Goal: Task Accomplishment & Management: Use online tool/utility

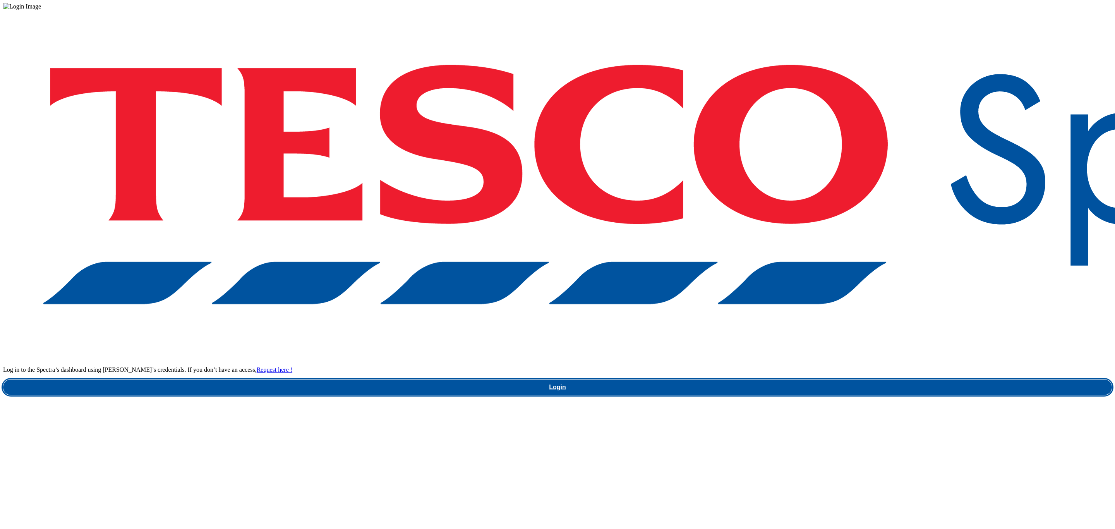
click at [836, 379] on link "Login" at bounding box center [557, 386] width 1109 height 15
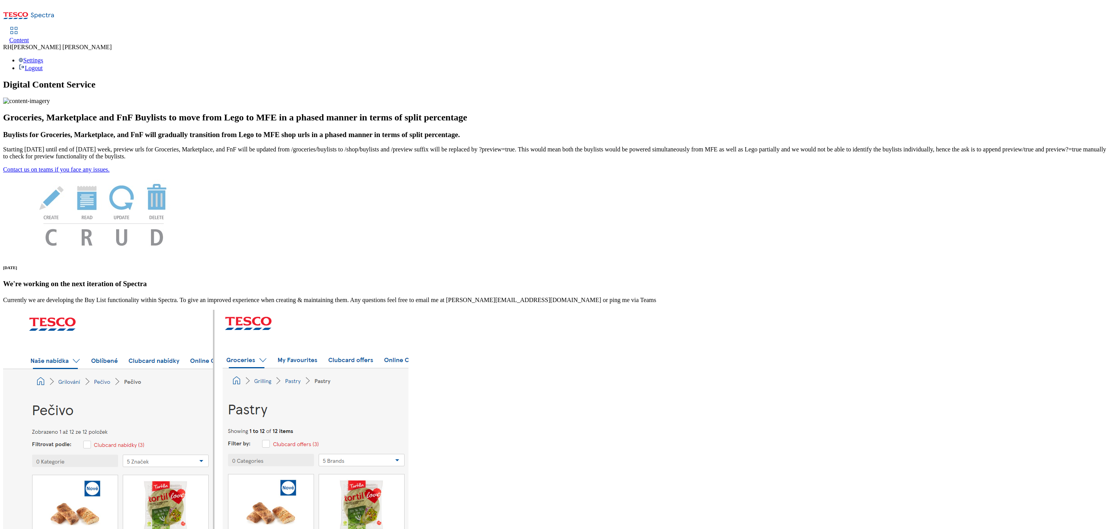
click at [29, 37] on span "Content" at bounding box center [19, 40] width 20 height 7
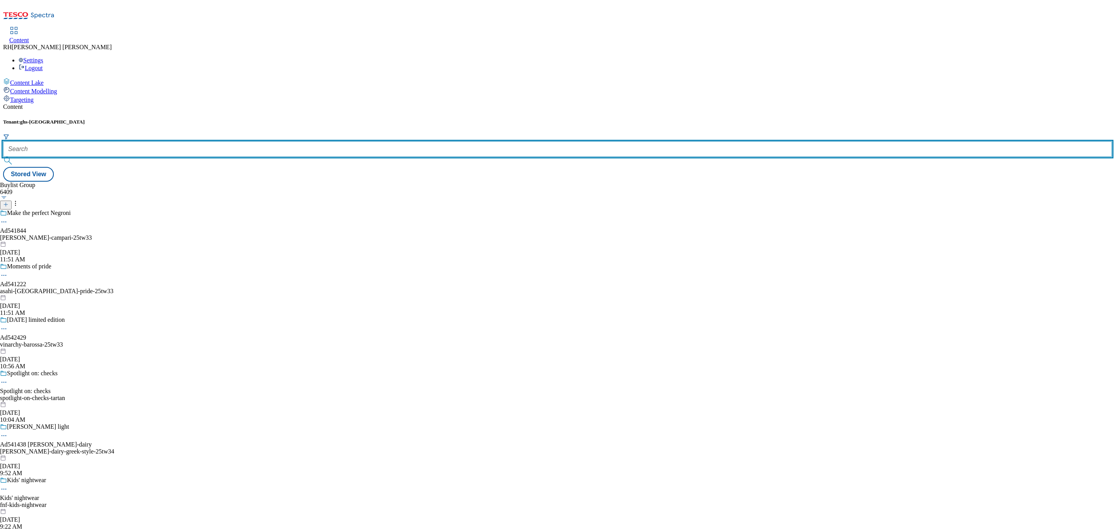
click at [175, 141] on input "text" at bounding box center [557, 148] width 1109 height 15
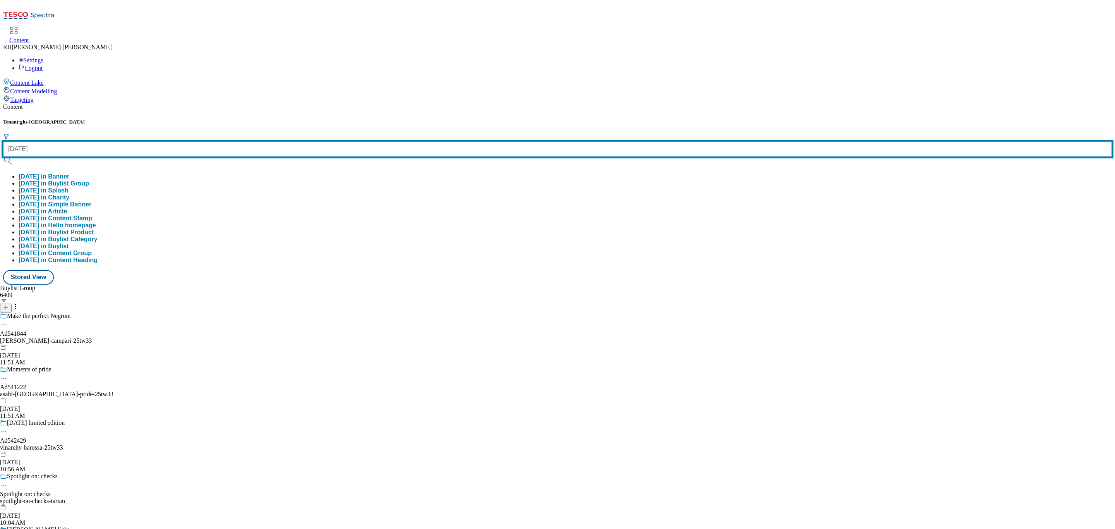
type input "halloween"
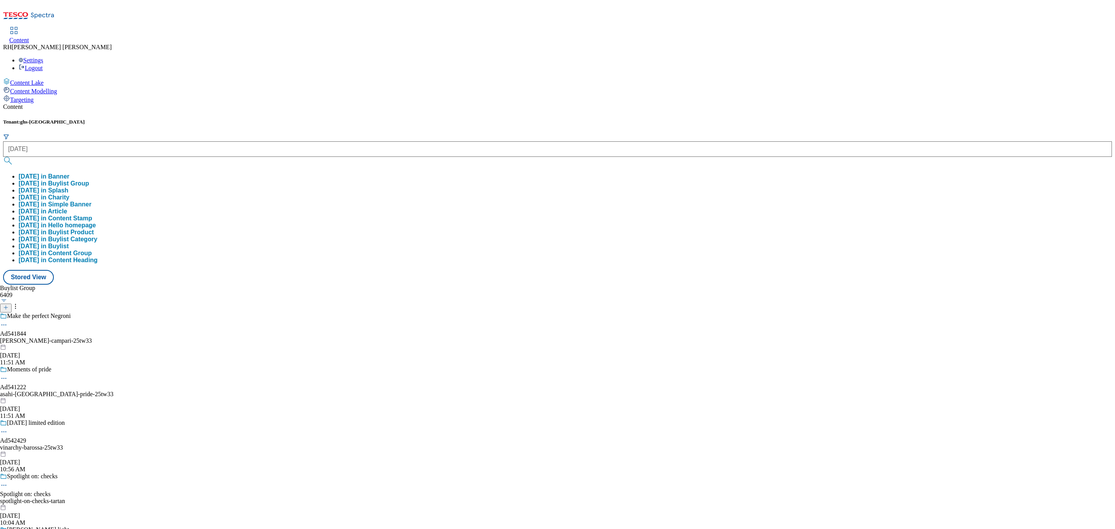
click at [89, 180] on button "halloween in Buylist Group" at bounding box center [54, 183] width 70 height 7
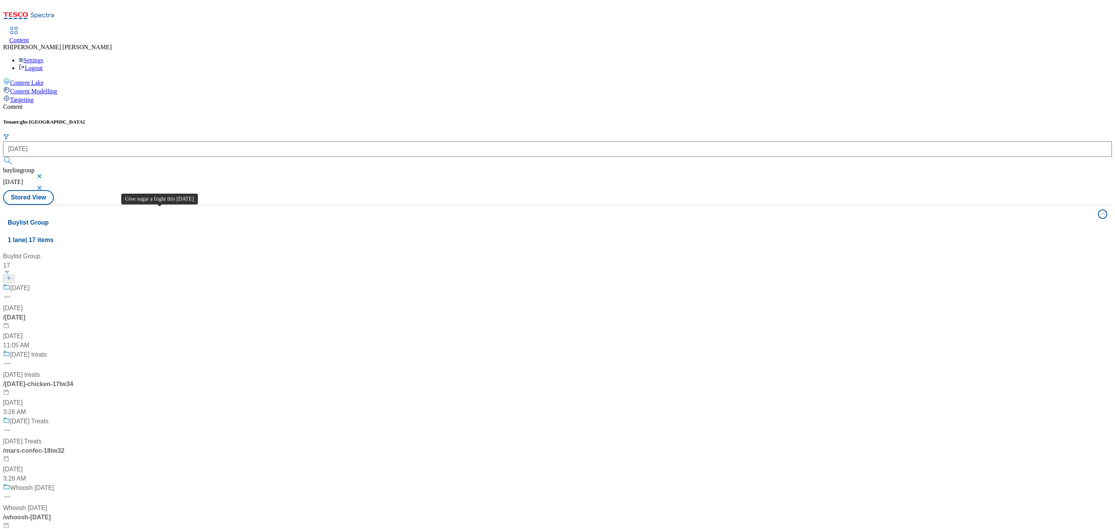
scroll to position [755, 0]
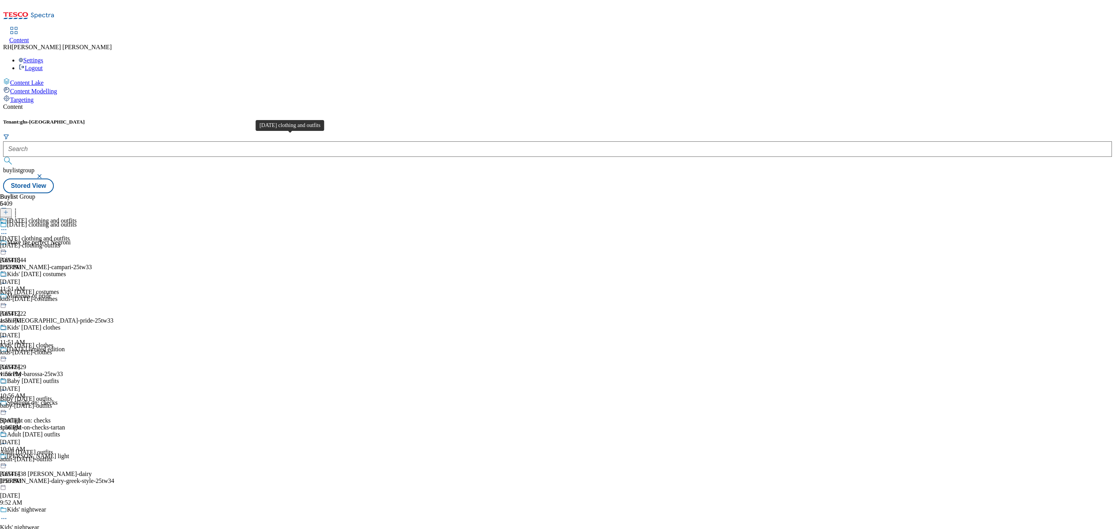
click at [70, 235] on div "Halloween clothing and outfits" at bounding box center [35, 238] width 70 height 7
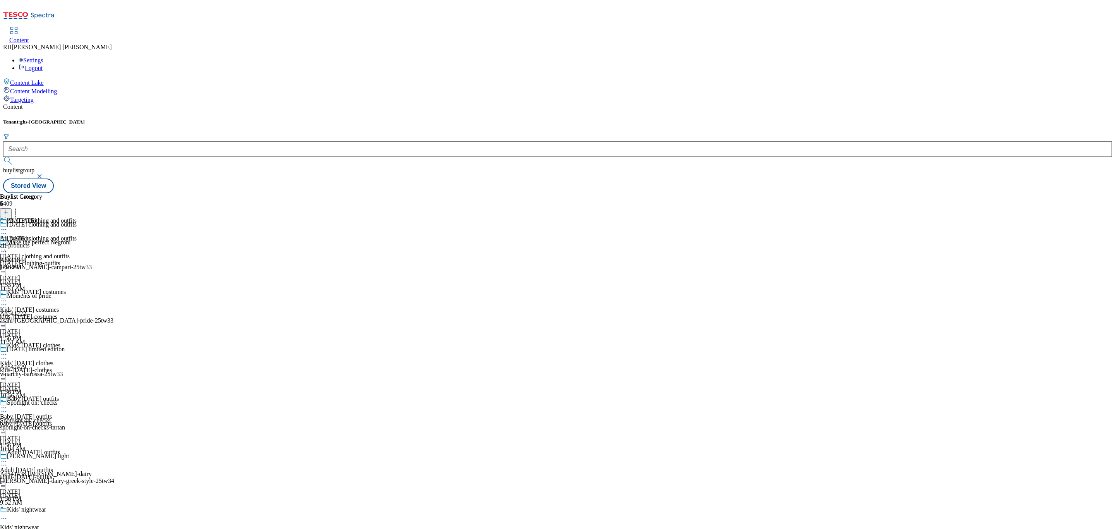
click at [42, 217] on div "All Halloween All products all-products Sep 25, 2025 1:56 PM" at bounding box center [21, 243] width 42 height 53
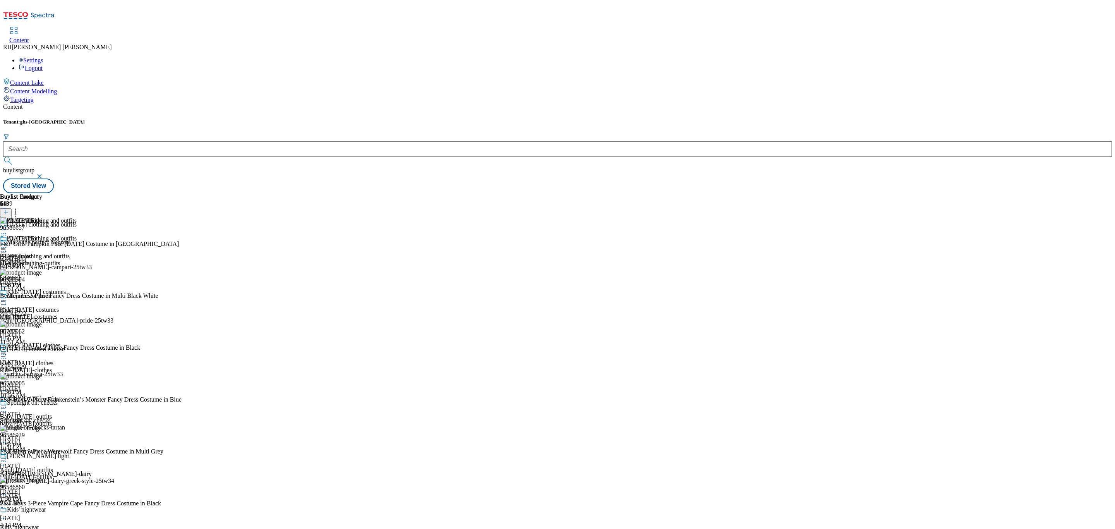
click at [8, 244] on icon at bounding box center [4, 248] width 8 height 8
click at [49, 332] on span "Un-publish" at bounding box center [36, 335] width 25 height 6
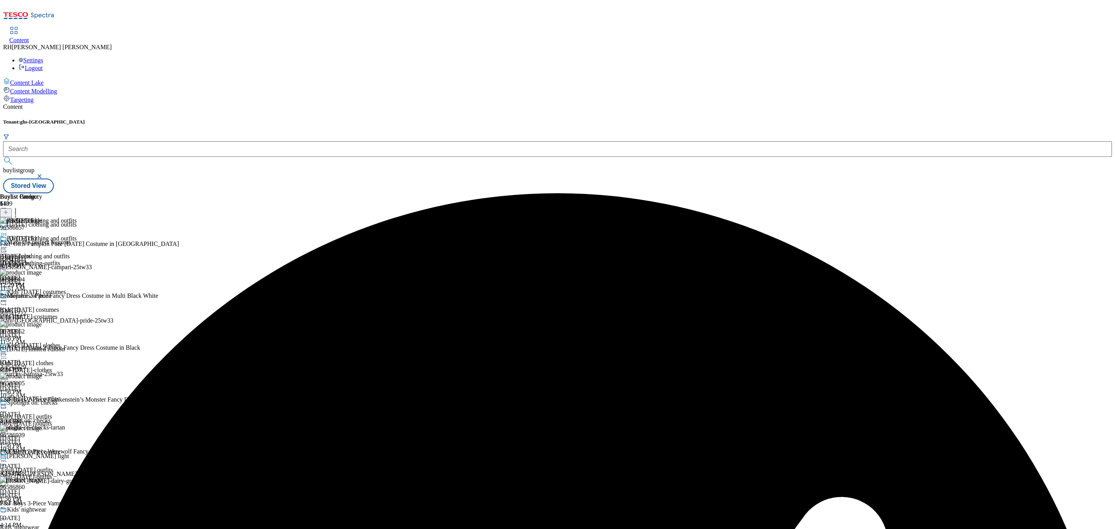
click at [8, 244] on icon at bounding box center [4, 248] width 8 height 8
click at [50, 306] on span "Un-preview" at bounding box center [37, 309] width 26 height 6
click at [19, 207] on icon at bounding box center [16, 211] width 8 height 8
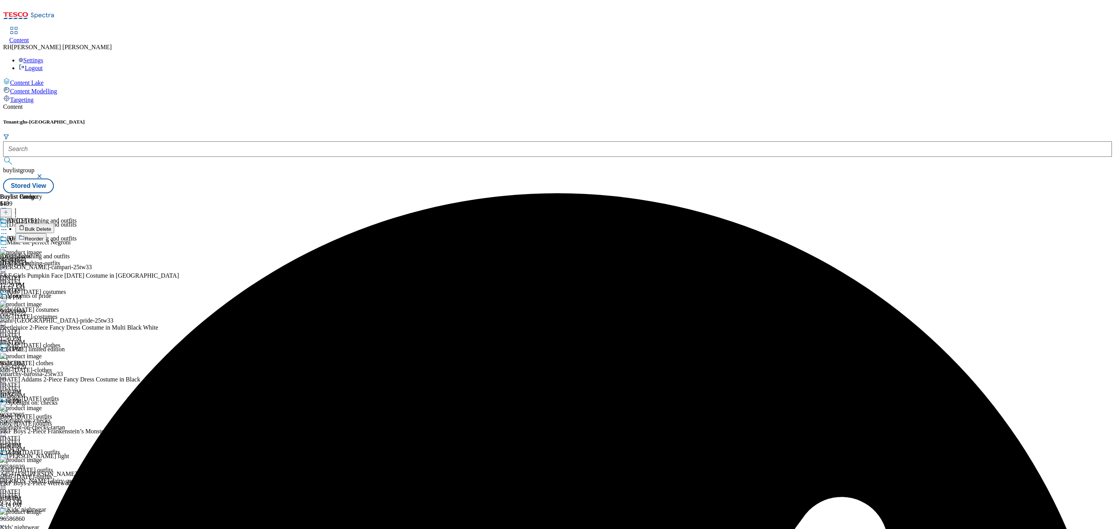
click at [51, 226] on span "Bulk Delete" at bounding box center [38, 229] width 26 height 6
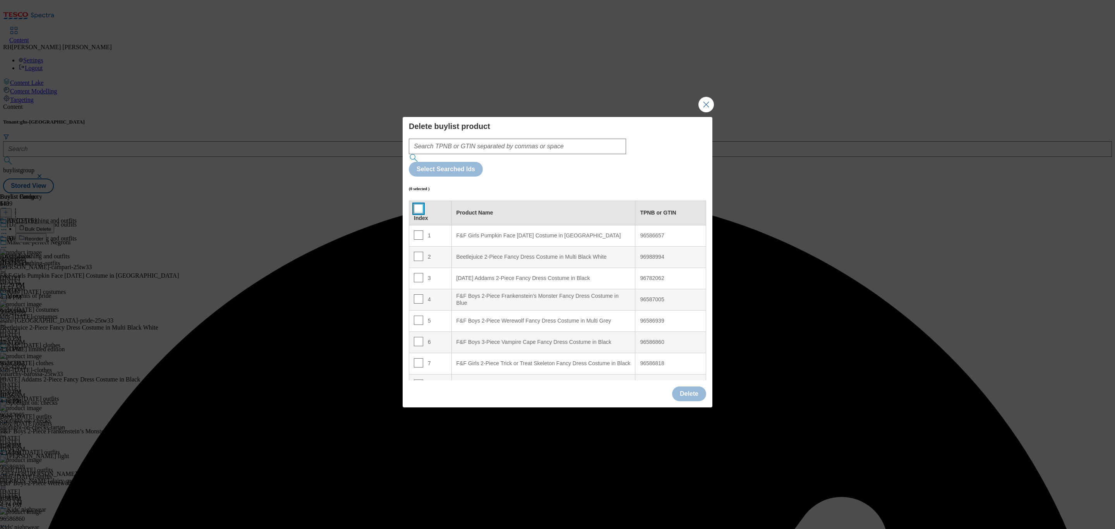
click at [417, 204] on input "Modal" at bounding box center [418, 208] width 9 height 9
checkbox input "true"
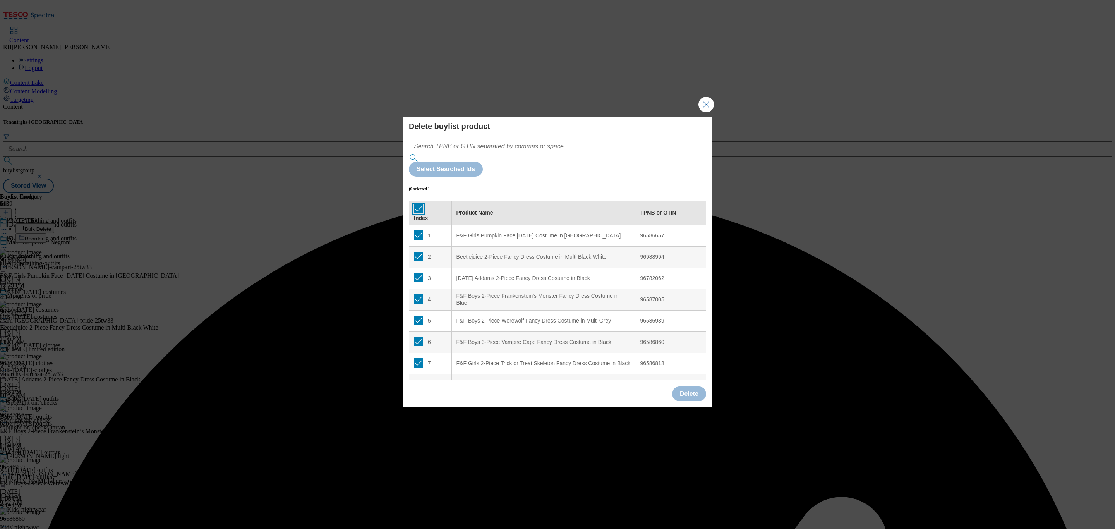
checkbox input "true"
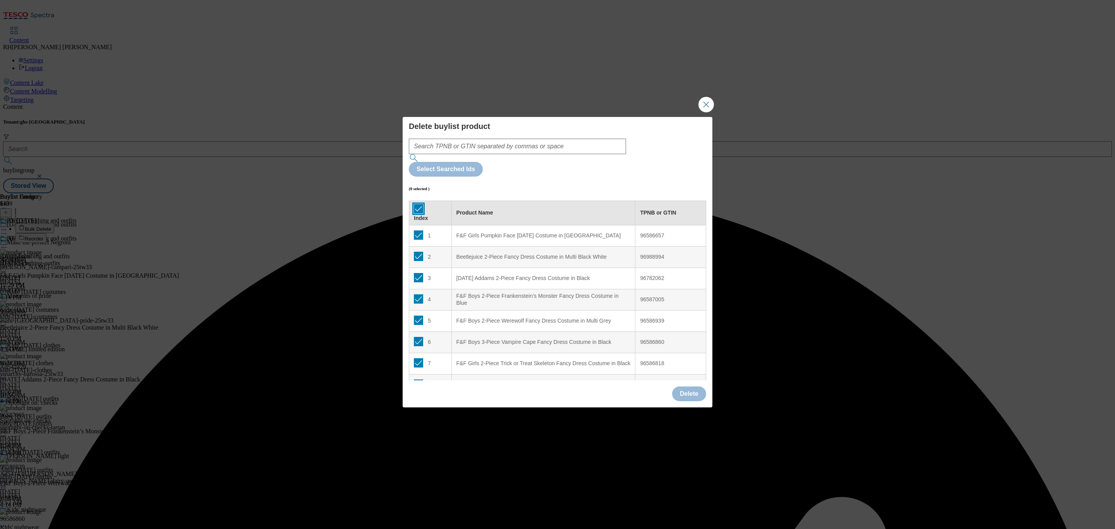
checkbox input "true"
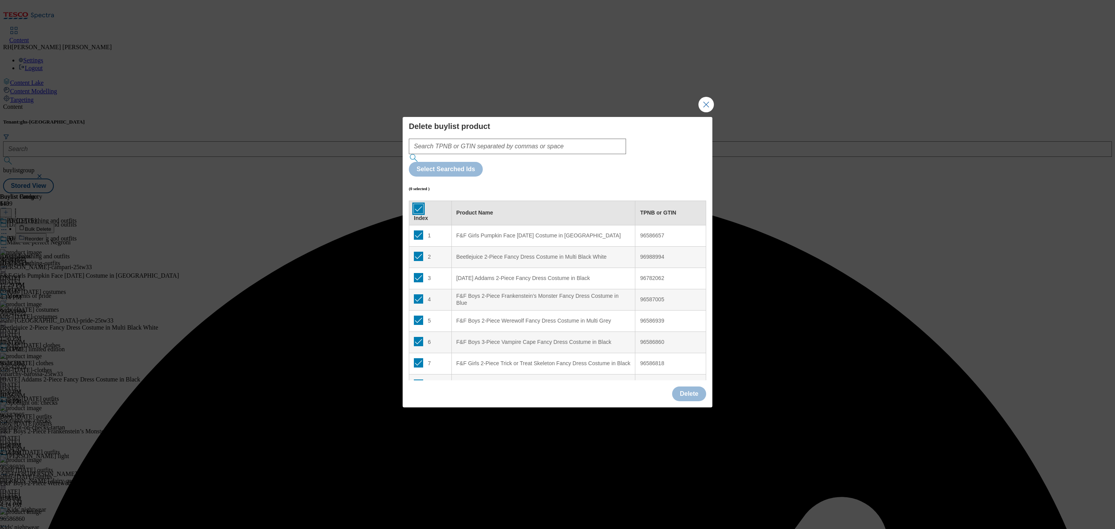
checkbox input "true"
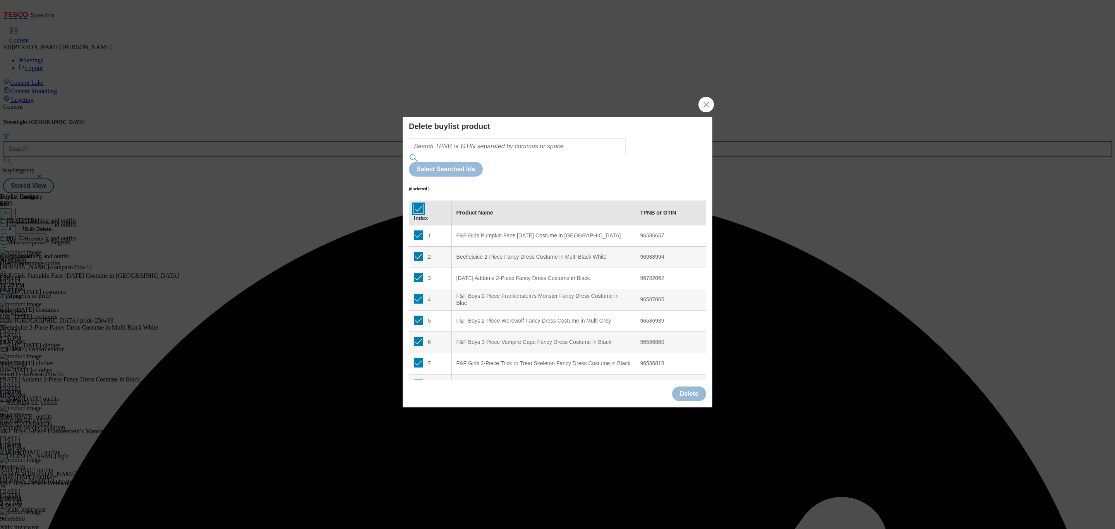
checkbox input "true"
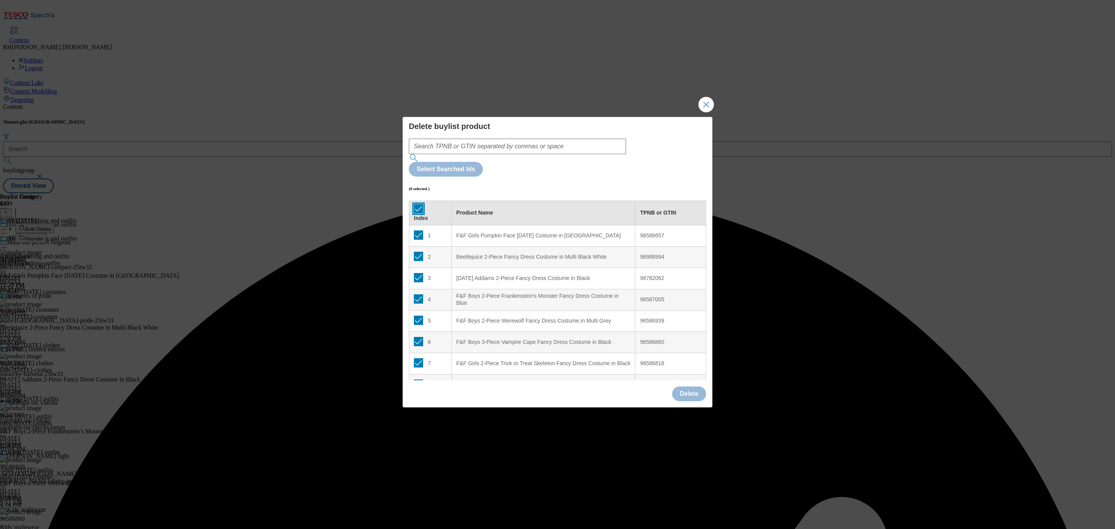
checkbox input "true"
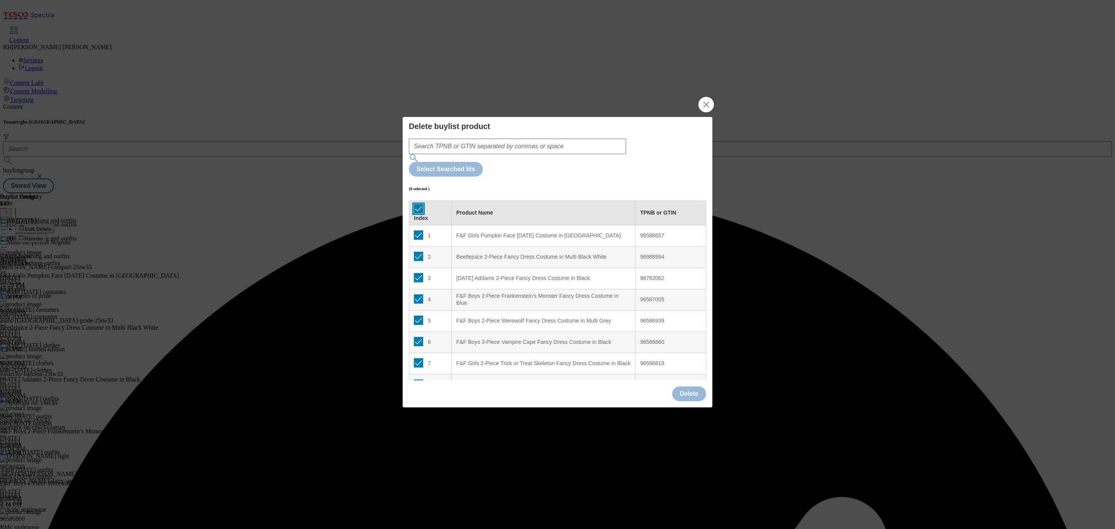
checkbox input "true"
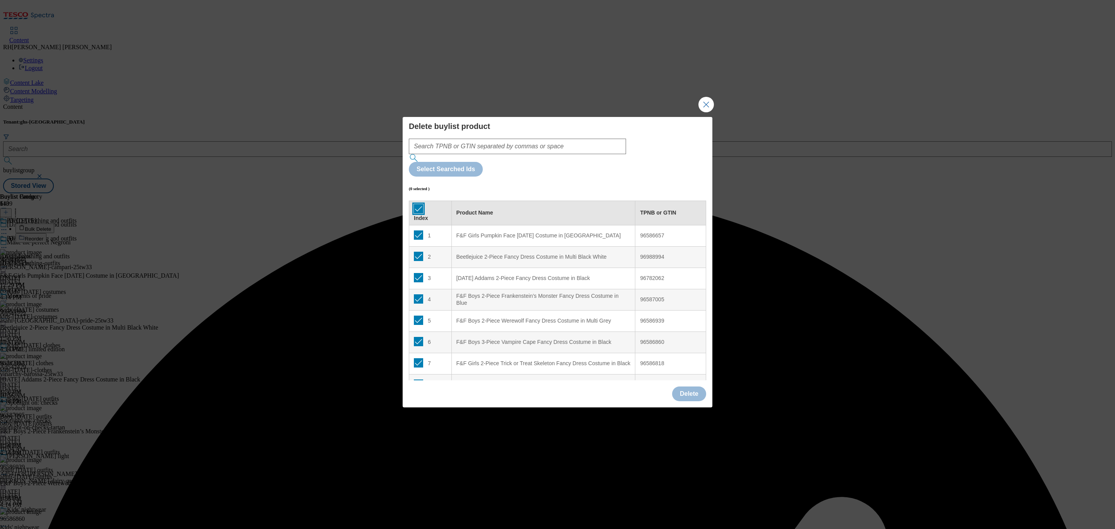
checkbox input "true"
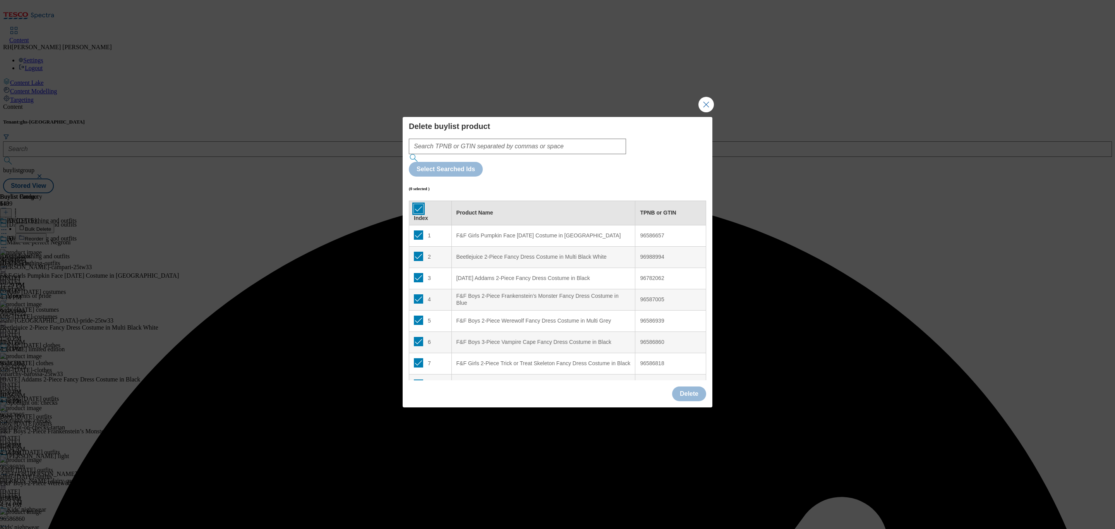
checkbox input "true"
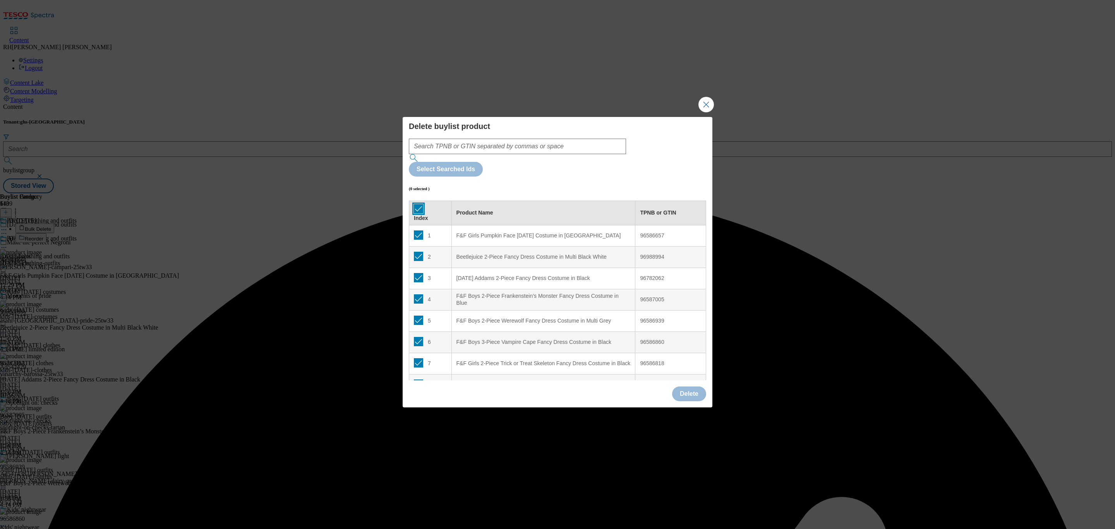
checkbox input "true"
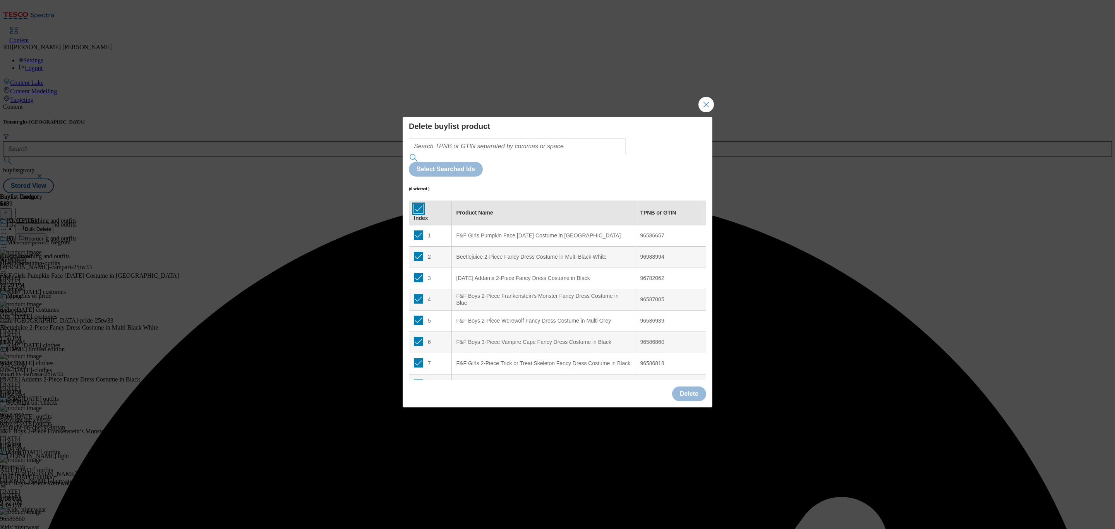
checkbox input "true"
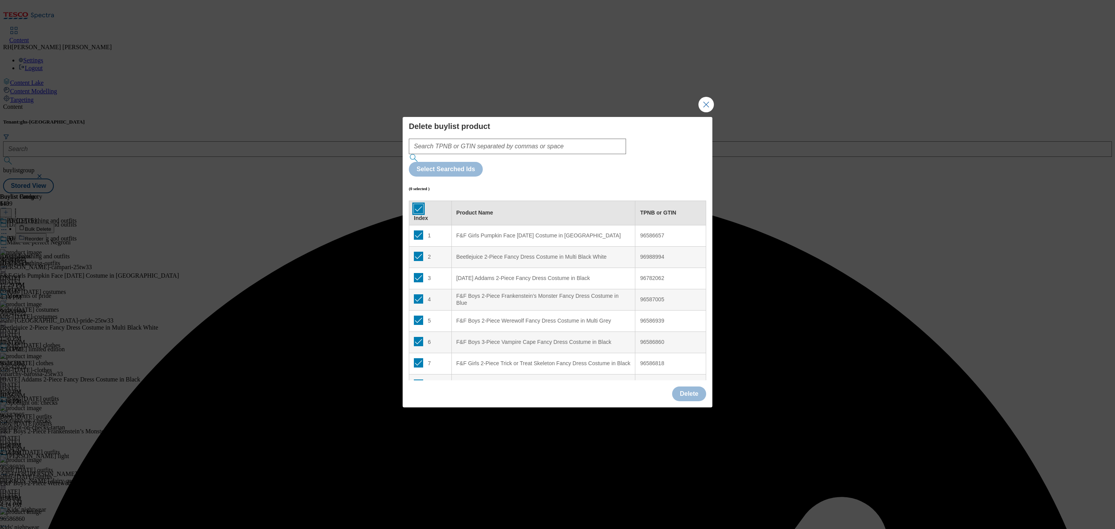
checkbox input "true"
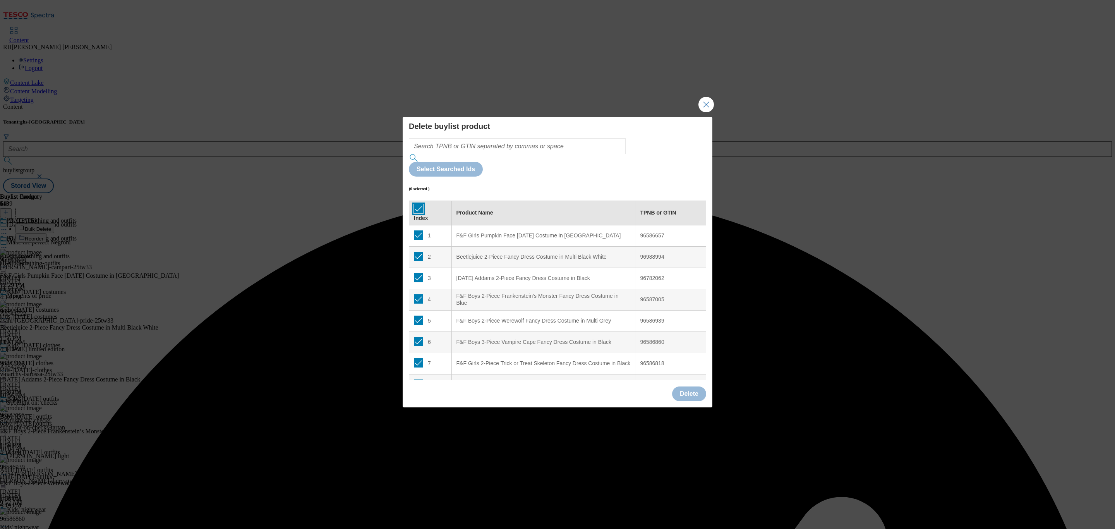
checkbox input "true"
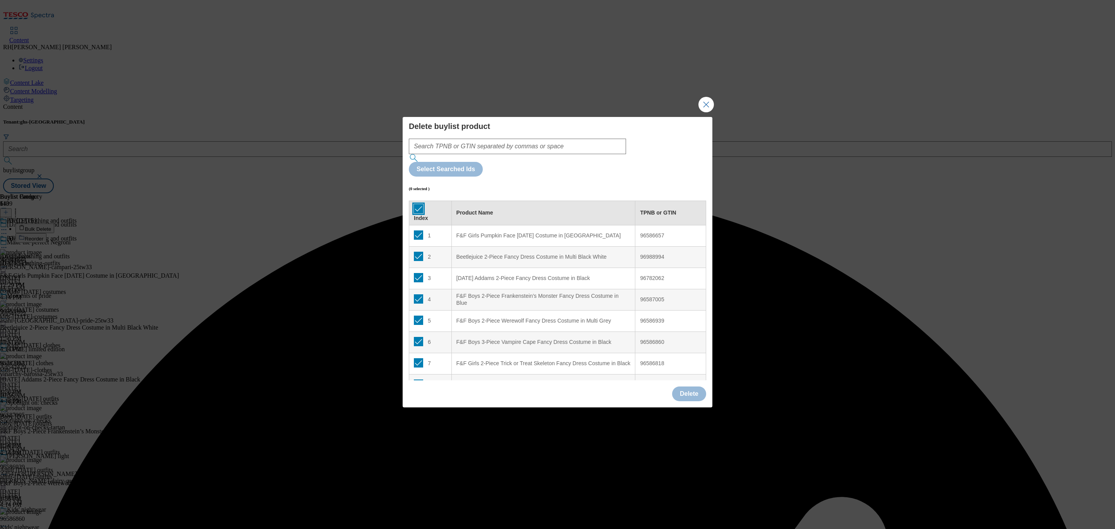
checkbox input "true"
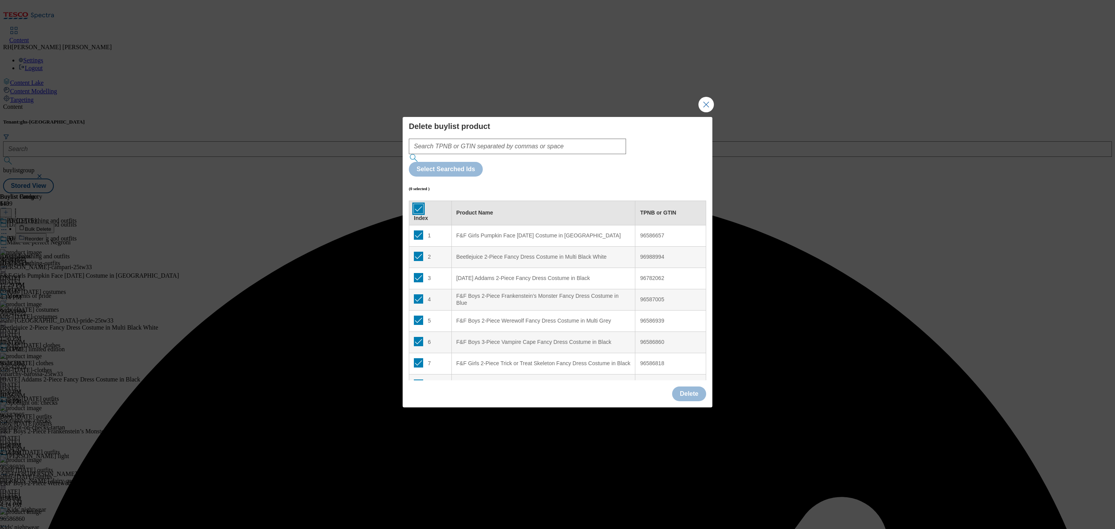
checkbox input "true"
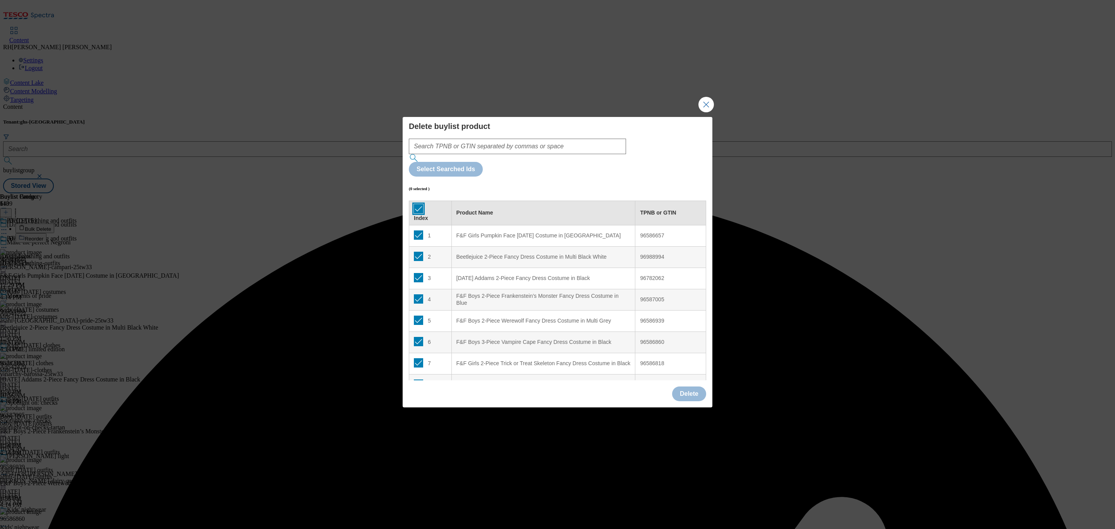
checkbox input "true"
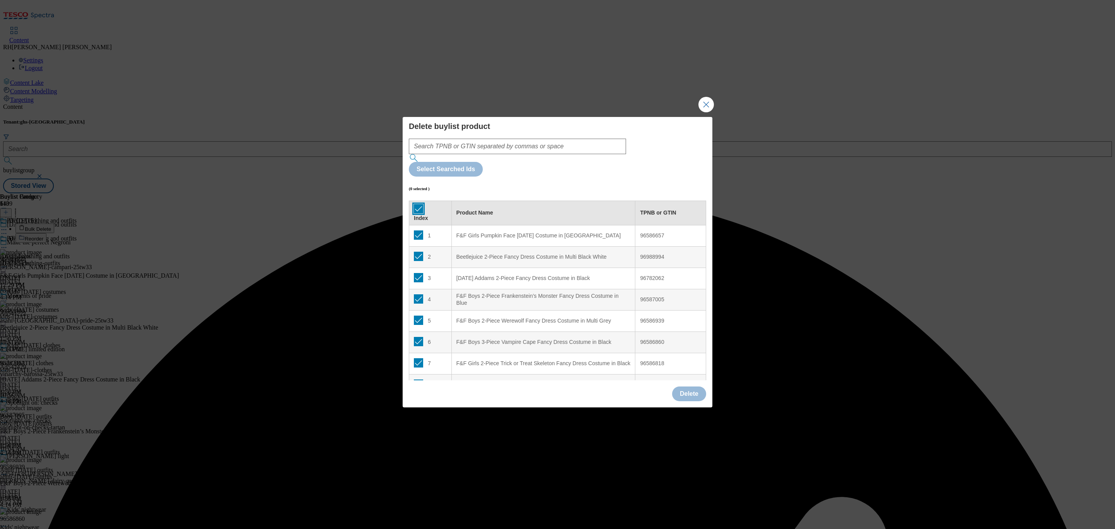
checkbox input "true"
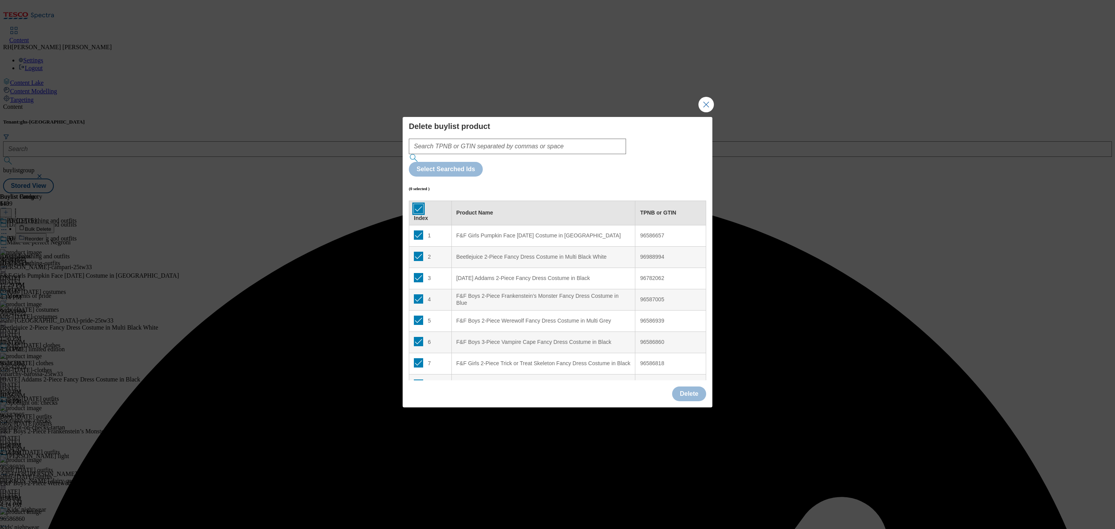
checkbox input "true"
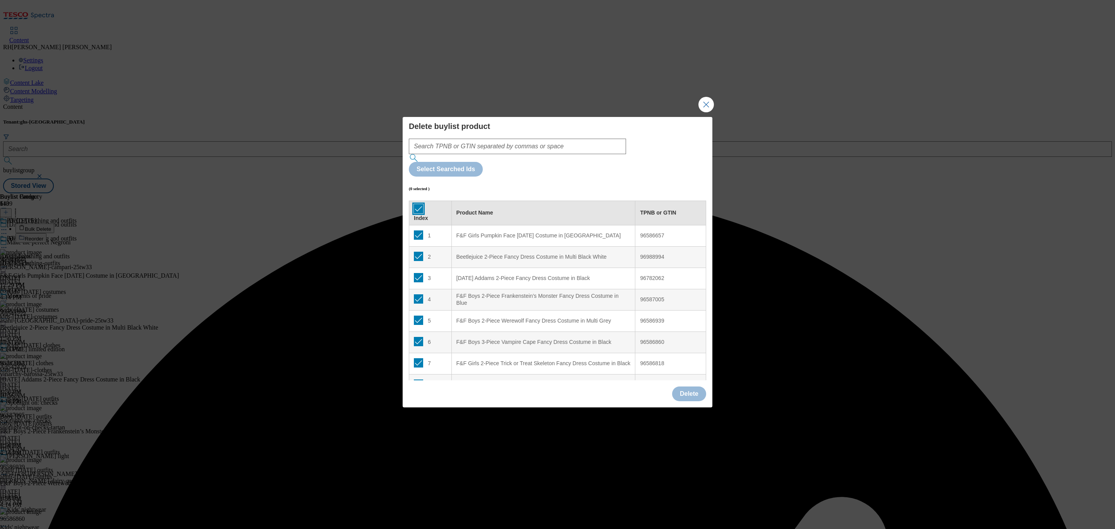
checkbox input "true"
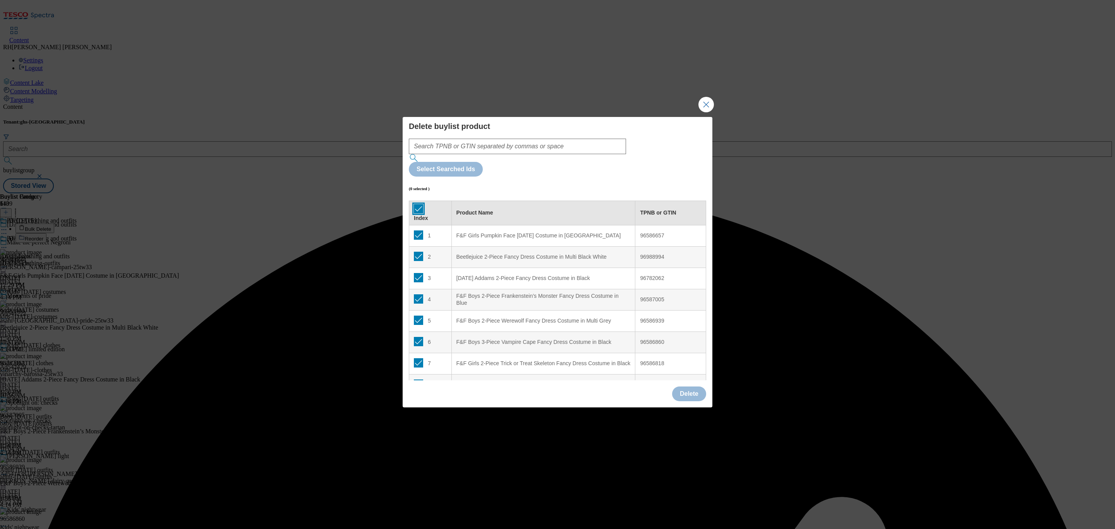
checkbox input "true"
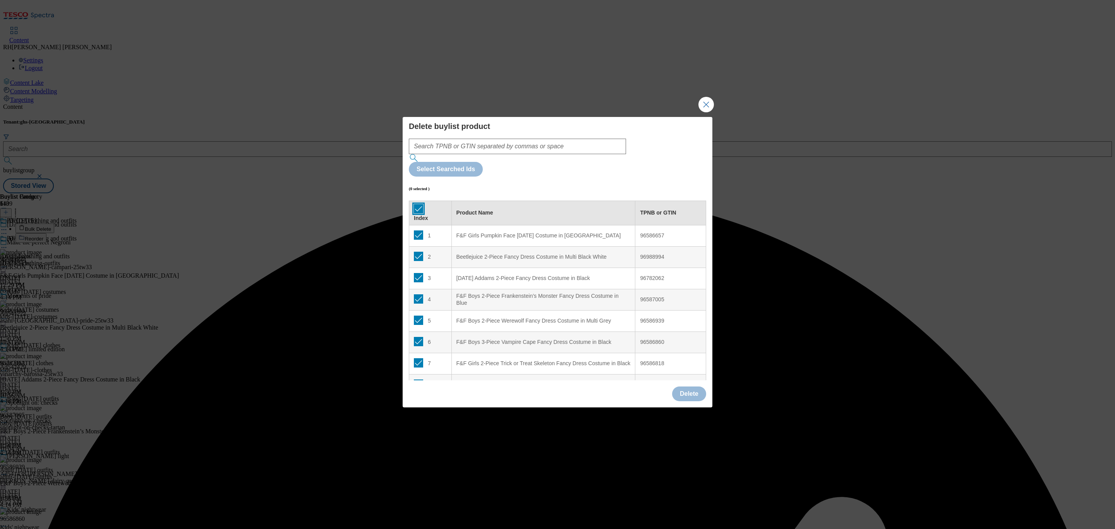
checkbox input "true"
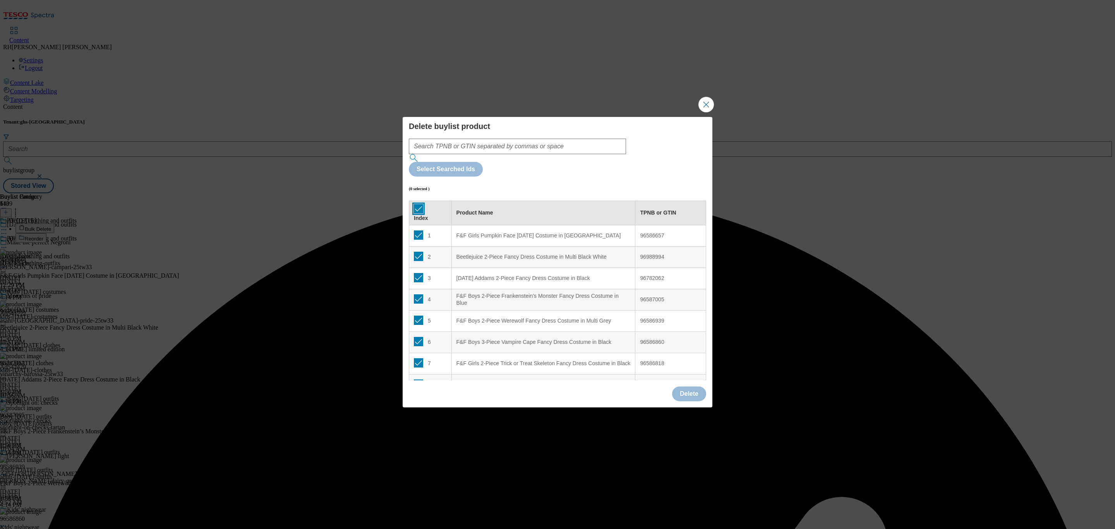
checkbox input "true"
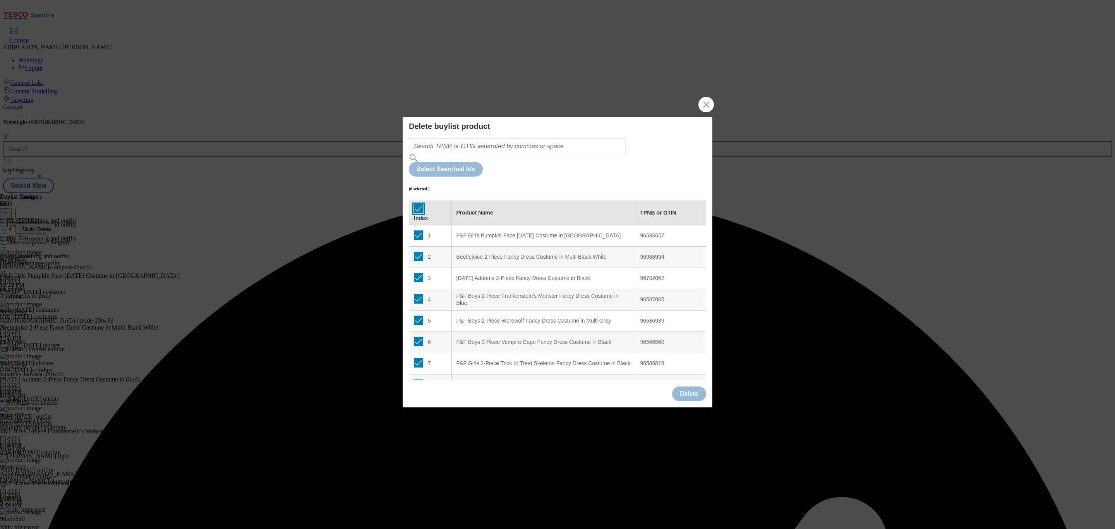
checkbox input "true"
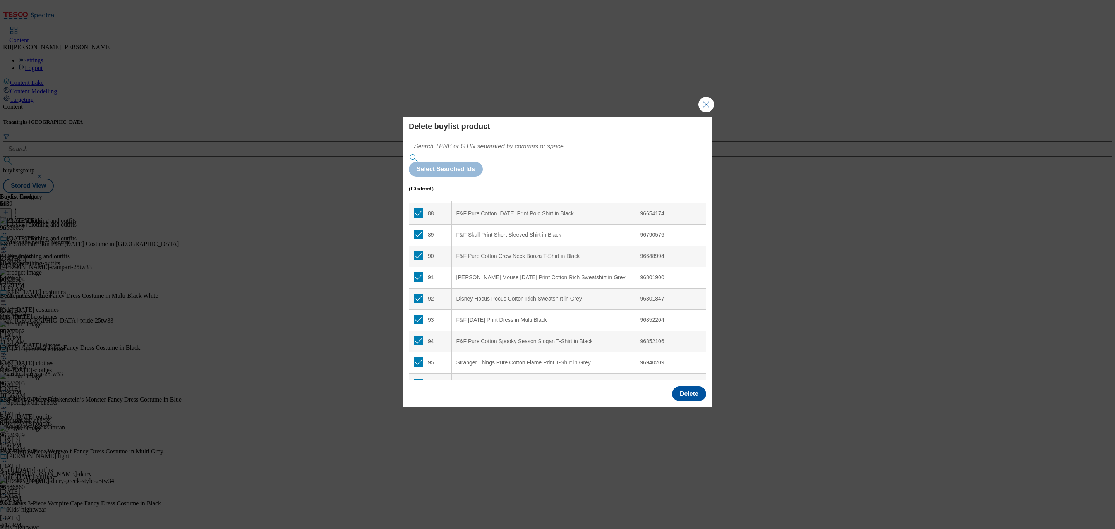
scroll to position [2248, 0]
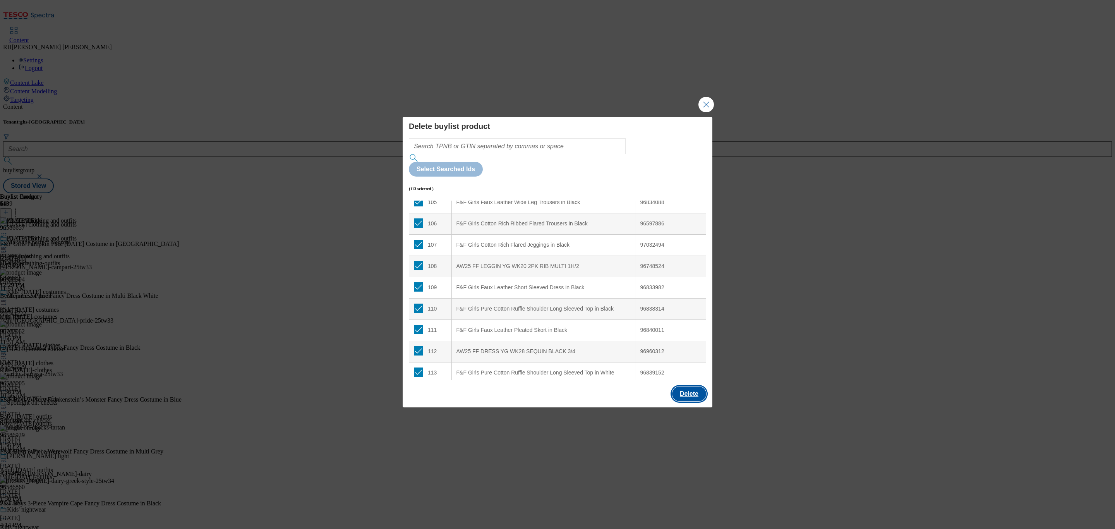
click at [695, 386] on button "Delete" at bounding box center [689, 393] width 34 height 15
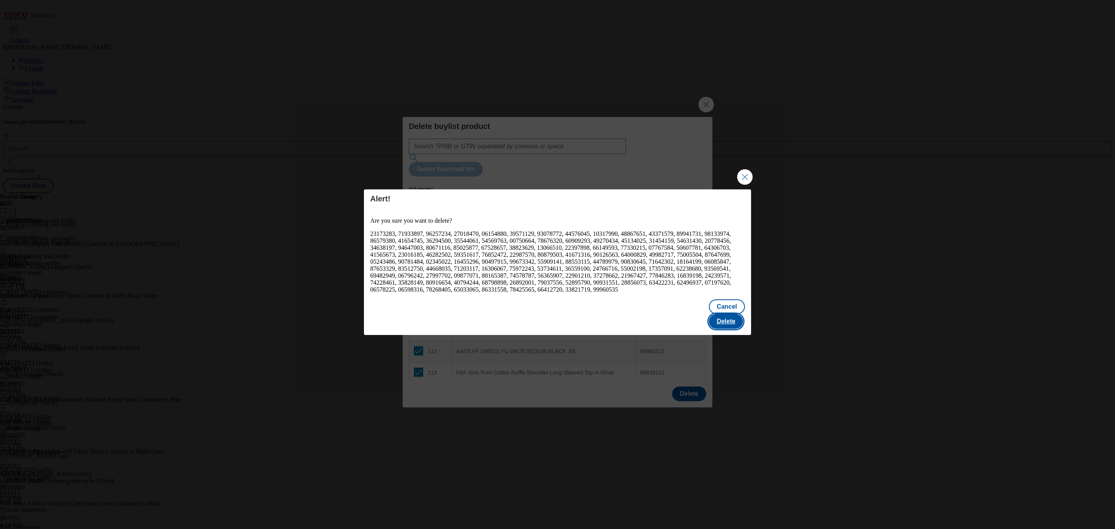
click at [725, 323] on button "Delete" at bounding box center [726, 321] width 34 height 15
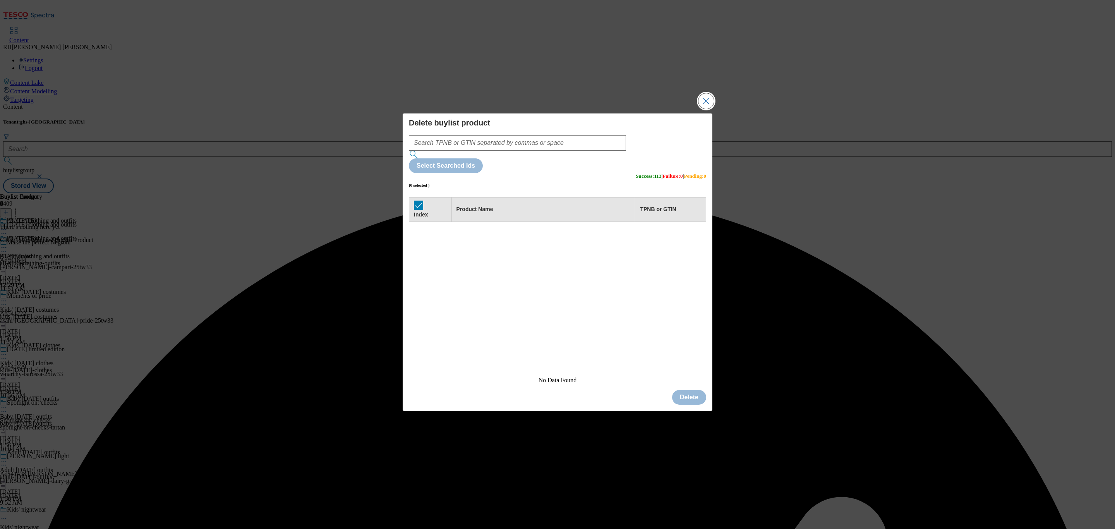
click at [706, 109] on button "Close Modal" at bounding box center [706, 100] width 15 height 15
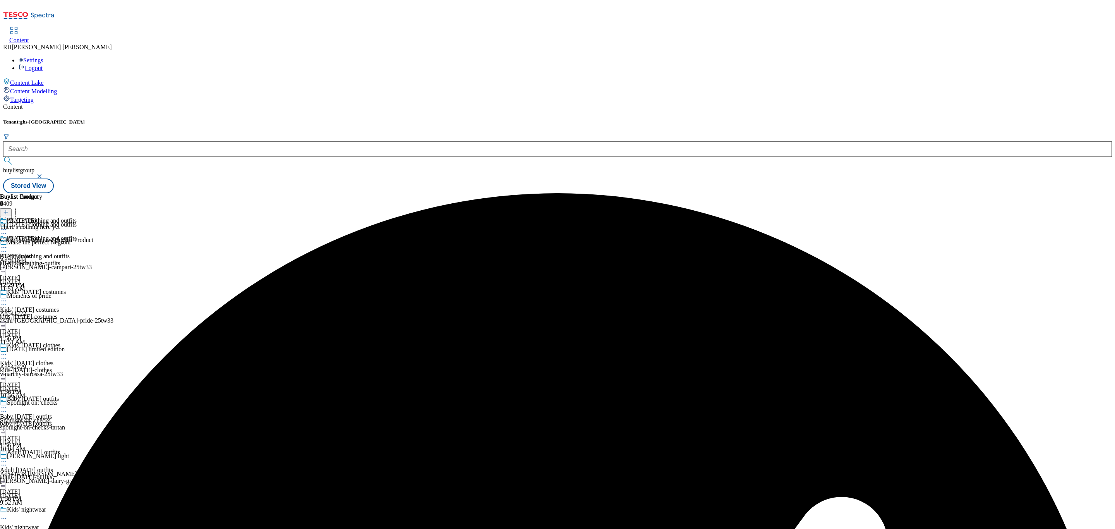
click at [12, 208] on button at bounding box center [6, 212] width 12 height 9
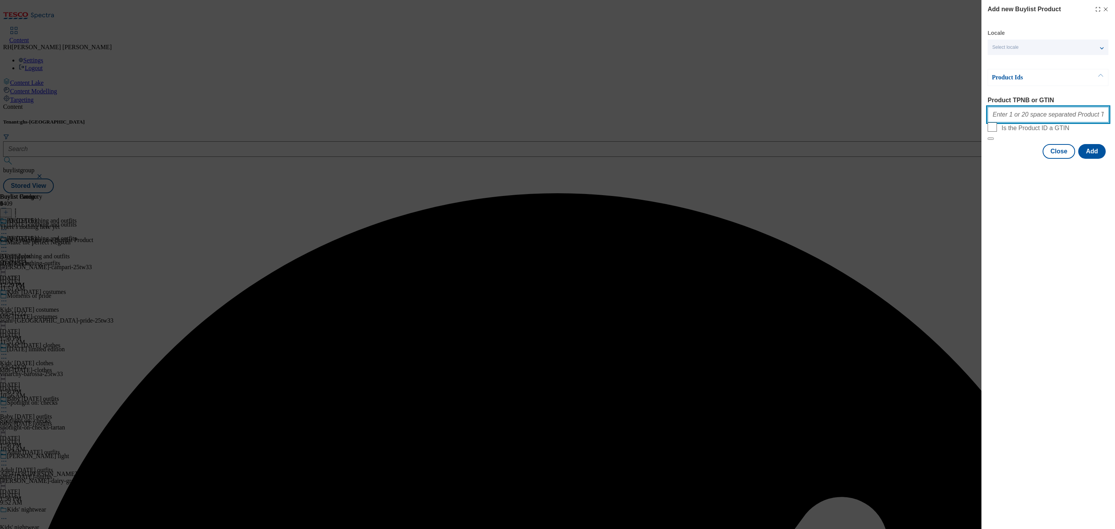
click at [1018, 116] on input "Product TPNB or GTIN" at bounding box center [1048, 114] width 121 height 15
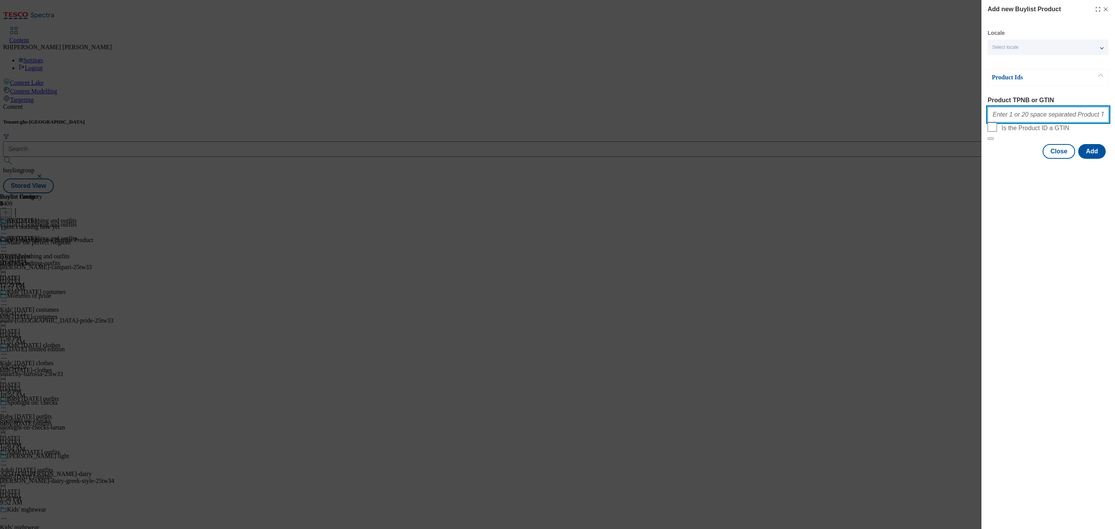
paste input "96586657 96988994 96782062 96587005 96586939 96586860 96586818 96586571 9658650…"
type input "96586657 96988994 96782062 96587005 96586939 96586860 96586818 96586571 9658650…"
click at [1093, 159] on div "Locale Select locale English Welsh Product Ids Product TPNB or GTIN Is the Prod…" at bounding box center [1048, 93] width 121 height 129
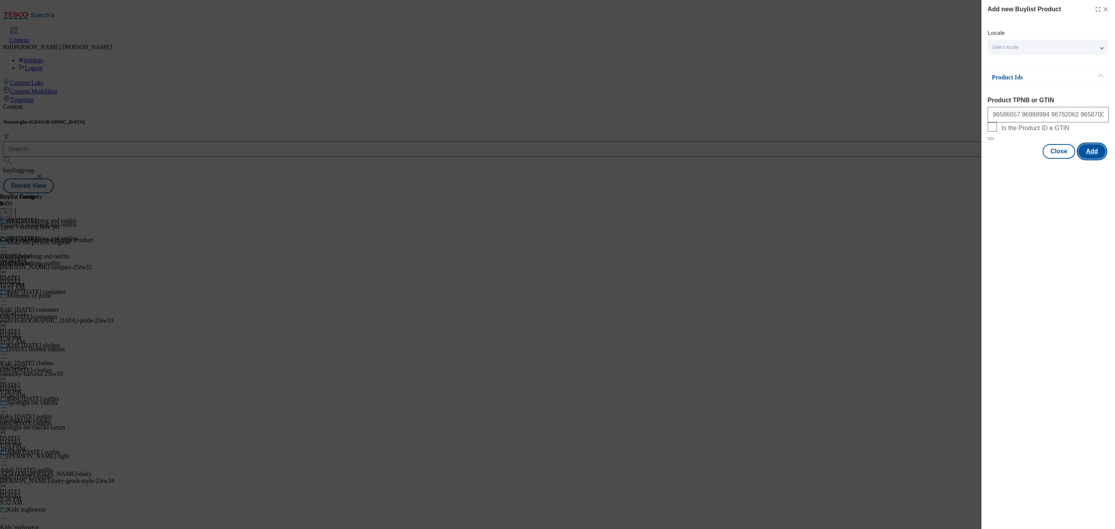
click at [1097, 159] on button "Add" at bounding box center [1091, 151] width 27 height 15
click at [1068, 194] on button "Close" at bounding box center [1059, 189] width 33 height 15
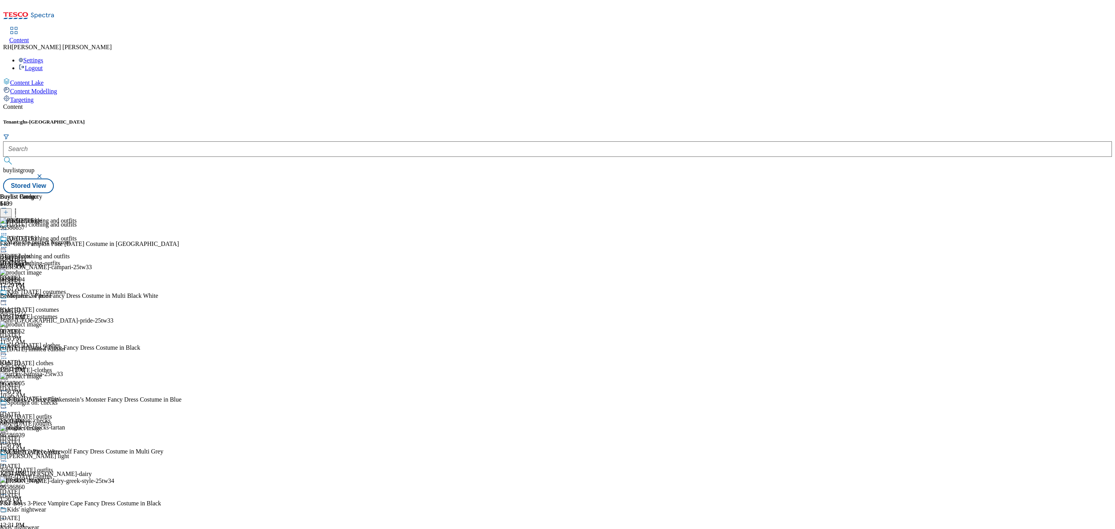
click at [8, 244] on icon at bounding box center [4, 248] width 8 height 8
click at [36, 259] on button "Edit" at bounding box center [25, 263] width 21 height 9
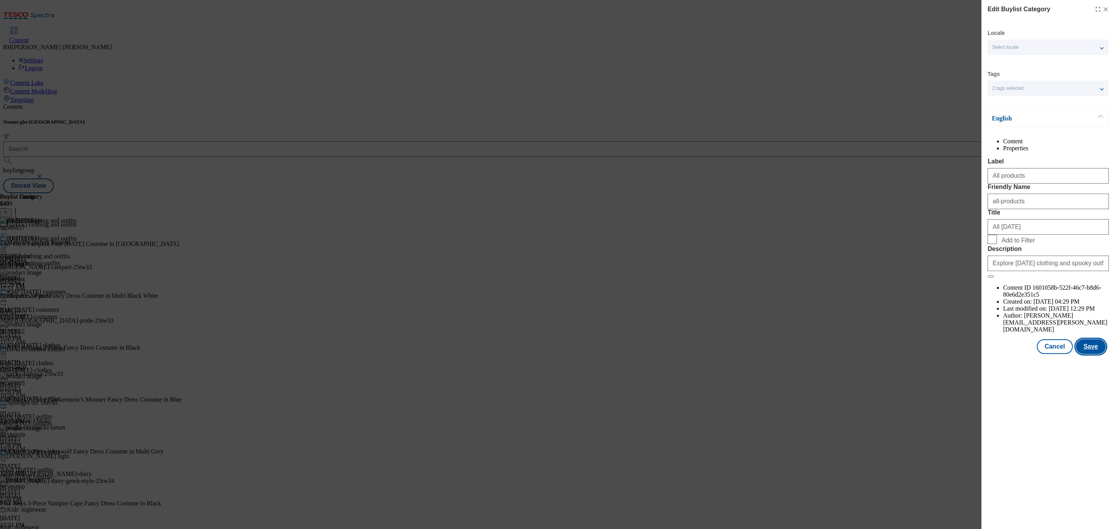
click at [1096, 354] on button "Save" at bounding box center [1091, 346] width 30 height 15
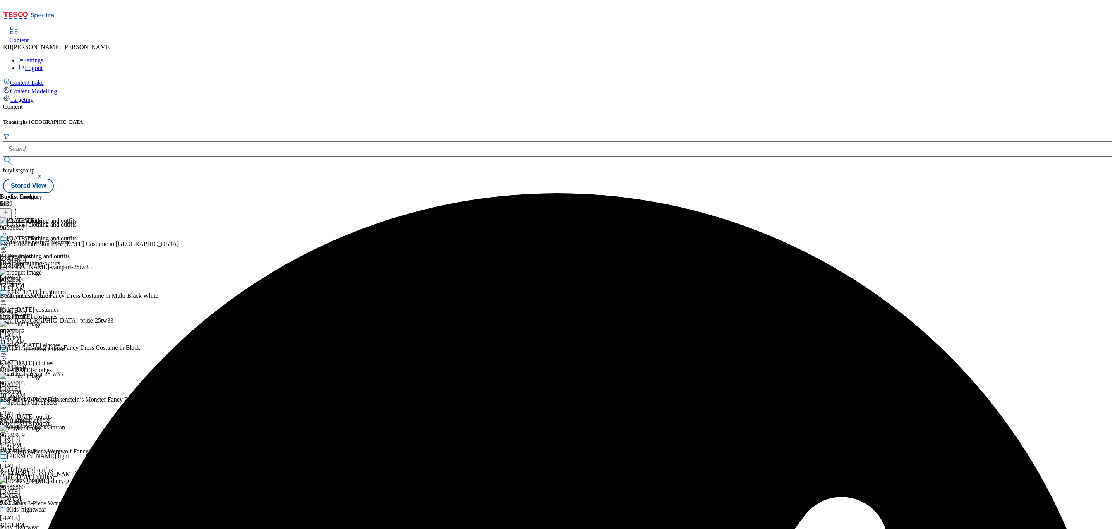
click at [8, 244] on icon at bounding box center [4, 248] width 8 height 8
click at [42, 297] on span "Preview" at bounding box center [33, 300] width 18 height 6
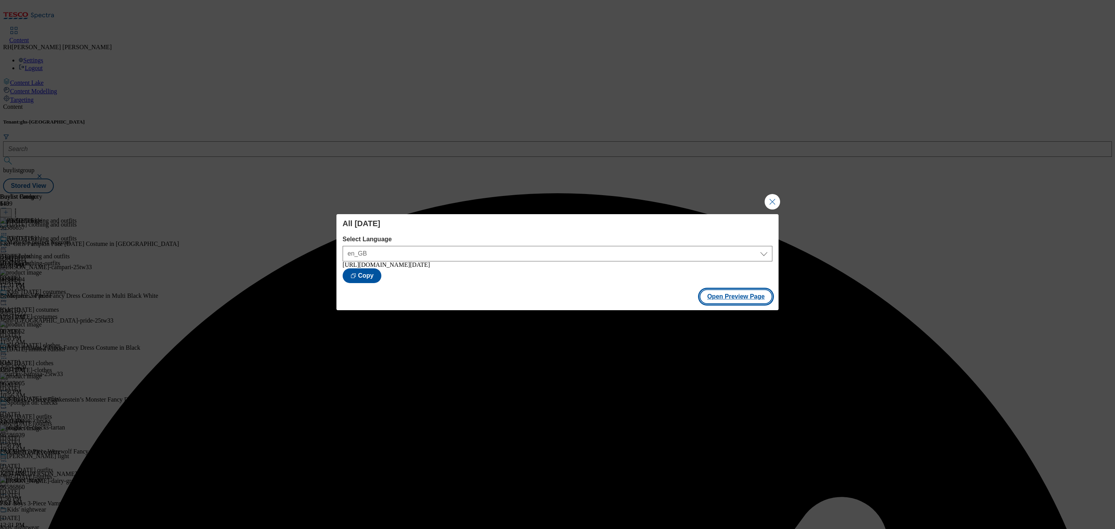
click at [735, 304] on button "Open Preview Page" at bounding box center [736, 296] width 73 height 15
click at [775, 197] on button "Close Modal" at bounding box center [772, 201] width 15 height 15
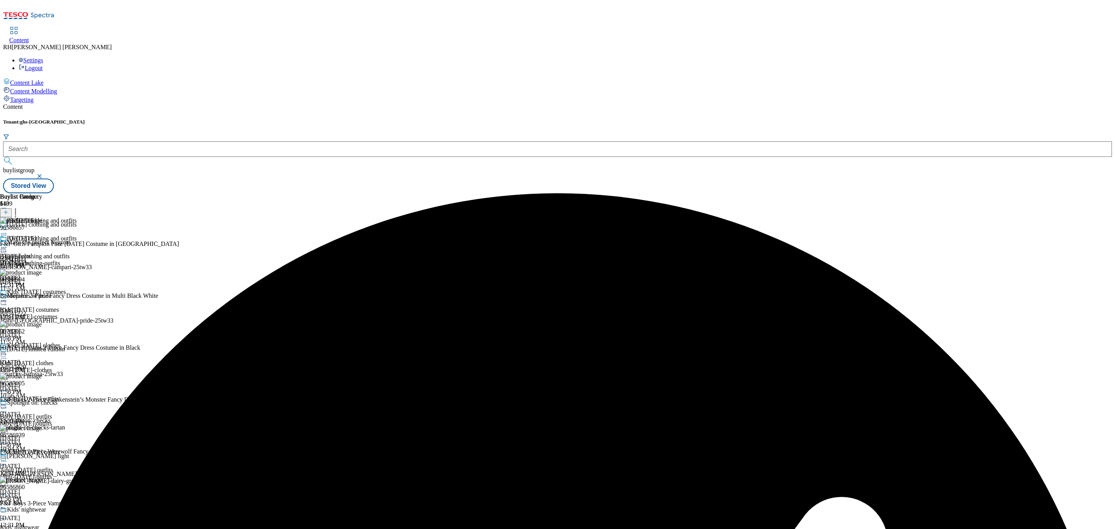
click at [8, 244] on icon at bounding box center [4, 248] width 8 height 8
click at [41, 323] on span "Publish" at bounding box center [32, 326] width 17 height 6
click at [77, 367] on div "kids-halloween-clothes" at bounding box center [38, 370] width 77 height 7
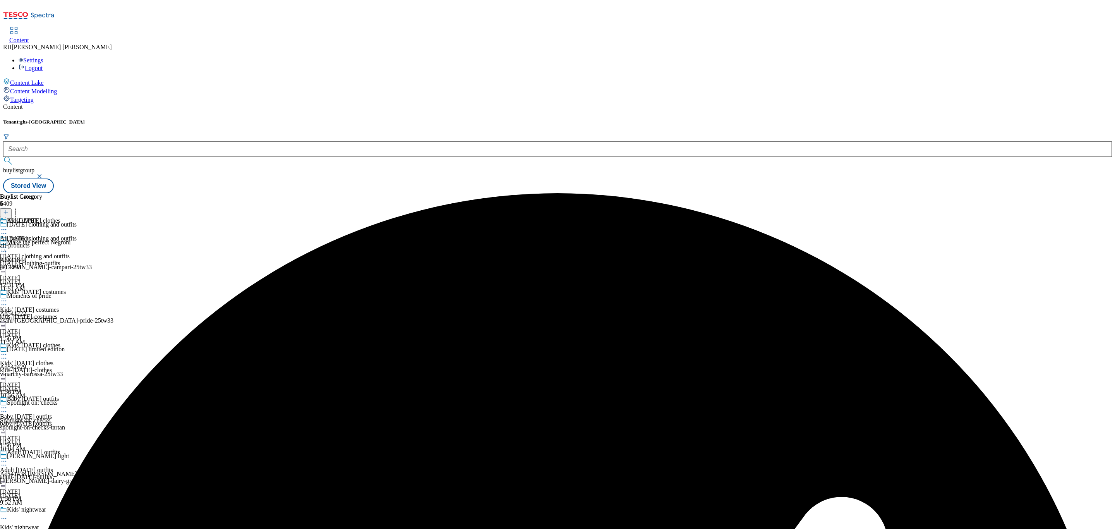
click at [42, 242] on div "all-products" at bounding box center [21, 245] width 42 height 7
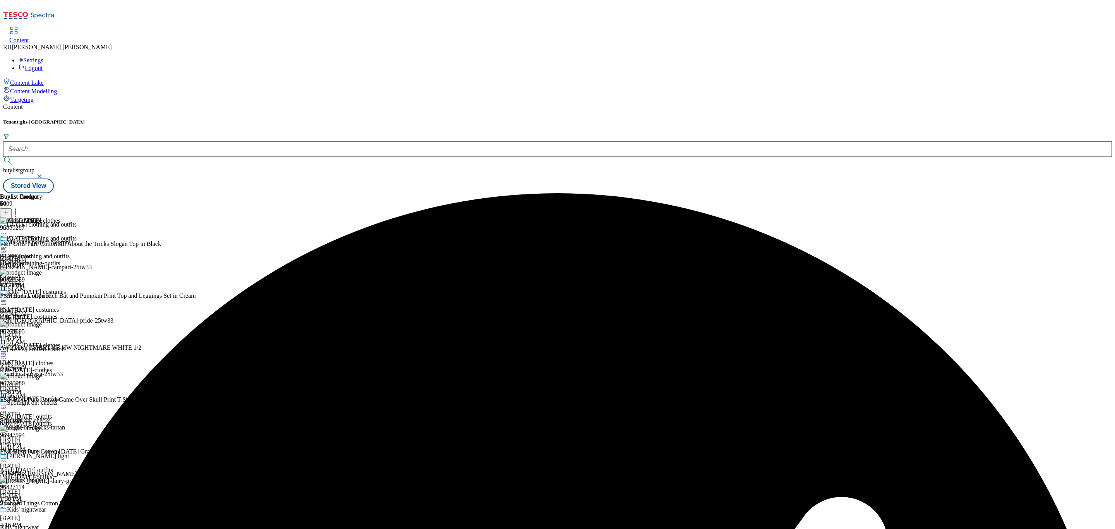
click at [8, 244] on icon at bounding box center [4, 248] width 8 height 8
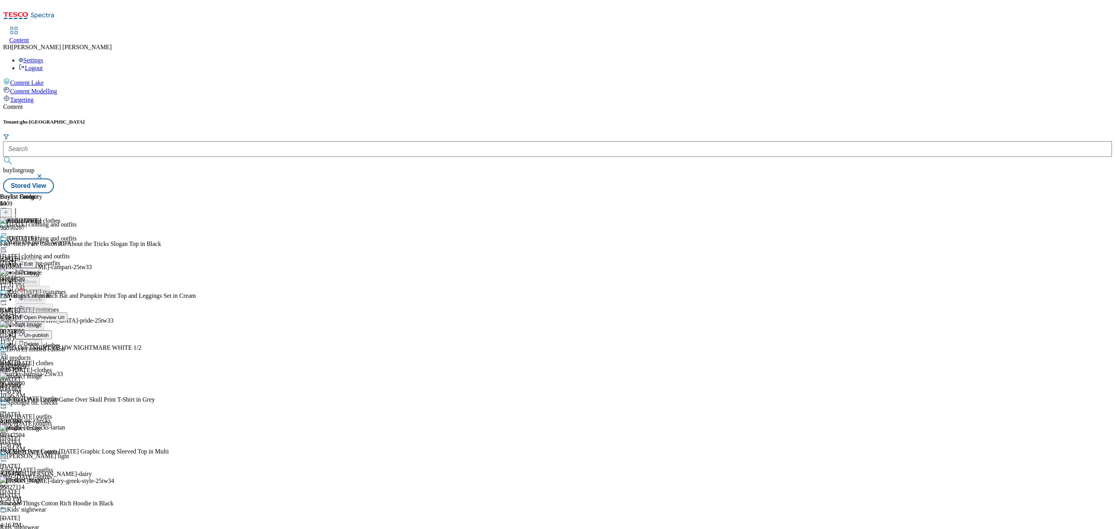
click at [49, 332] on span "Un-publish" at bounding box center [36, 335] width 25 height 6
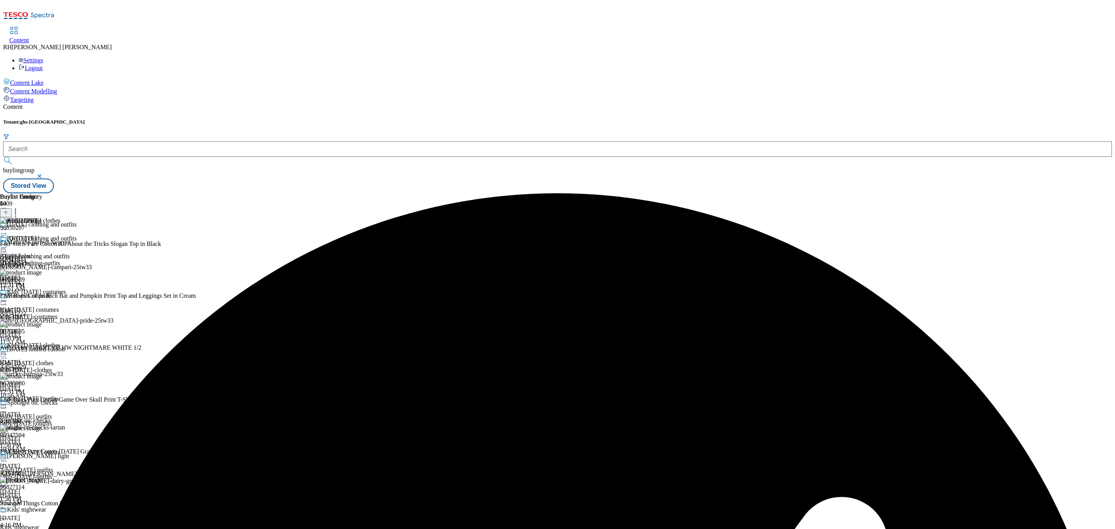
click at [8, 244] on icon at bounding box center [4, 248] width 8 height 8
click at [50, 306] on span "Un-preview" at bounding box center [37, 309] width 26 height 6
click at [19, 207] on icon at bounding box center [16, 211] width 8 height 8
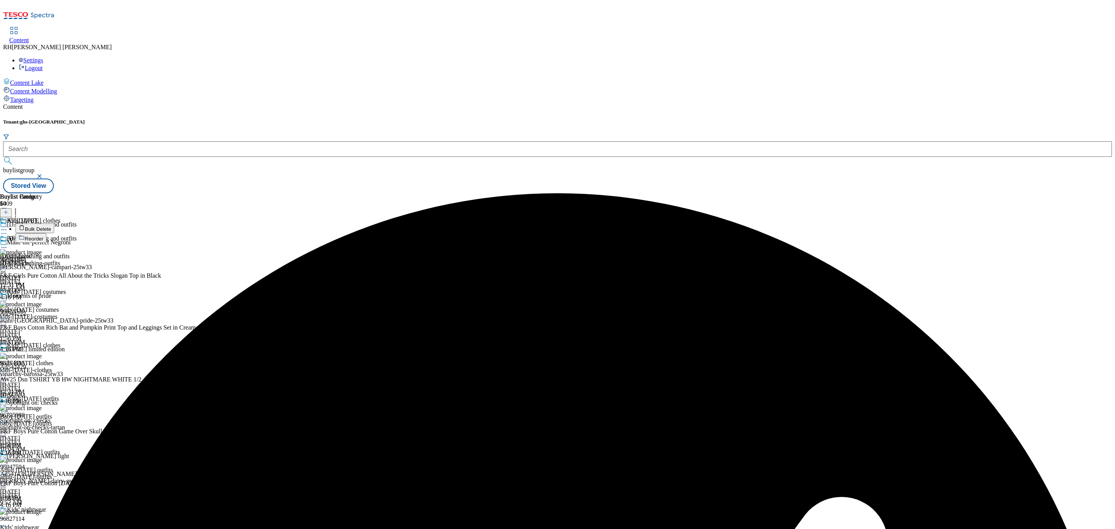
click at [51, 226] on span "Bulk Delete" at bounding box center [38, 229] width 26 height 6
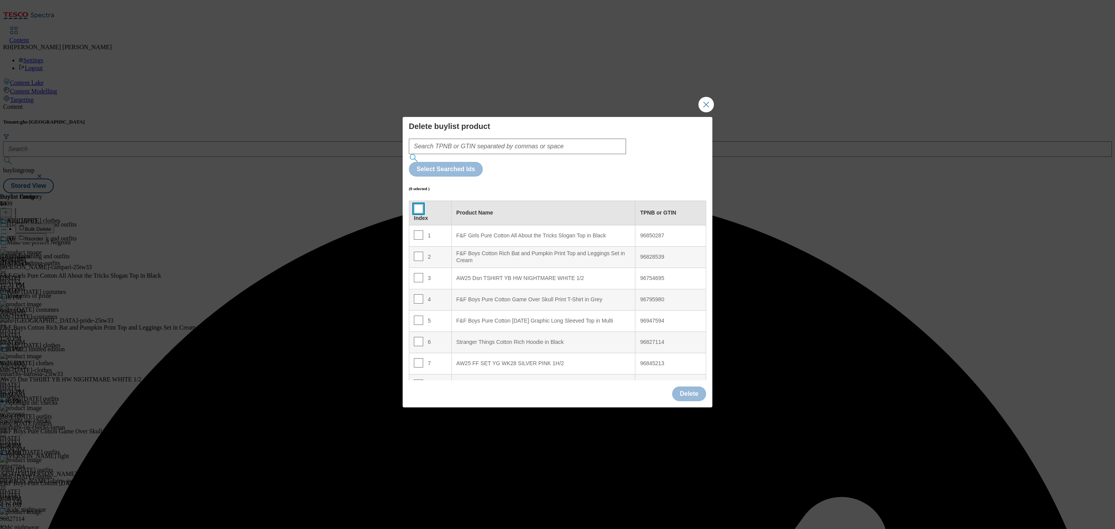
click at [414, 204] on input "Modal" at bounding box center [418, 208] width 9 height 9
checkbox input "true"
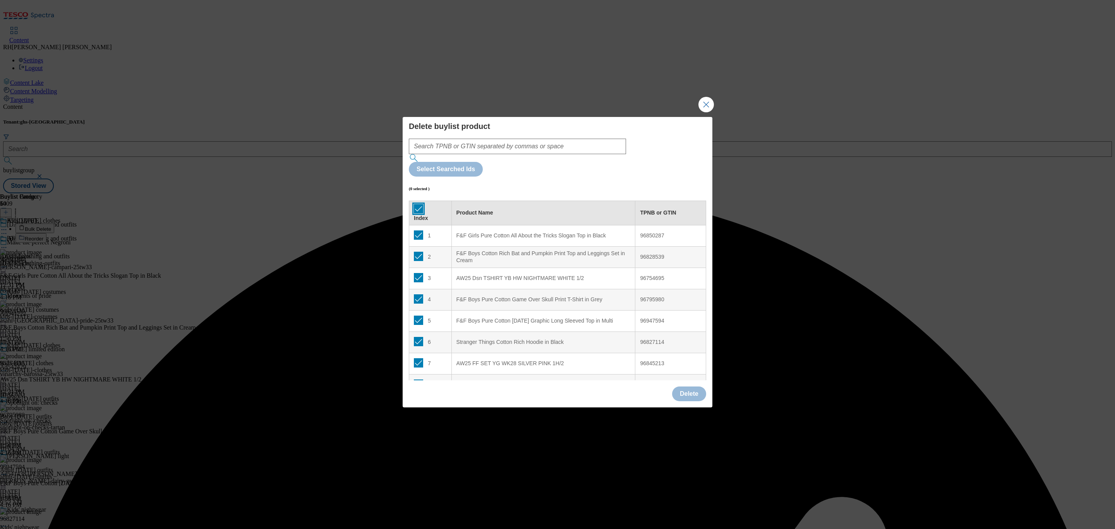
checkbox input "true"
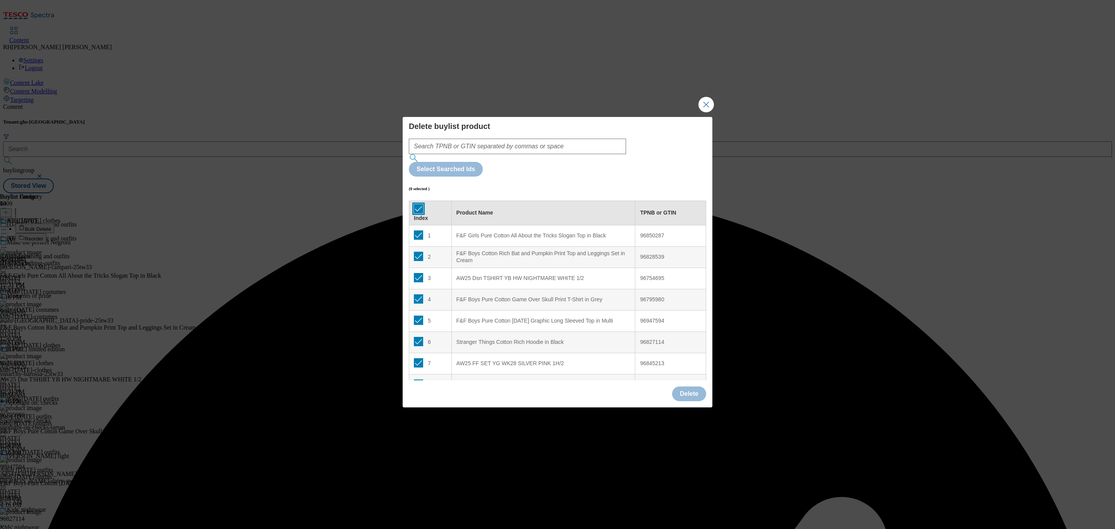
checkbox input "true"
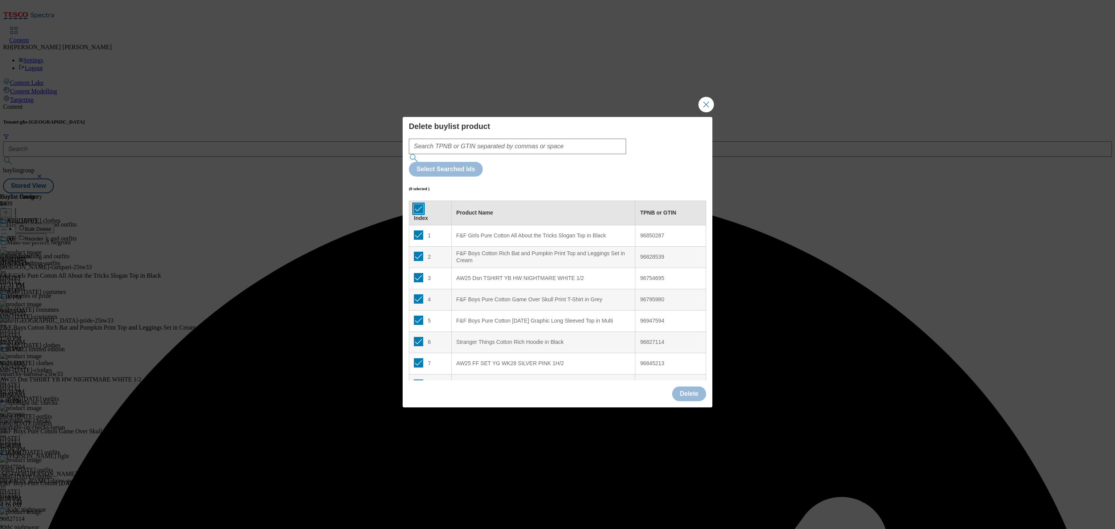
checkbox input "true"
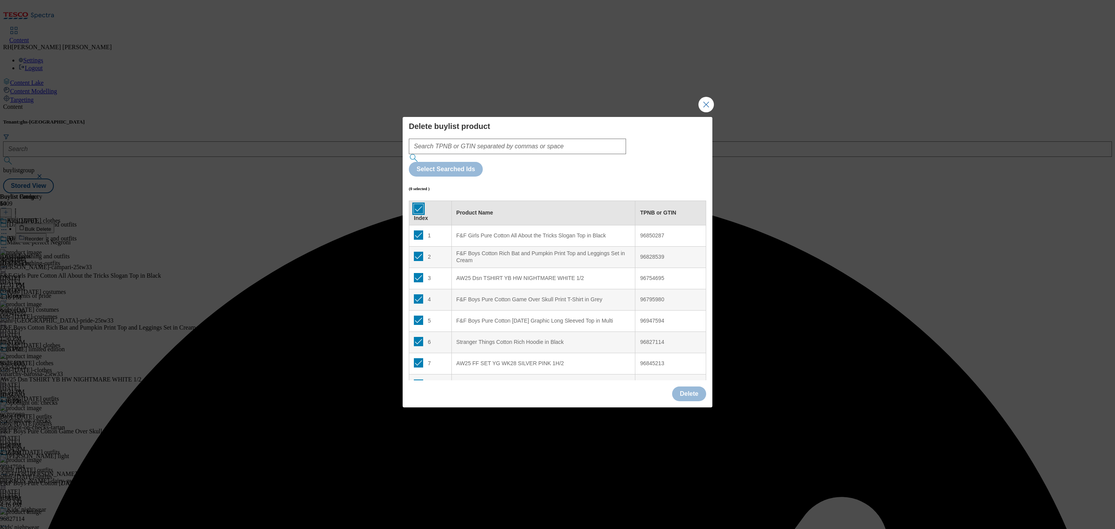
checkbox input "true"
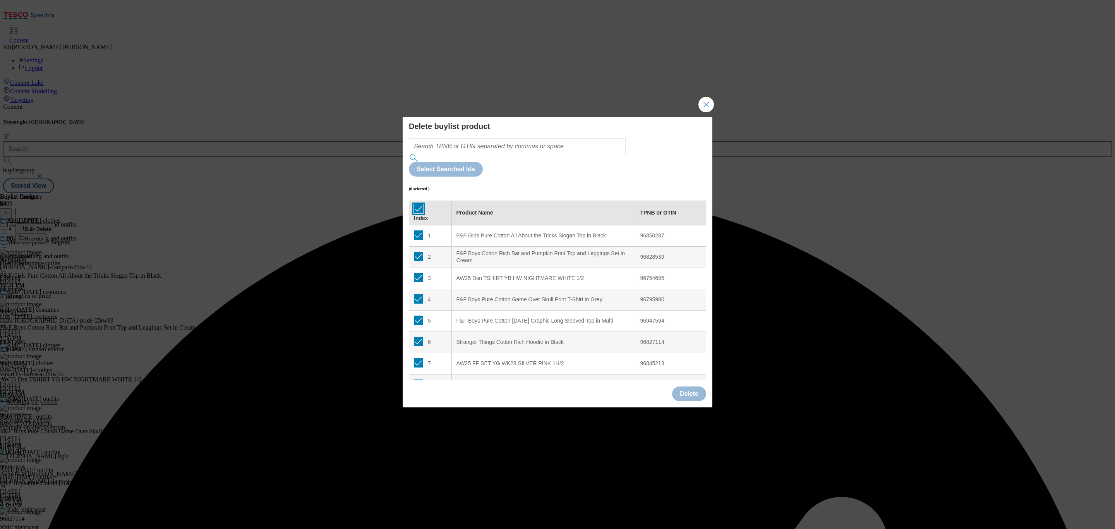
checkbox input "true"
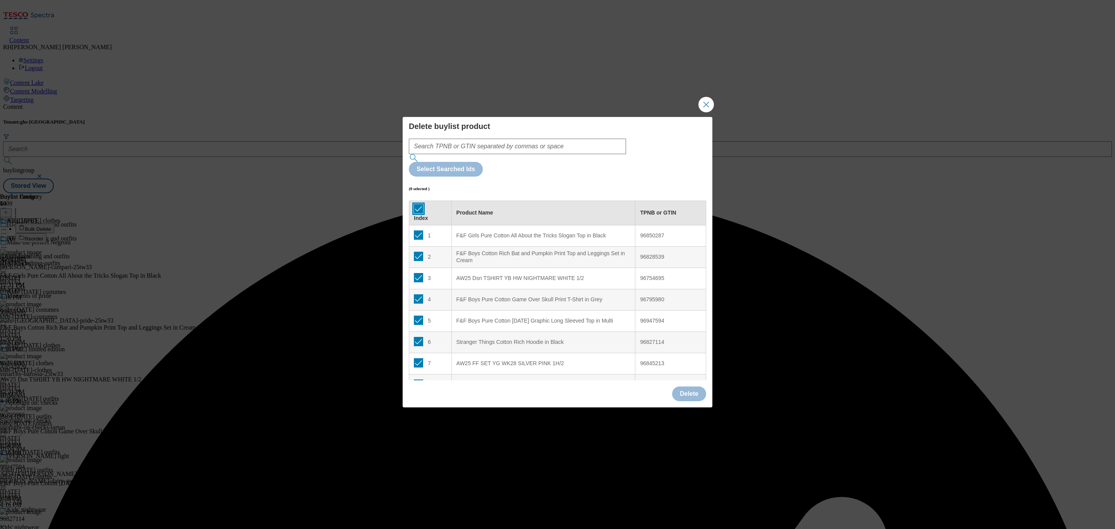
checkbox input "true"
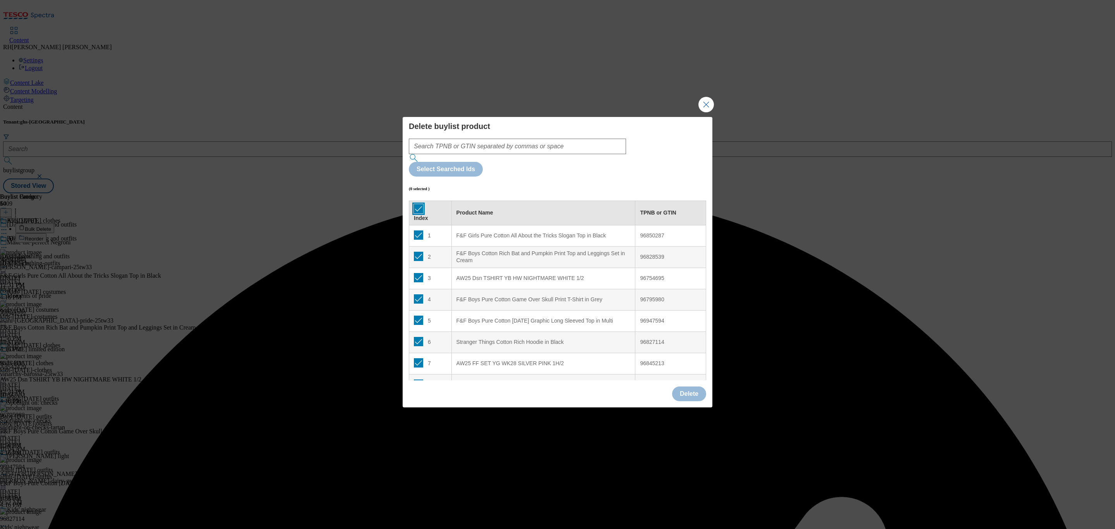
checkbox input "true"
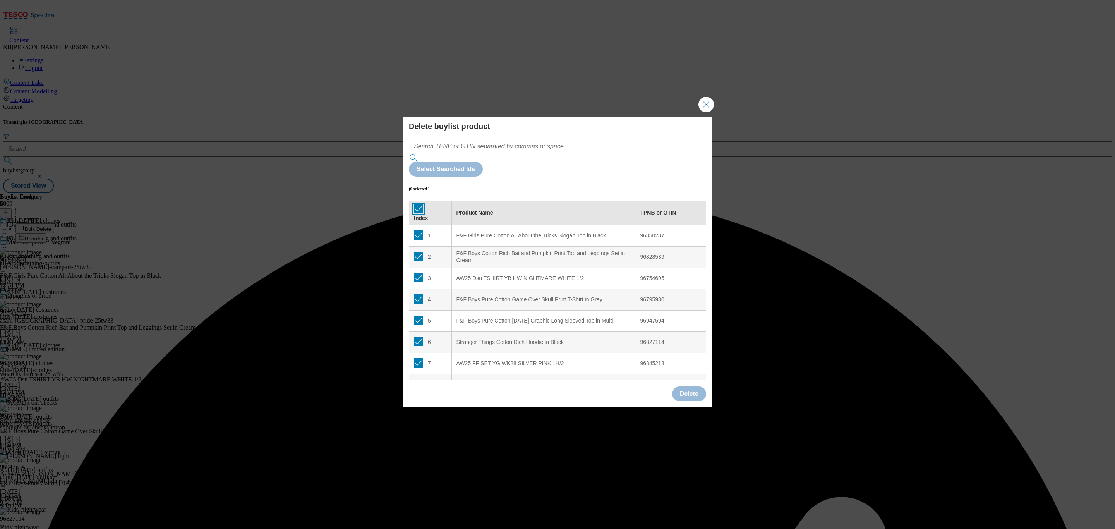
checkbox input "true"
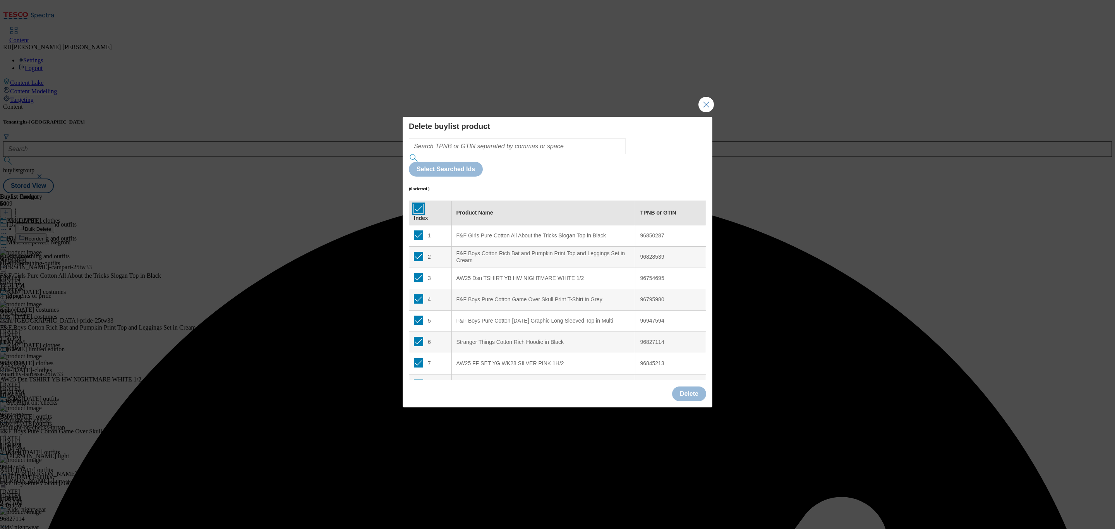
checkbox input "true"
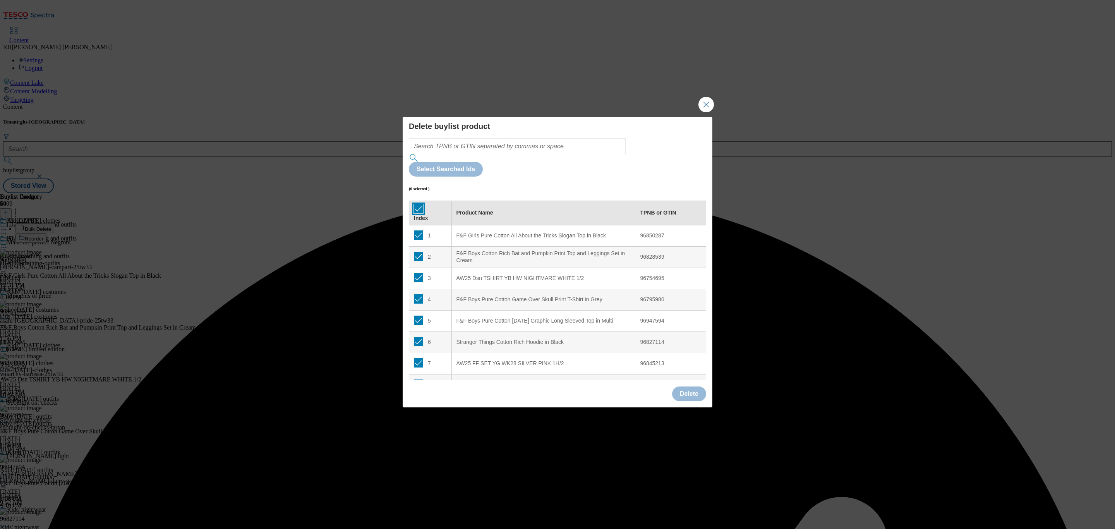
checkbox input "true"
click at [698, 386] on button "Delete" at bounding box center [689, 393] width 34 height 15
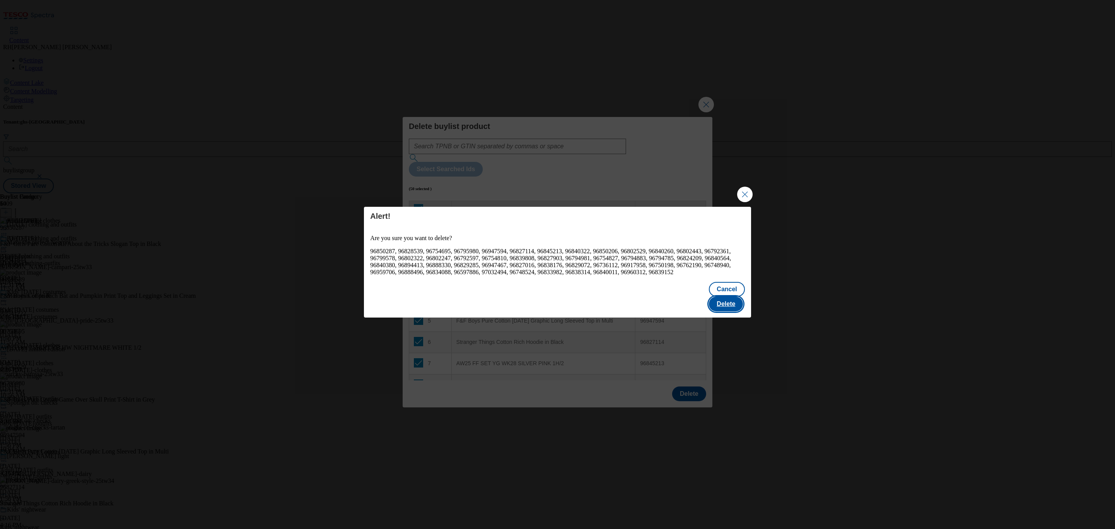
click at [727, 302] on button "Delete" at bounding box center [726, 304] width 34 height 15
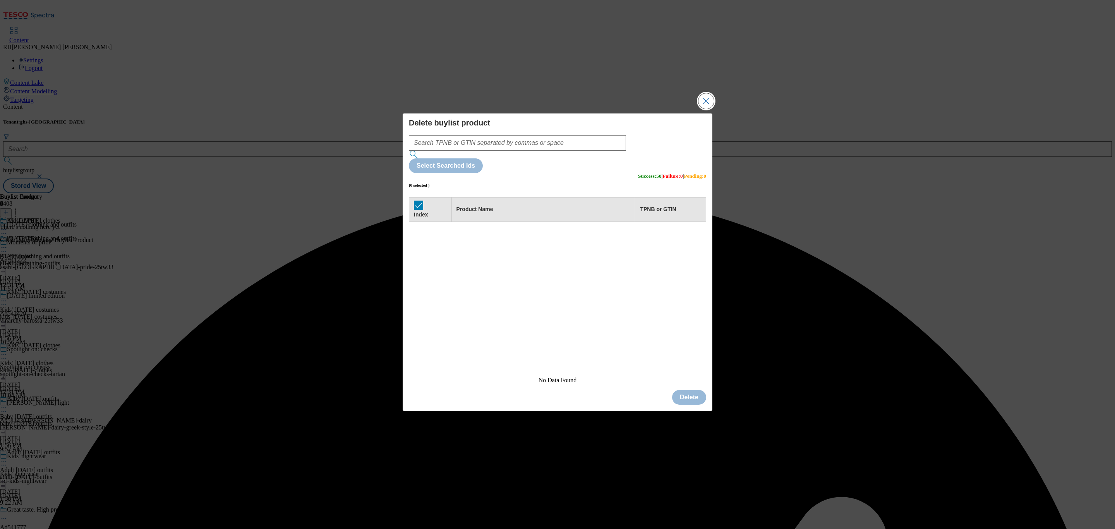
click at [706, 109] on button "Close Modal" at bounding box center [706, 100] width 15 height 15
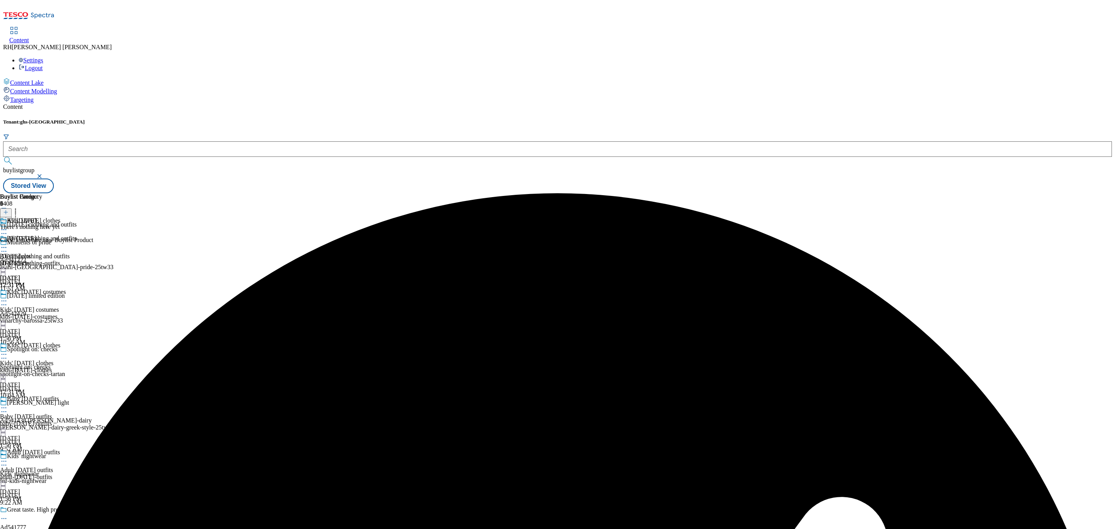
click at [9, 209] on icon at bounding box center [5, 211] width 5 height 5
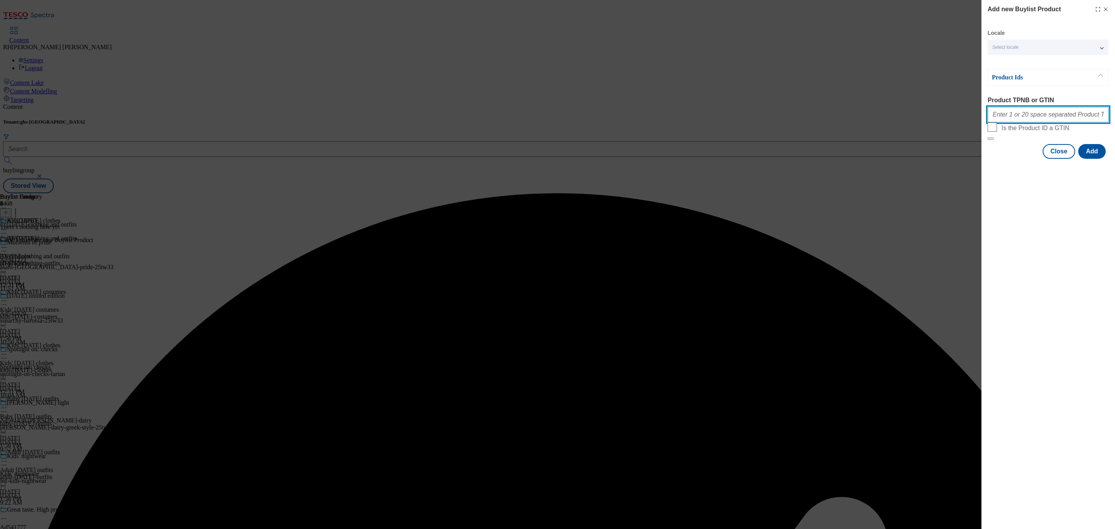
click at [1030, 114] on input "Product TPNB or GTIN" at bounding box center [1048, 114] width 121 height 15
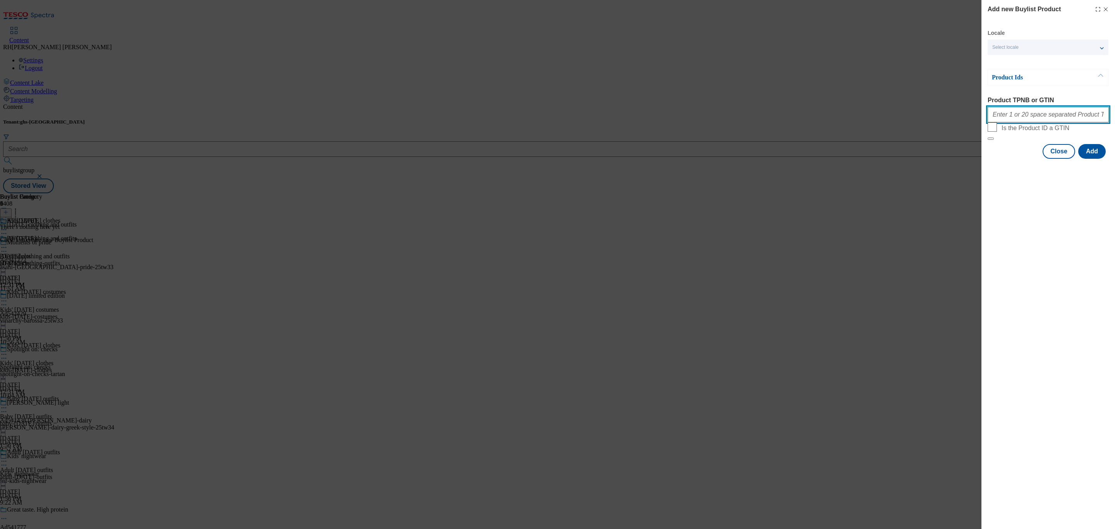
paste input "96850287 96828539 96827857 96795980 96947594 96827212 96845213 96840322 9685020…"
type input "96850287 96828539 96827857 96795980 96947594 96827212 96845213 96840322 9685020…"
click at [1099, 159] on button "Add" at bounding box center [1091, 151] width 27 height 15
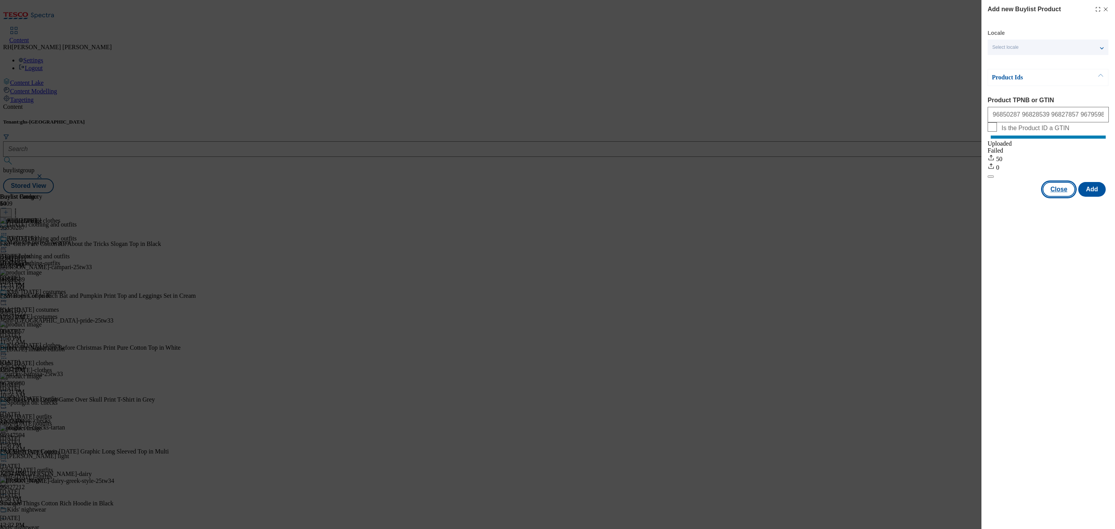
click at [1057, 197] on button "Close" at bounding box center [1059, 189] width 33 height 15
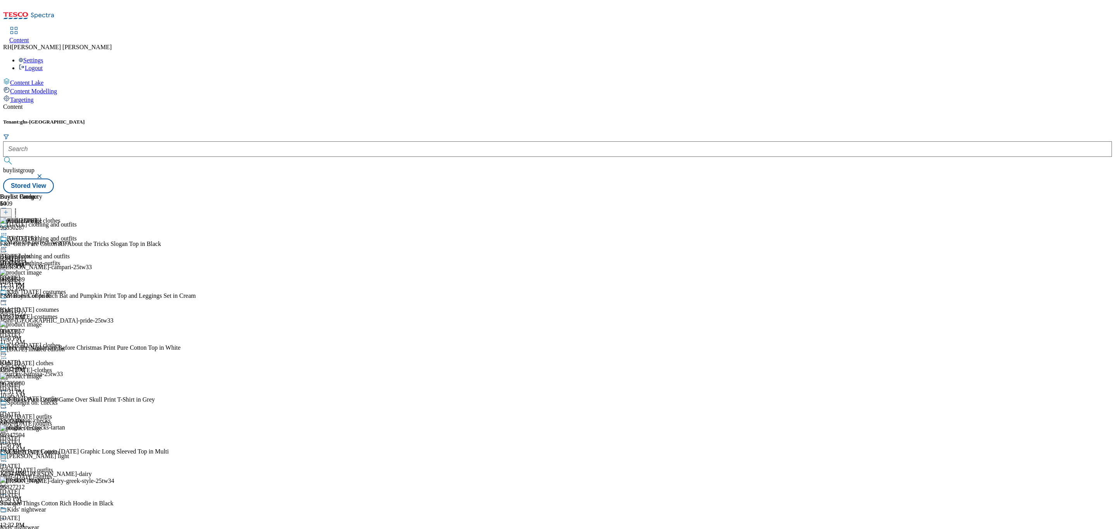
click at [3, 247] on circle at bounding box center [2, 247] width 1 height 1
click at [33, 261] on span "Edit" at bounding box center [28, 264] width 9 height 6
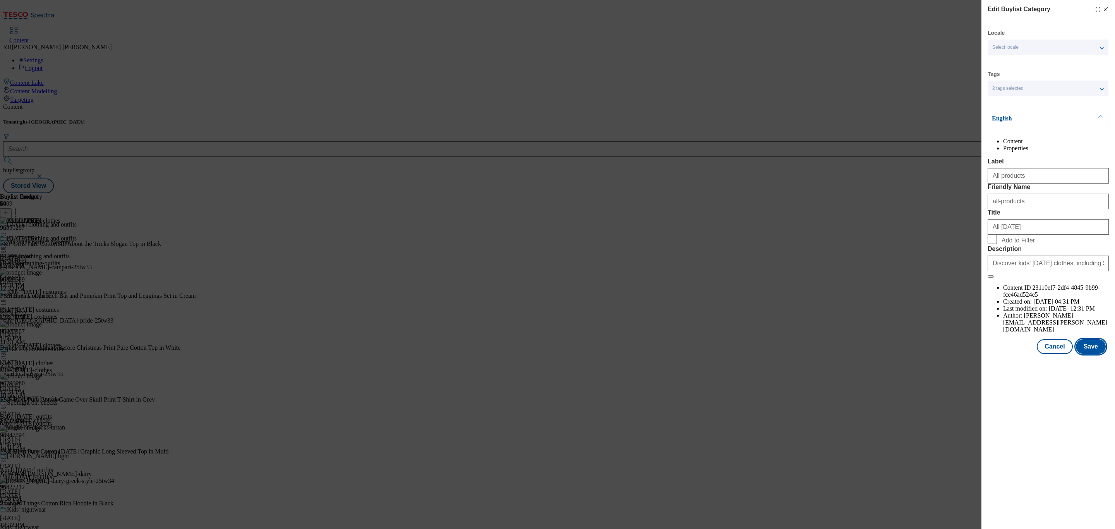
click at [1091, 354] on button "Save" at bounding box center [1091, 346] width 30 height 15
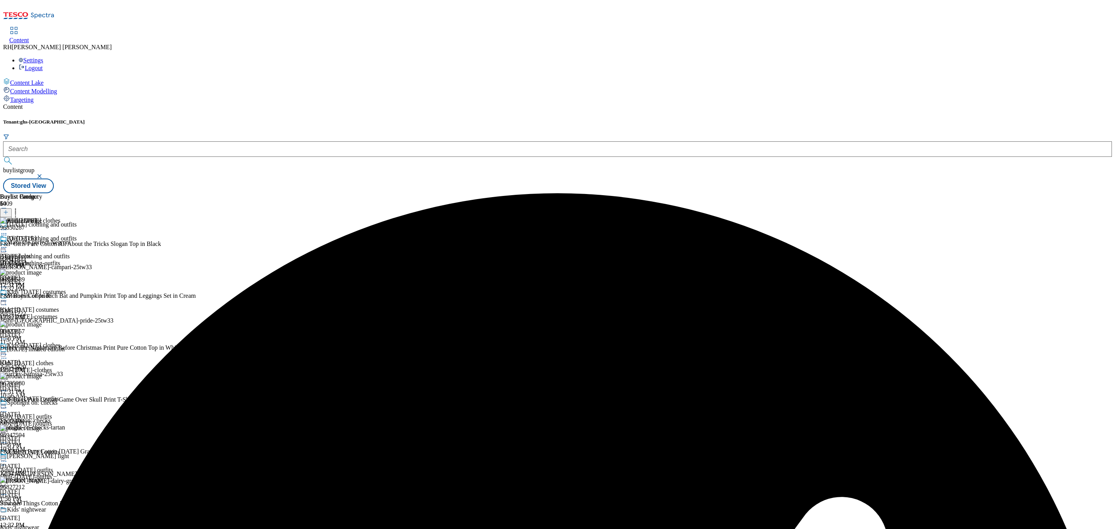
click at [8, 244] on icon at bounding box center [4, 248] width 8 height 8
click at [45, 295] on button "Preview" at bounding box center [30, 299] width 30 height 9
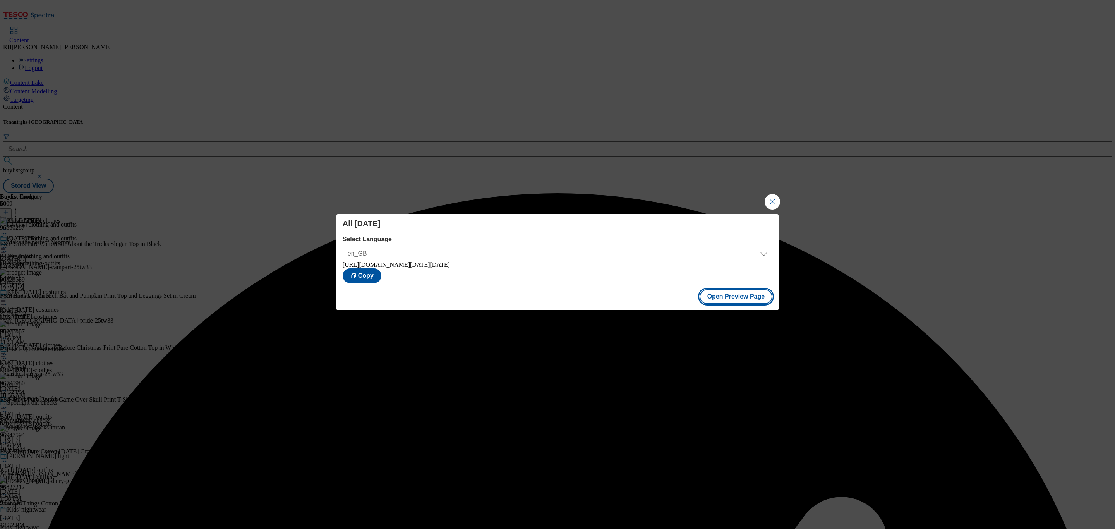
click at [749, 298] on button "Open Preview Page" at bounding box center [736, 296] width 73 height 15
click at [769, 201] on button "Close Modal" at bounding box center [772, 201] width 15 height 15
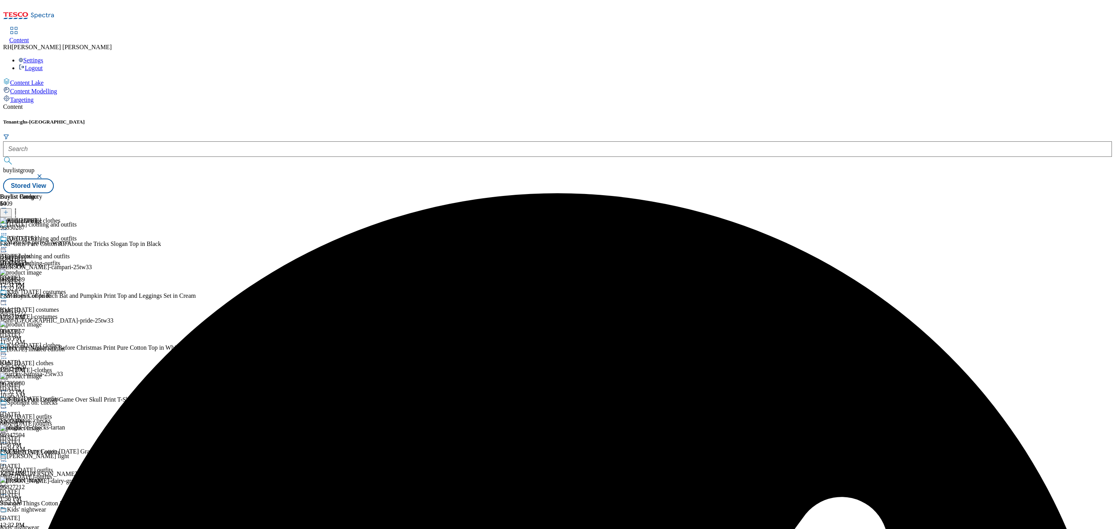
click at [8, 244] on icon at bounding box center [4, 248] width 8 height 8
click at [41, 323] on span "Publish" at bounding box center [32, 326] width 17 height 6
click at [77, 420] on div "baby-halloween-outfits" at bounding box center [38, 423] width 77 height 7
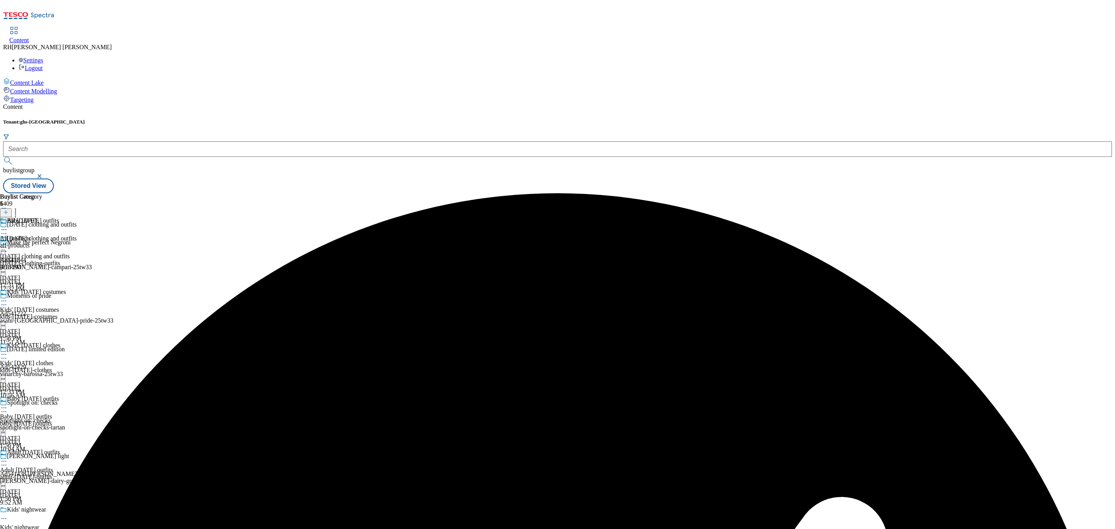
click at [42, 242] on div "all-products" at bounding box center [21, 245] width 42 height 7
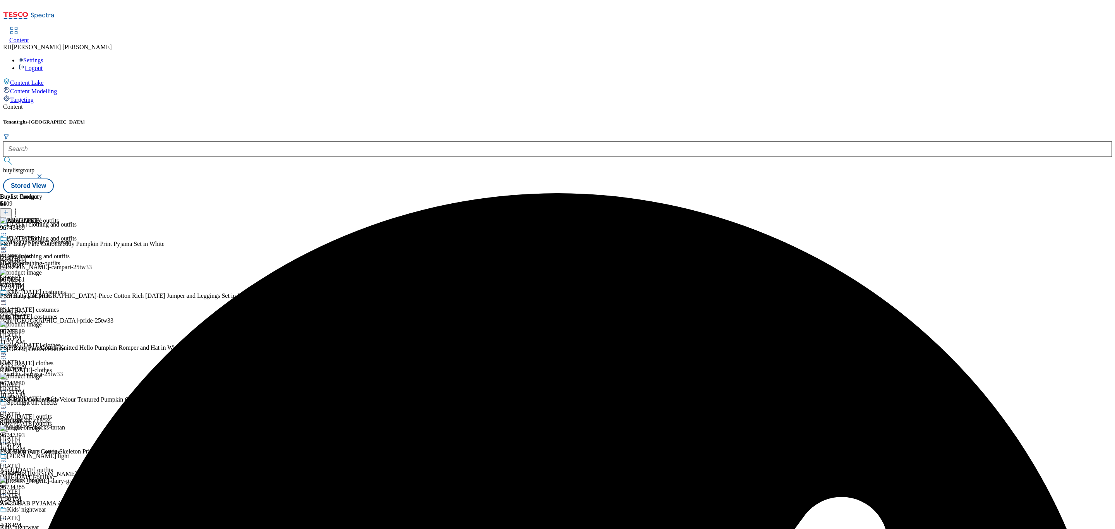
click at [8, 244] on icon at bounding box center [4, 248] width 8 height 8
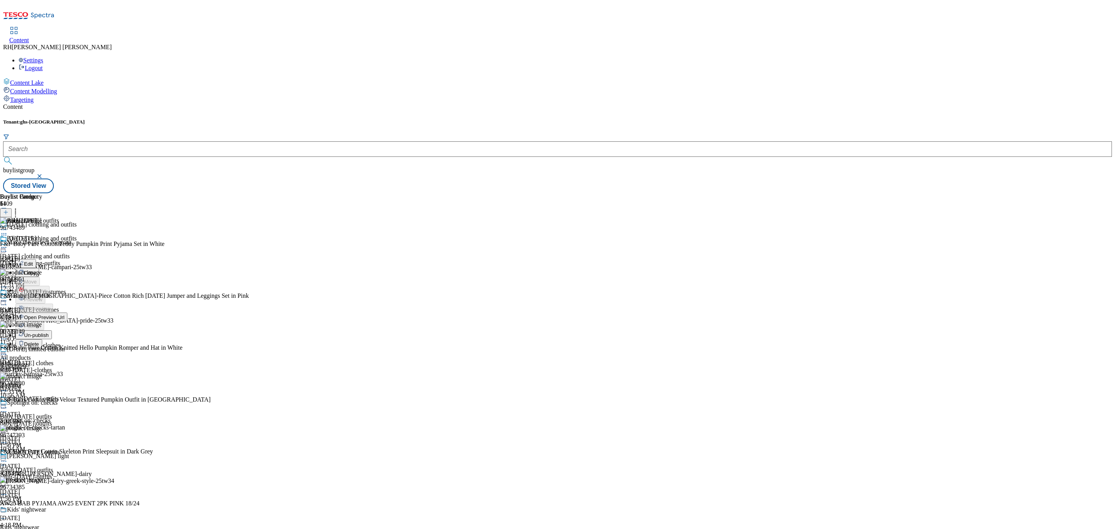
click at [49, 332] on span "Un-publish" at bounding box center [36, 335] width 25 height 6
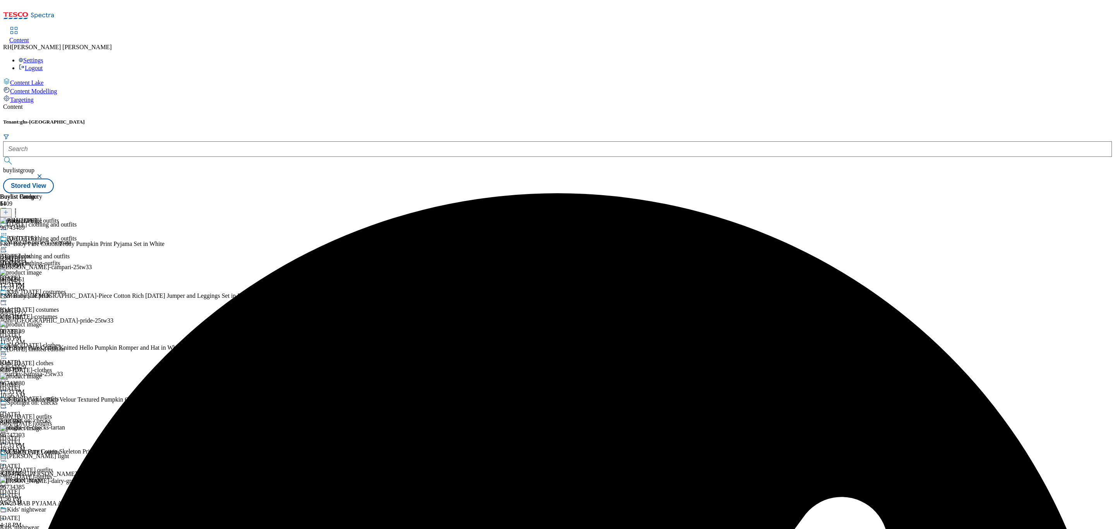
click at [8, 244] on icon at bounding box center [4, 248] width 8 height 8
click at [50, 306] on span "Un-preview" at bounding box center [37, 309] width 26 height 6
click at [19, 207] on icon at bounding box center [16, 211] width 8 height 8
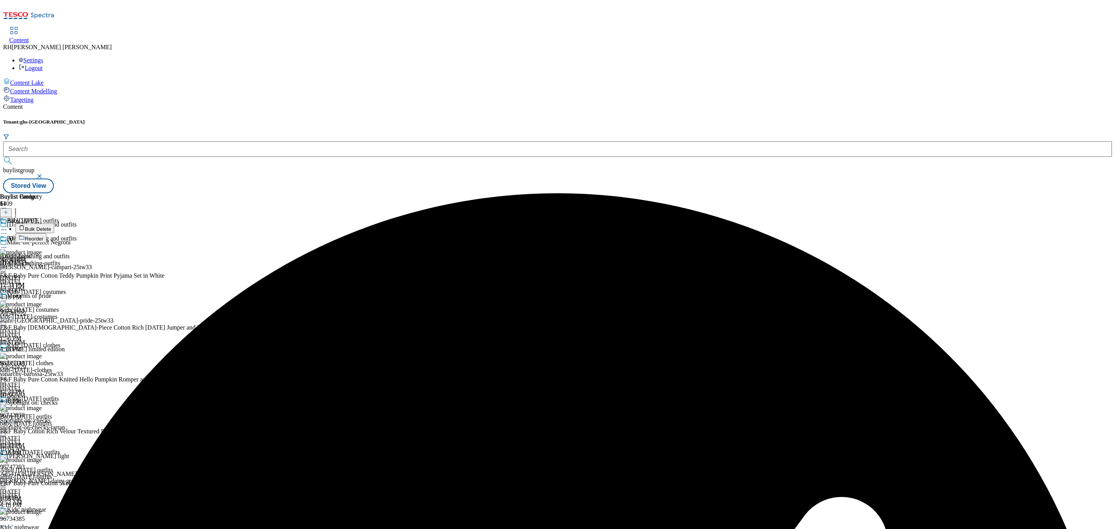
click at [51, 226] on span "Bulk Delete" at bounding box center [38, 229] width 26 height 6
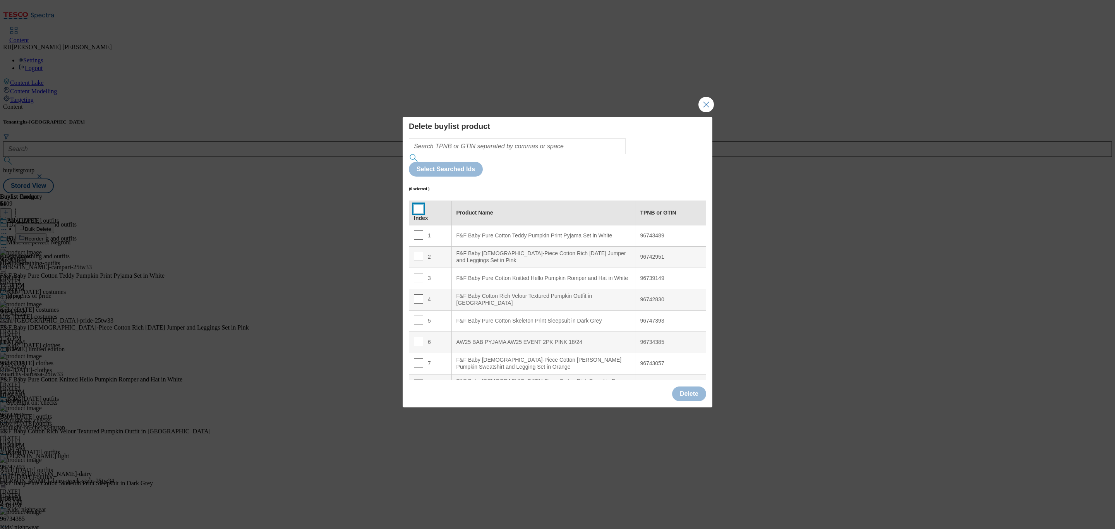
click at [416, 204] on input "Modal" at bounding box center [418, 208] width 9 height 9
checkbox input "true"
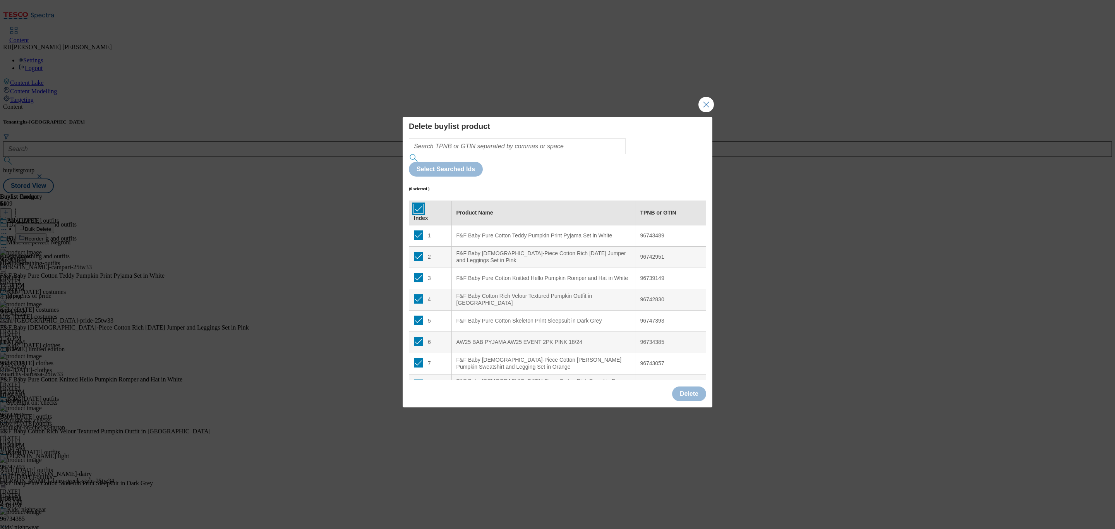
checkbox input "true"
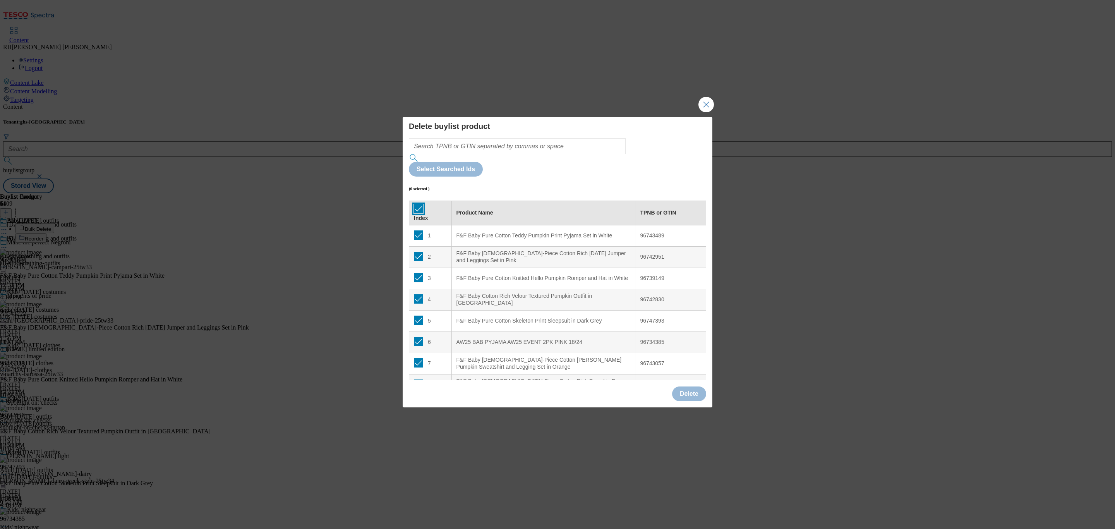
checkbox input "true"
click at [683, 386] on button "Delete" at bounding box center [689, 393] width 34 height 15
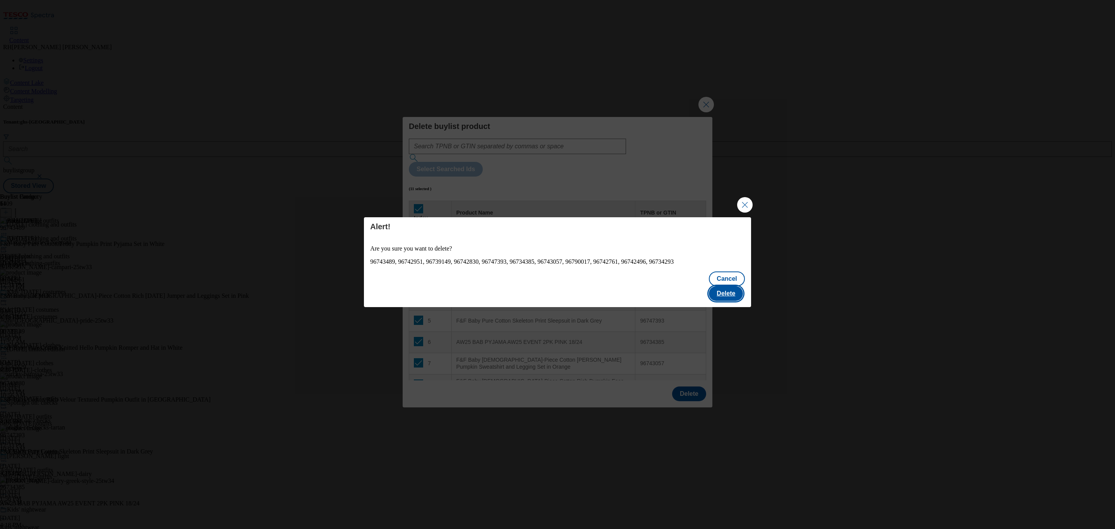
click at [725, 286] on button "Delete" at bounding box center [726, 293] width 34 height 15
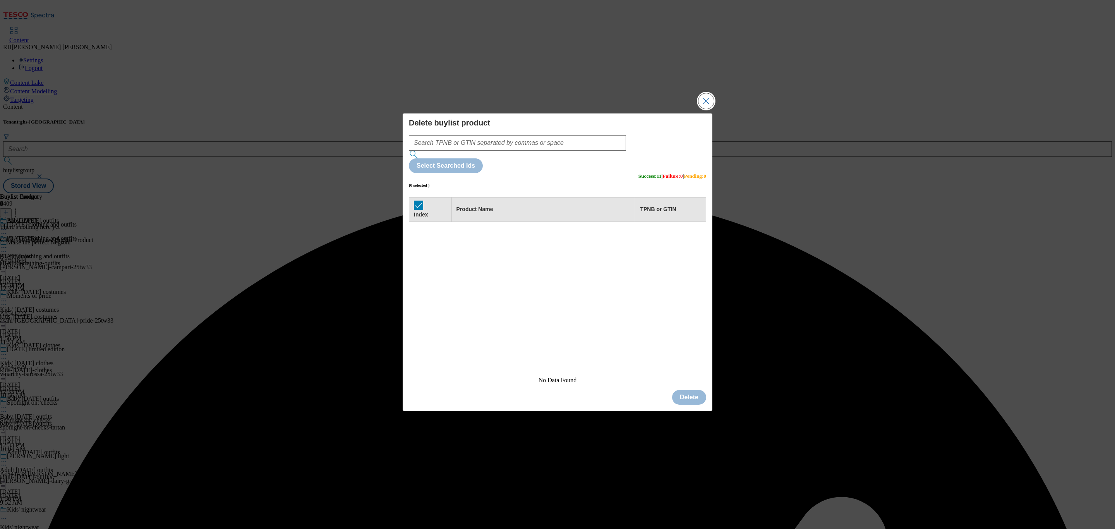
click at [709, 109] on button "Close Modal" at bounding box center [706, 100] width 15 height 15
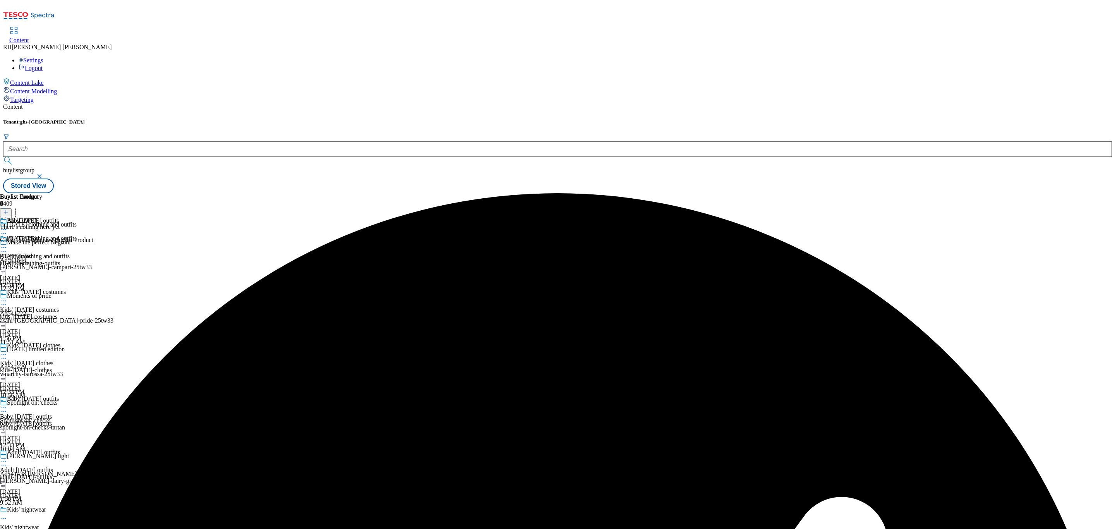
click at [9, 209] on icon at bounding box center [5, 211] width 5 height 5
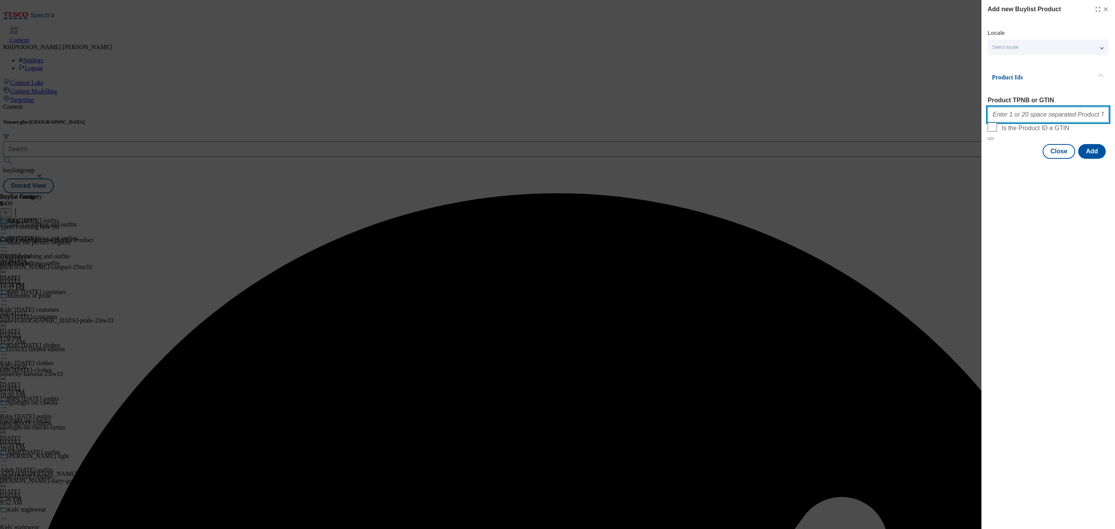
click at [1014, 115] on input "Product TPNB or GTIN" at bounding box center [1048, 114] width 121 height 15
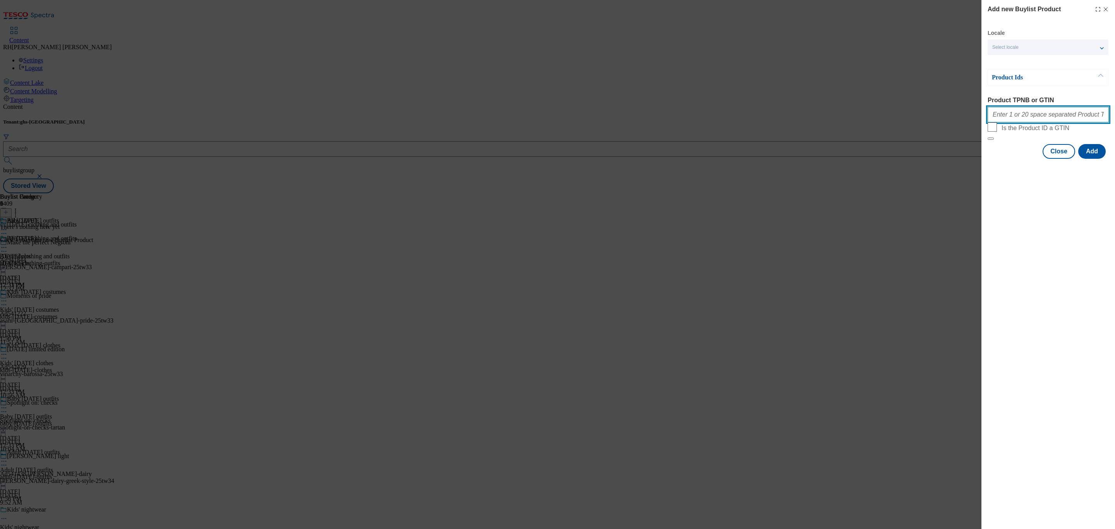
paste input "96743489 96742951 96739149 96742830 96747393 96734385 96743057 96790017 9674277…"
type input "96743489 96742951 96739149 96742830 96747393 96734385 96743057 96790017 9674277…"
click at [1093, 159] on button "Add" at bounding box center [1091, 151] width 27 height 15
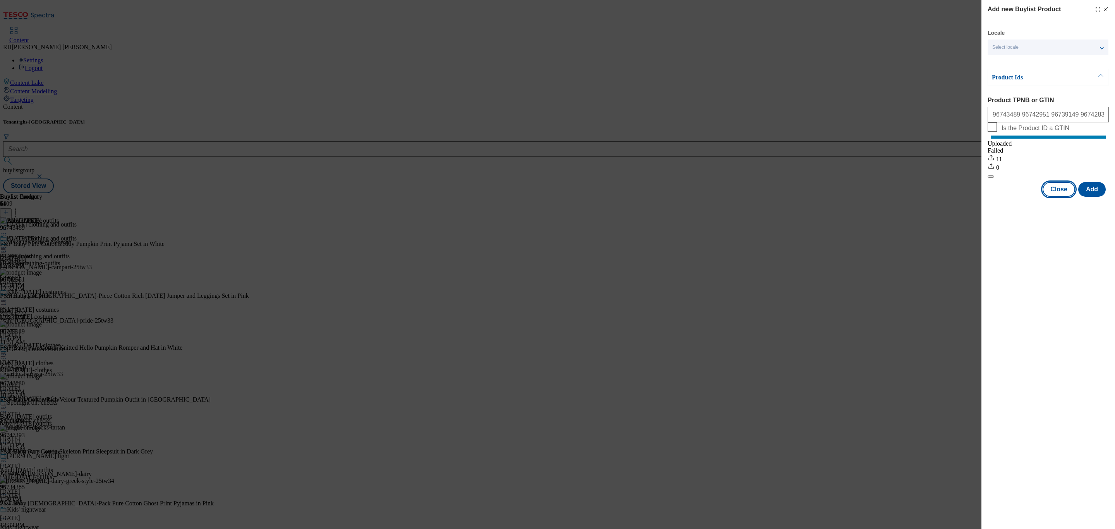
click at [1063, 197] on button "Close" at bounding box center [1059, 189] width 33 height 15
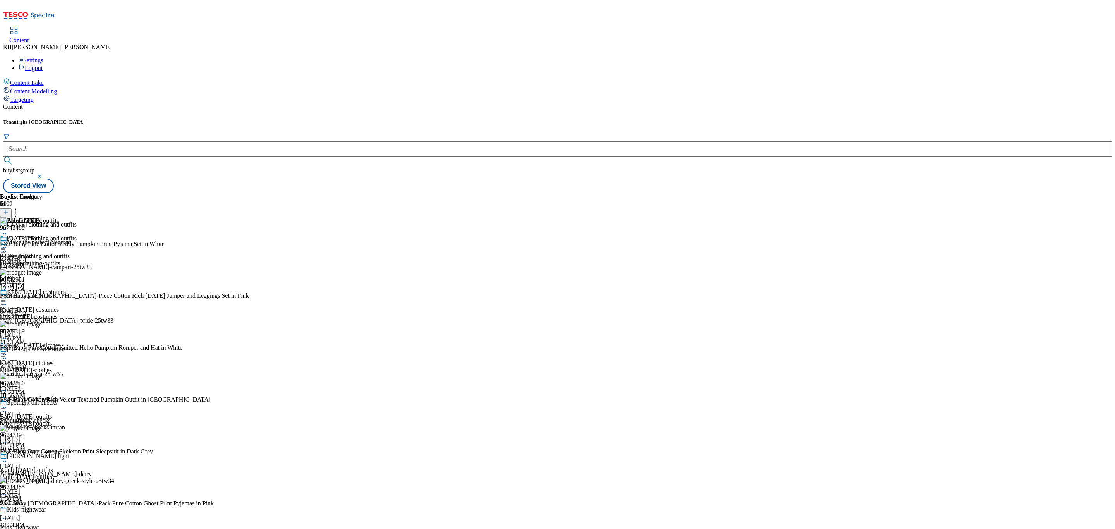
click at [8, 244] on icon at bounding box center [4, 248] width 8 height 8
click at [33, 261] on span "Edit" at bounding box center [28, 264] width 9 height 6
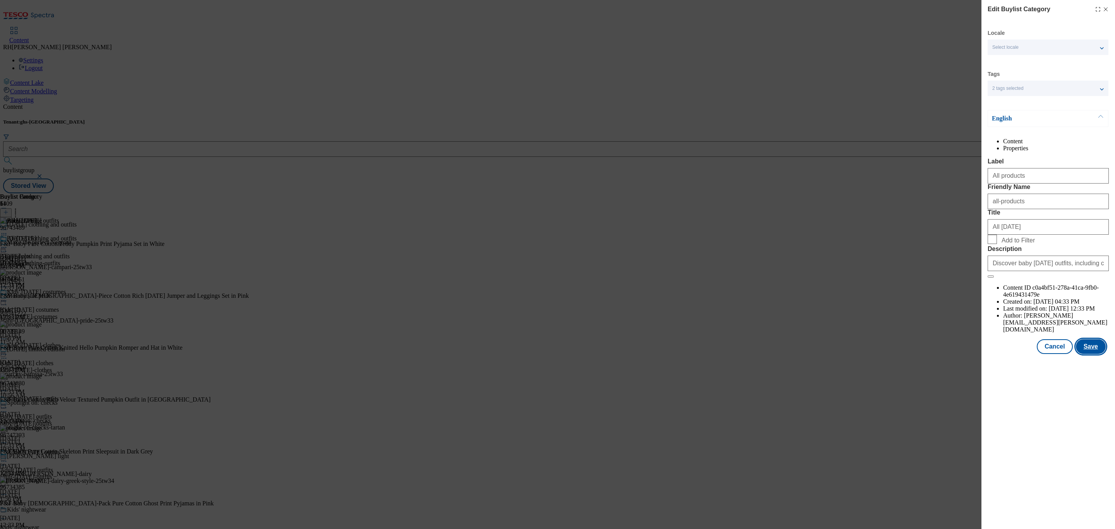
click at [1102, 354] on button "Save" at bounding box center [1091, 346] width 30 height 15
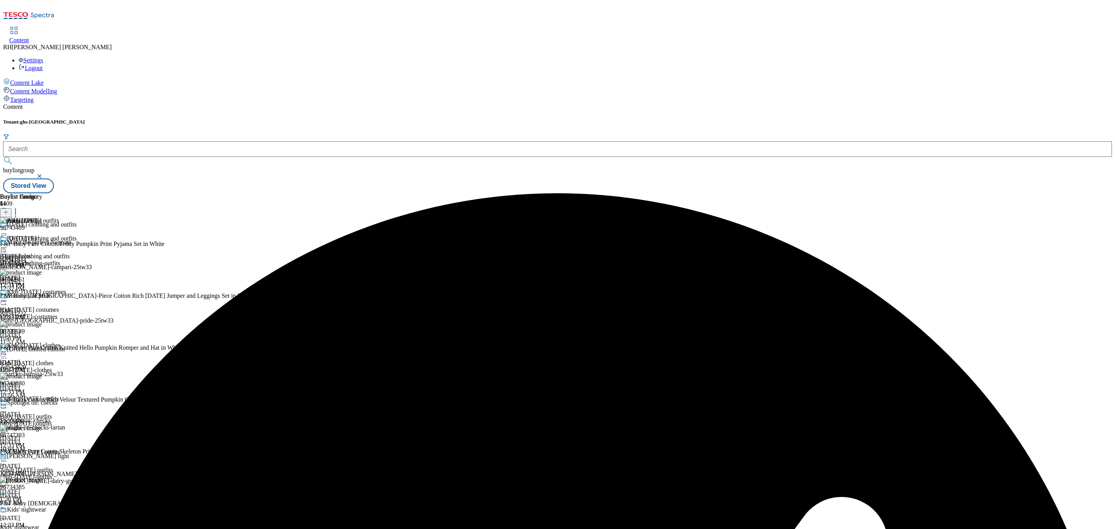
click at [5, 247] on circle at bounding box center [3, 247] width 1 height 1
click at [42, 297] on span "Preview" at bounding box center [33, 300] width 18 height 6
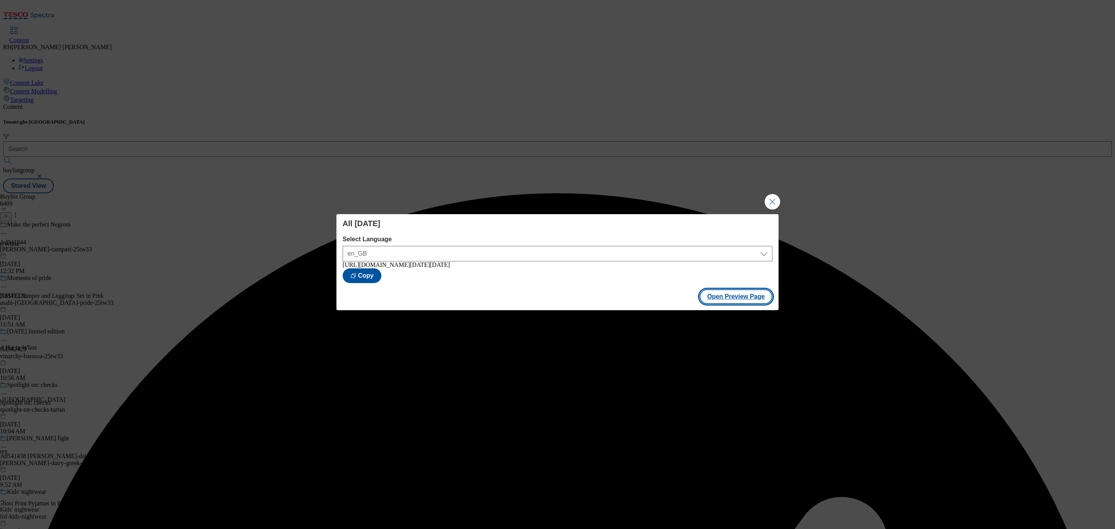
click at [757, 298] on button "Open Preview Page" at bounding box center [736, 296] width 73 height 15
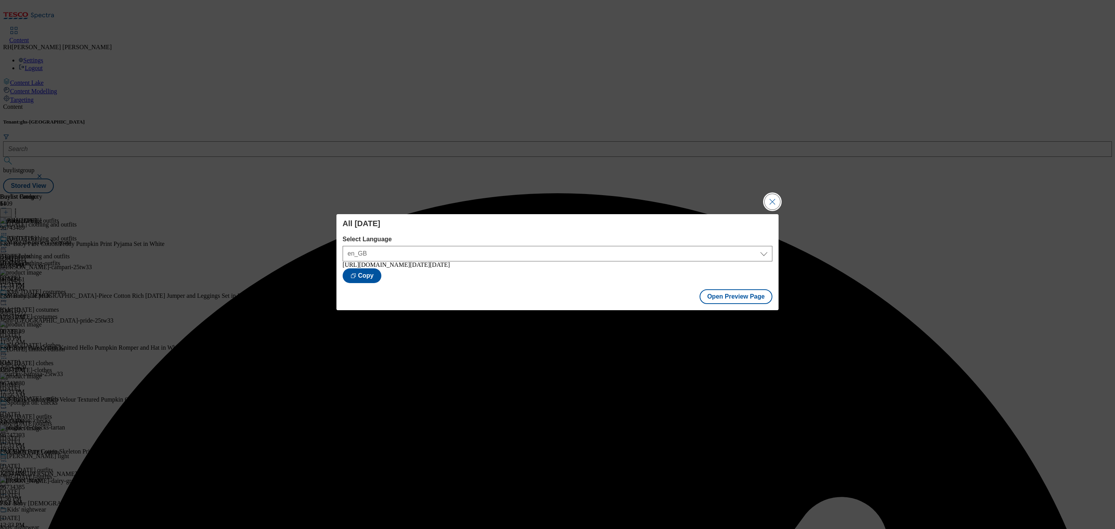
click at [775, 199] on button "Close Modal" at bounding box center [772, 201] width 15 height 15
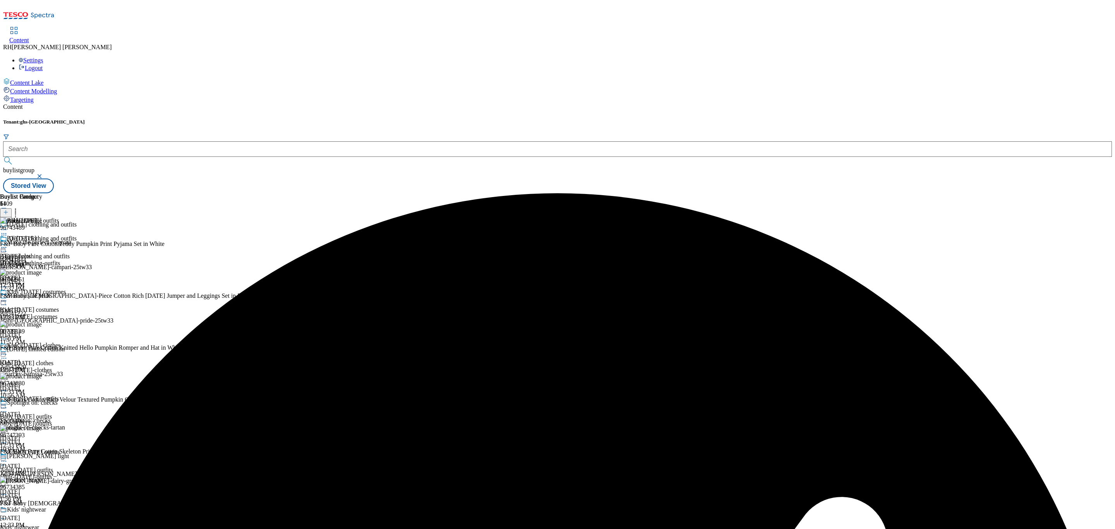
click at [8, 244] on icon at bounding box center [4, 248] width 8 height 8
click at [41, 323] on span "Publish" at bounding box center [32, 326] width 17 height 6
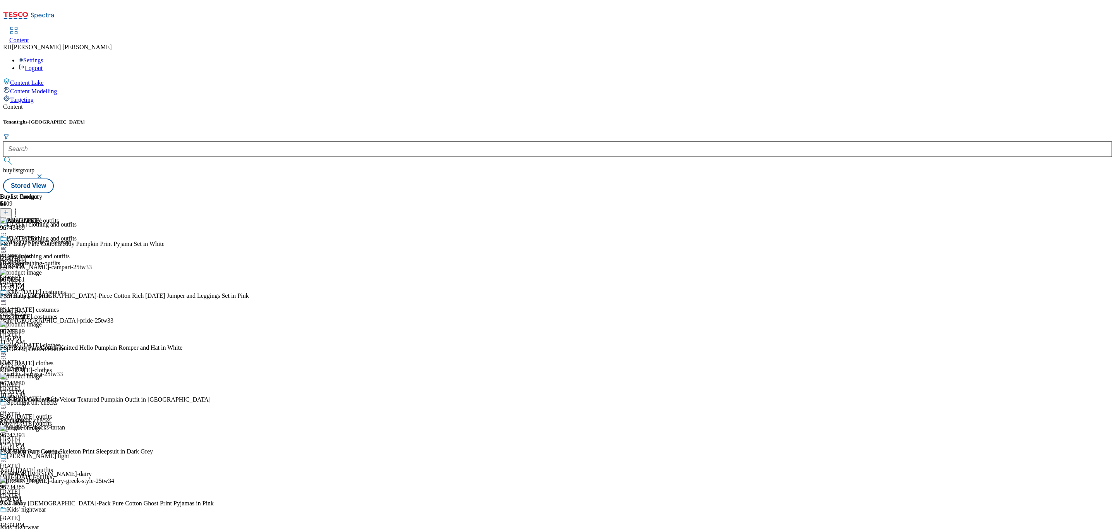
click at [77, 313] on div "kids-halloween-costumes" at bounding box center [38, 316] width 77 height 7
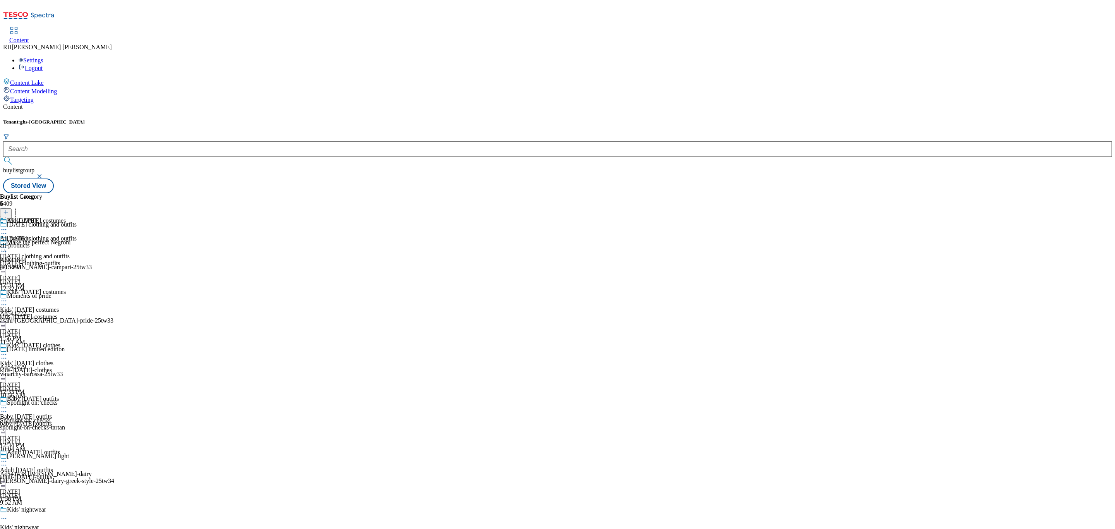
click at [42, 242] on div "all-products" at bounding box center [21, 245] width 42 height 7
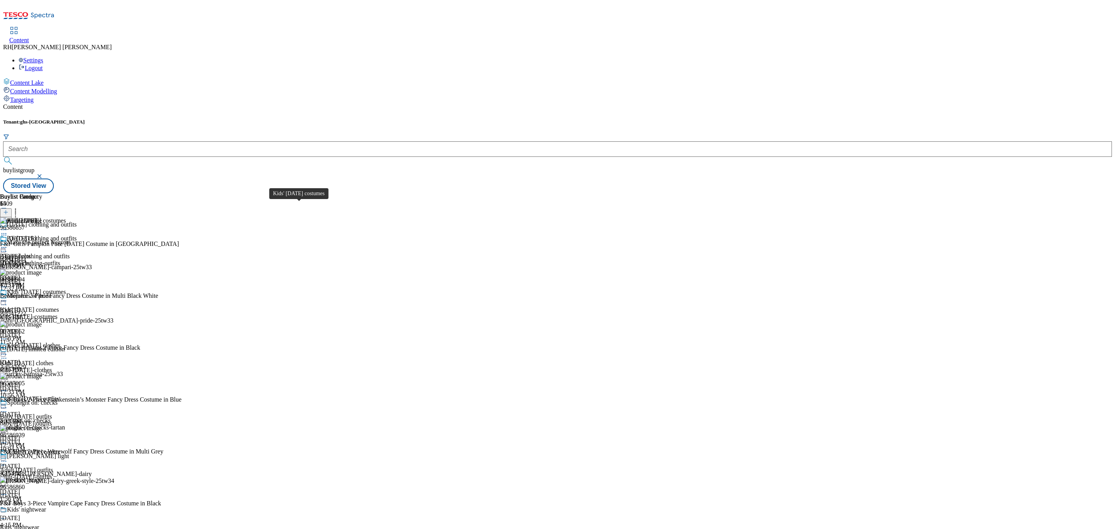
click at [77, 313] on div "kids-halloween-costumes" at bounding box center [38, 316] width 77 height 7
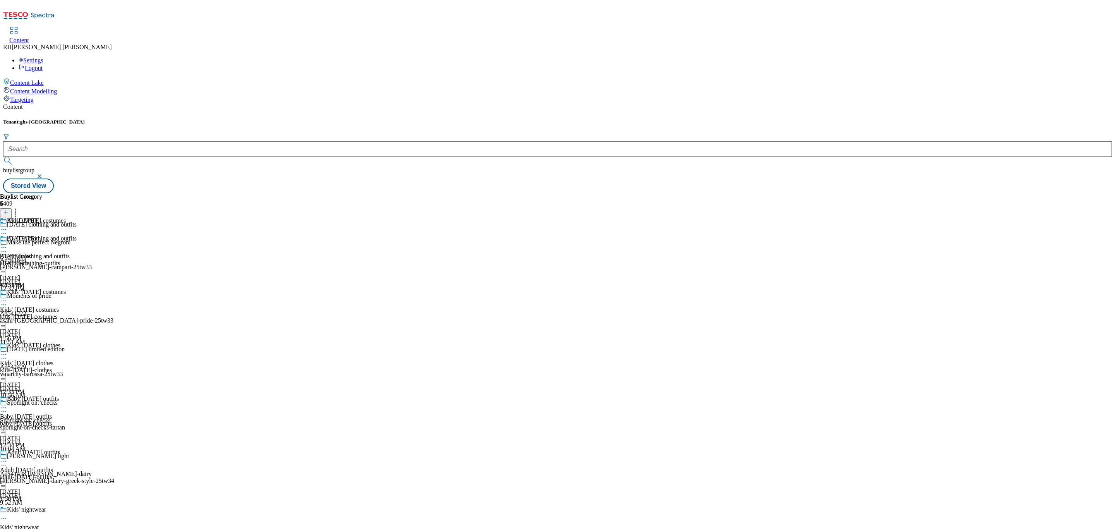
click at [42, 260] on div "all-products" at bounding box center [21, 263] width 42 height 7
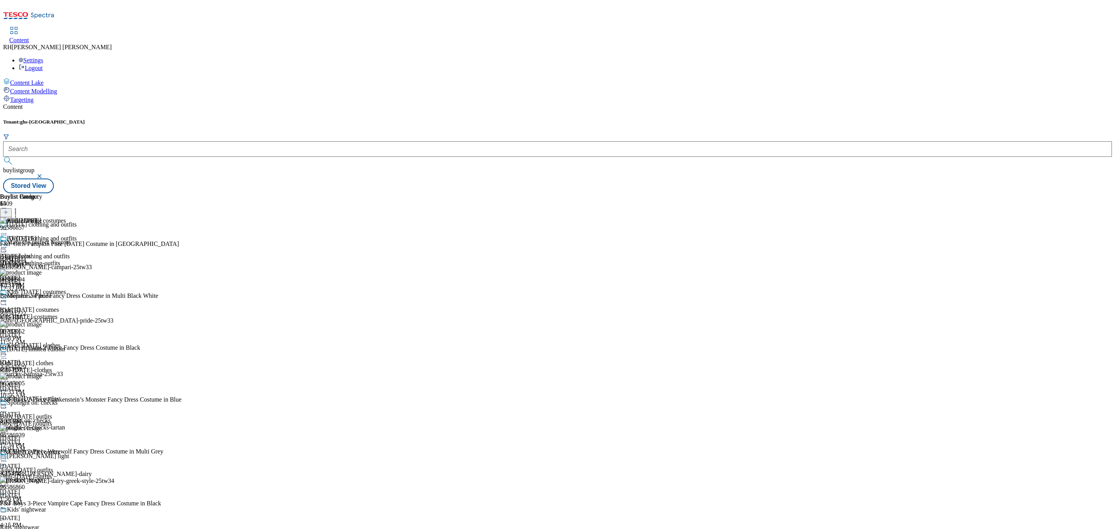
click at [8, 244] on icon at bounding box center [4, 248] width 8 height 8
click at [33, 261] on span "Edit" at bounding box center [28, 264] width 9 height 6
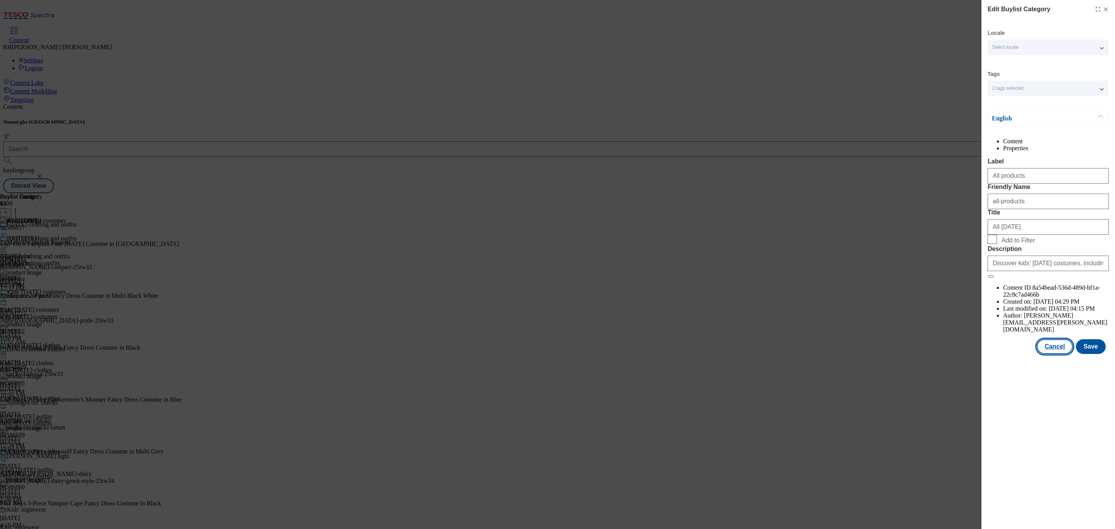
click at [1054, 354] on button "Cancel" at bounding box center [1055, 346] width 36 height 15
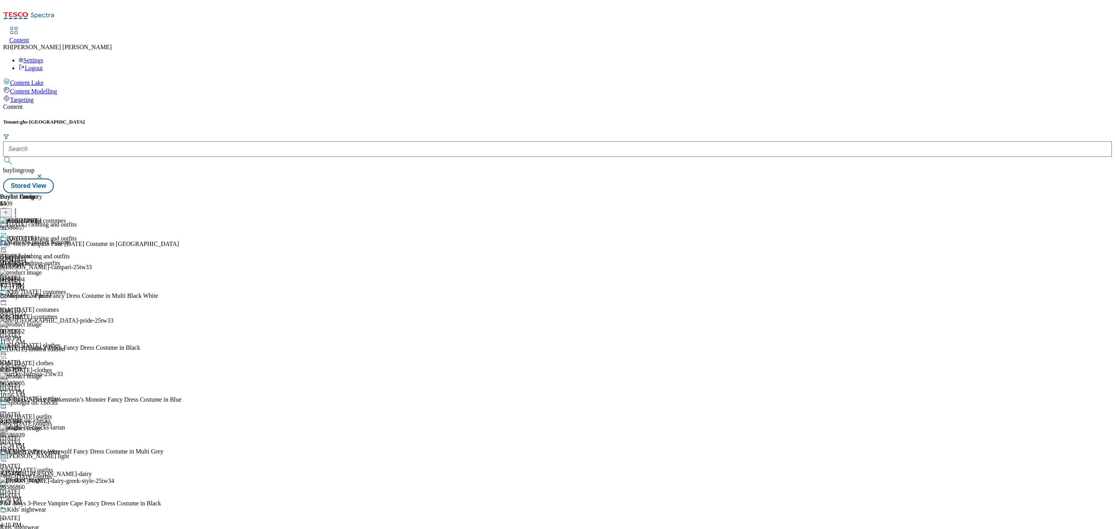
click at [8, 244] on icon at bounding box center [4, 248] width 8 height 8
click at [49, 332] on span "Un-publish" at bounding box center [36, 335] width 25 height 6
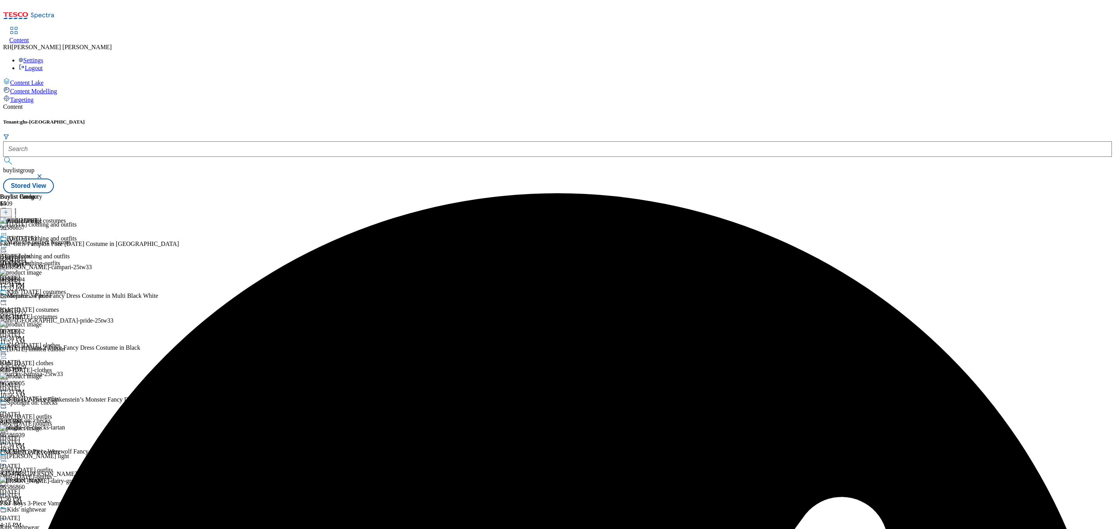
click at [8, 244] on icon at bounding box center [4, 248] width 8 height 8
click at [53, 304] on button "Un-preview" at bounding box center [34, 308] width 38 height 9
click at [19, 207] on icon at bounding box center [16, 211] width 8 height 8
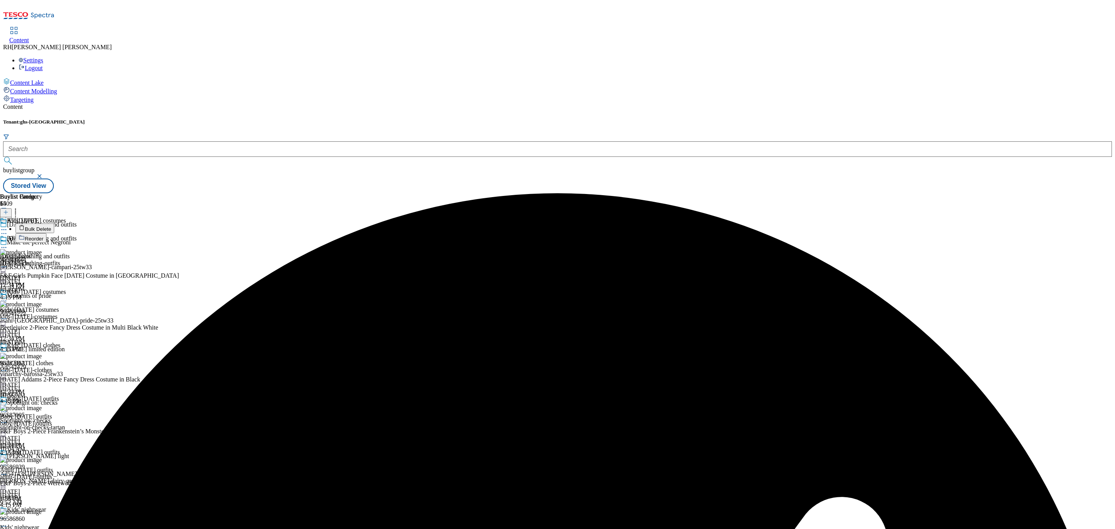
click at [51, 226] on span "Bulk Delete" at bounding box center [38, 229] width 26 height 6
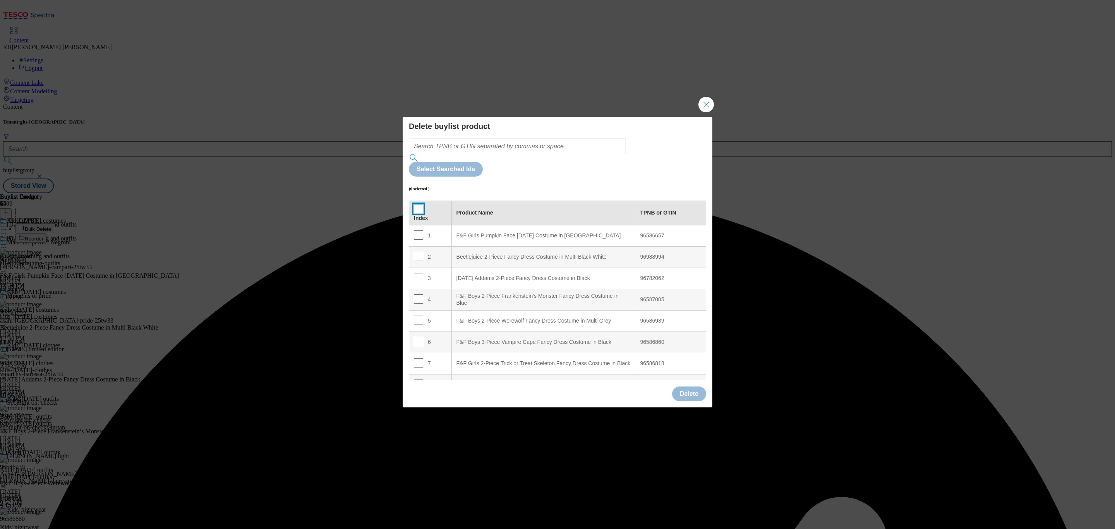
click at [414, 204] on input "Modal" at bounding box center [418, 208] width 9 height 9
checkbox input "true"
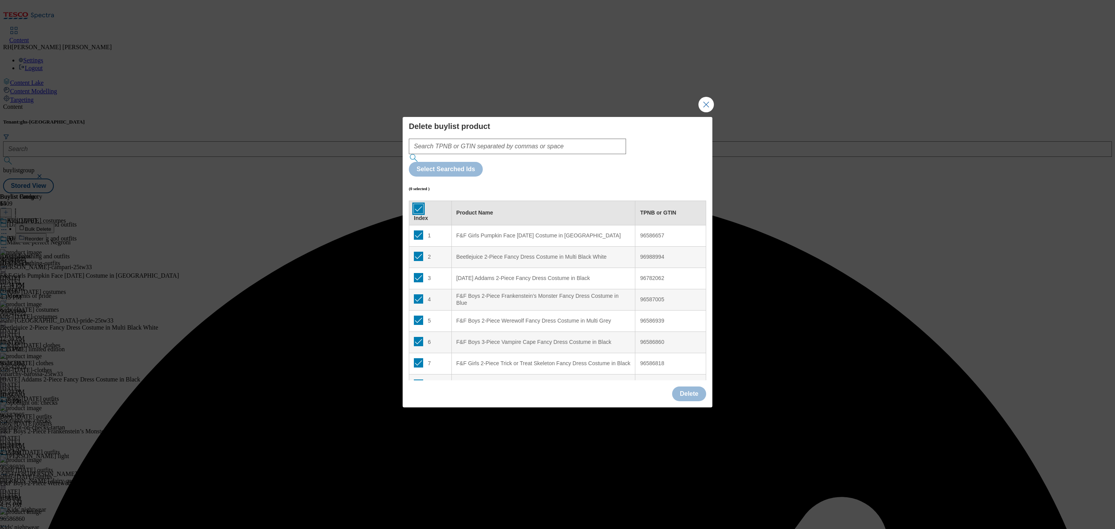
checkbox input "true"
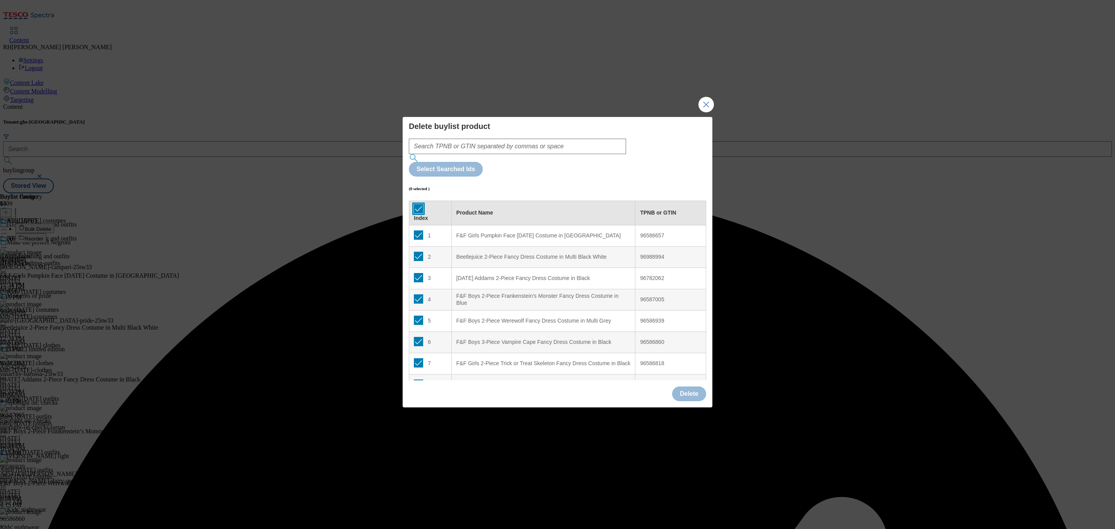
checkbox input "true"
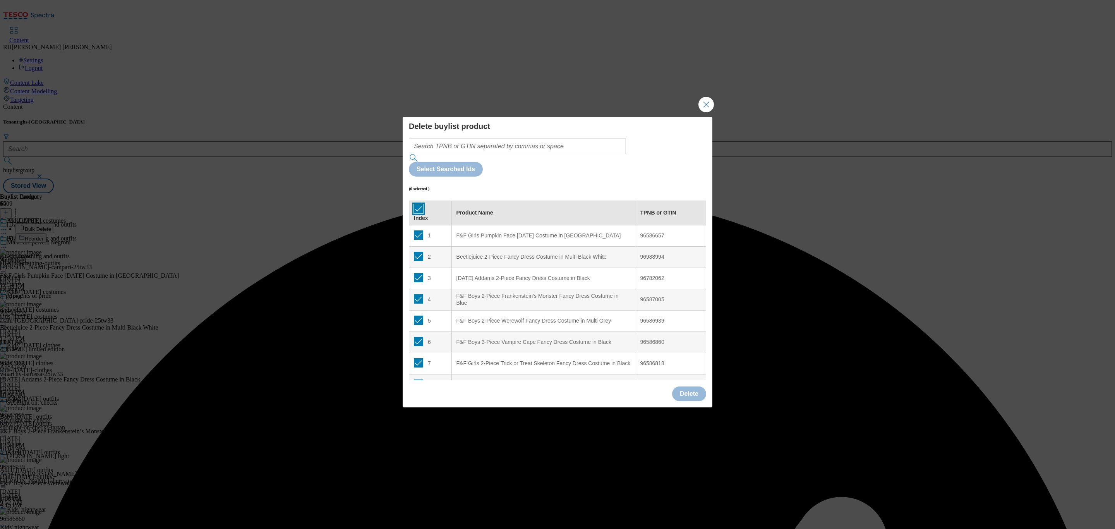
checkbox input "true"
click at [686, 386] on button "Delete" at bounding box center [689, 393] width 34 height 15
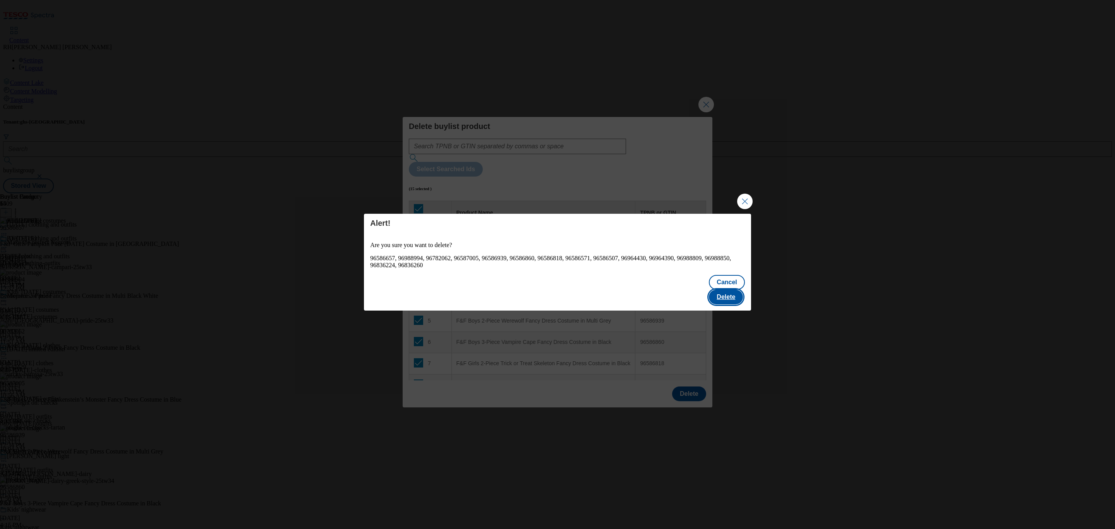
click at [726, 290] on button "Delete" at bounding box center [726, 297] width 34 height 15
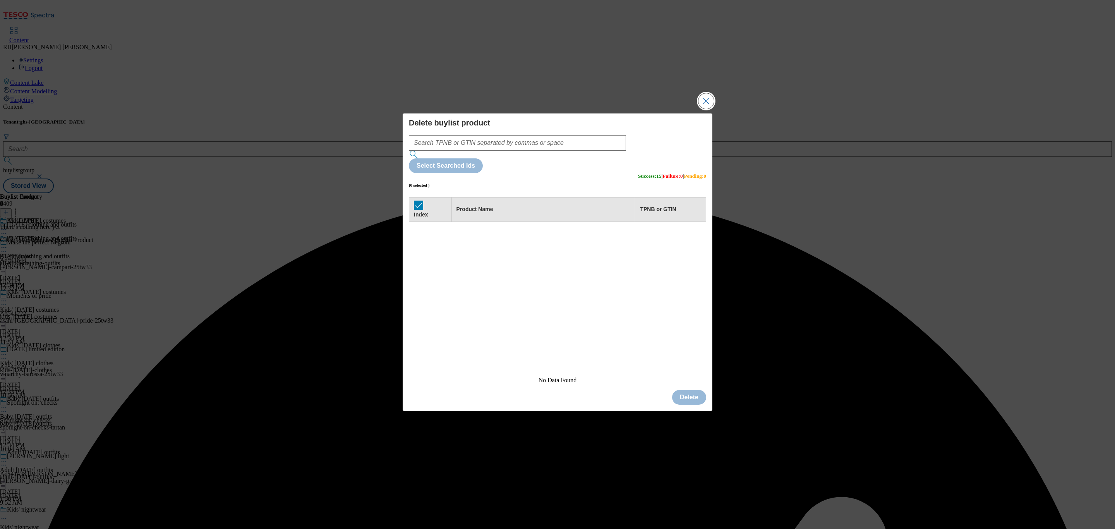
click at [705, 109] on button "Close Modal" at bounding box center [706, 100] width 15 height 15
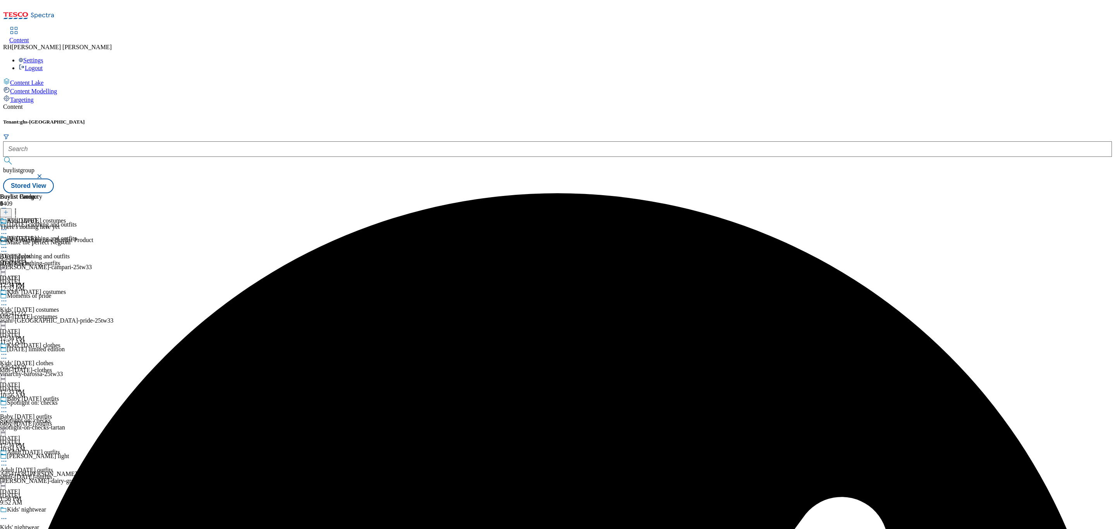
click at [9, 209] on icon at bounding box center [5, 211] width 5 height 5
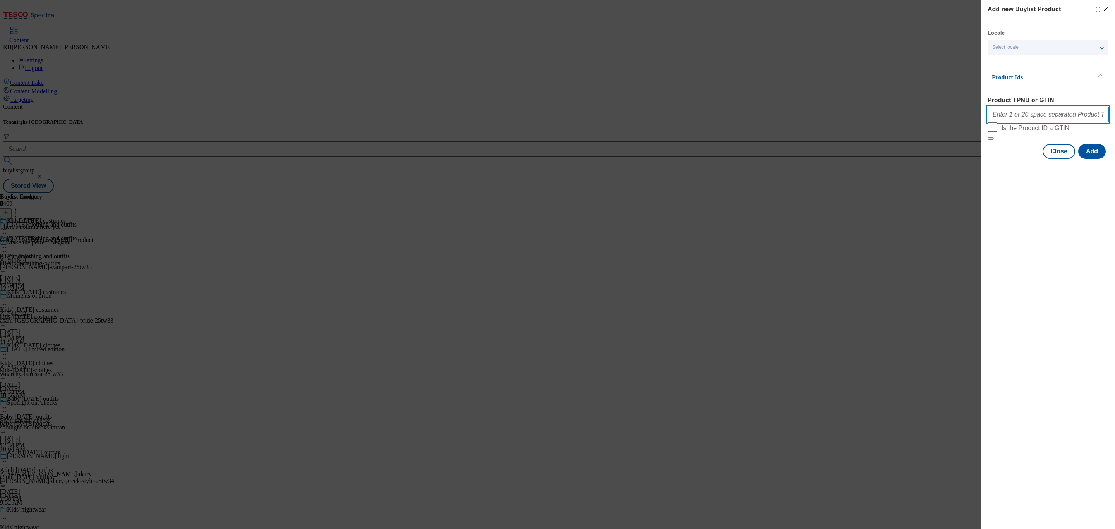
click at [1050, 114] on input "Product TPNB or GTIN" at bounding box center [1048, 114] width 121 height 15
paste input "96586657 96988994 96782062 96587005 96586939 96586860 96586818 96586571 9658650…"
type input "96586657 96988994 96782062 96587005 96586939 96586860 96586818 96586571 9658650…"
click at [1098, 159] on button "Add" at bounding box center [1091, 151] width 27 height 15
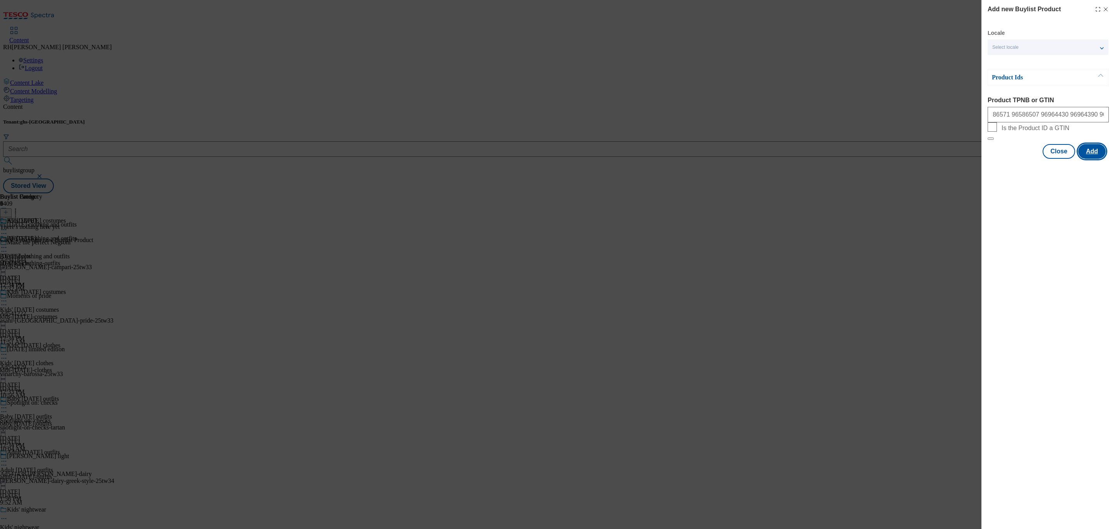
scroll to position [0, 0]
click at [1065, 194] on button "Close" at bounding box center [1059, 189] width 33 height 15
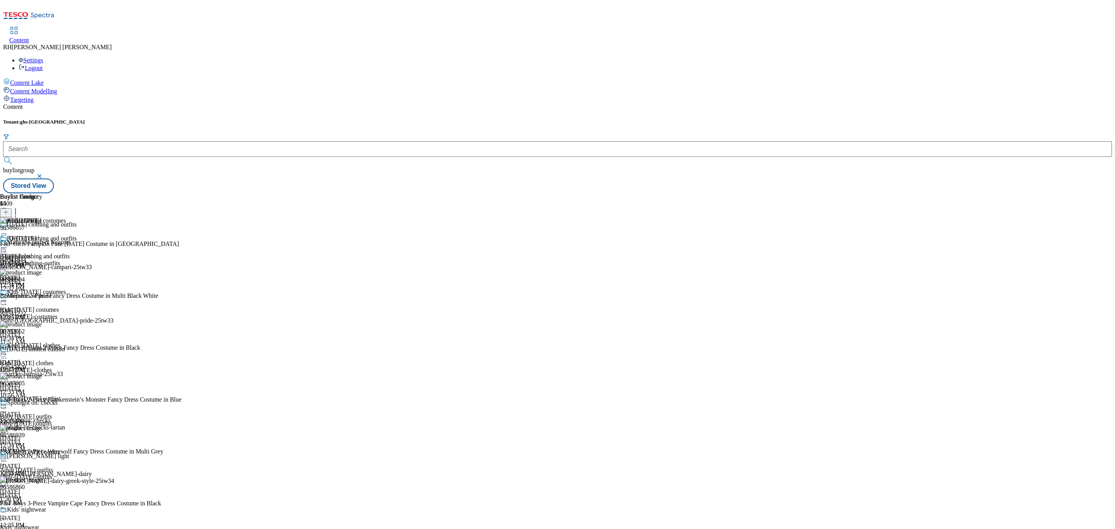
click at [8, 244] on icon at bounding box center [4, 248] width 8 height 8
click at [36, 259] on button "Edit" at bounding box center [25, 263] width 21 height 9
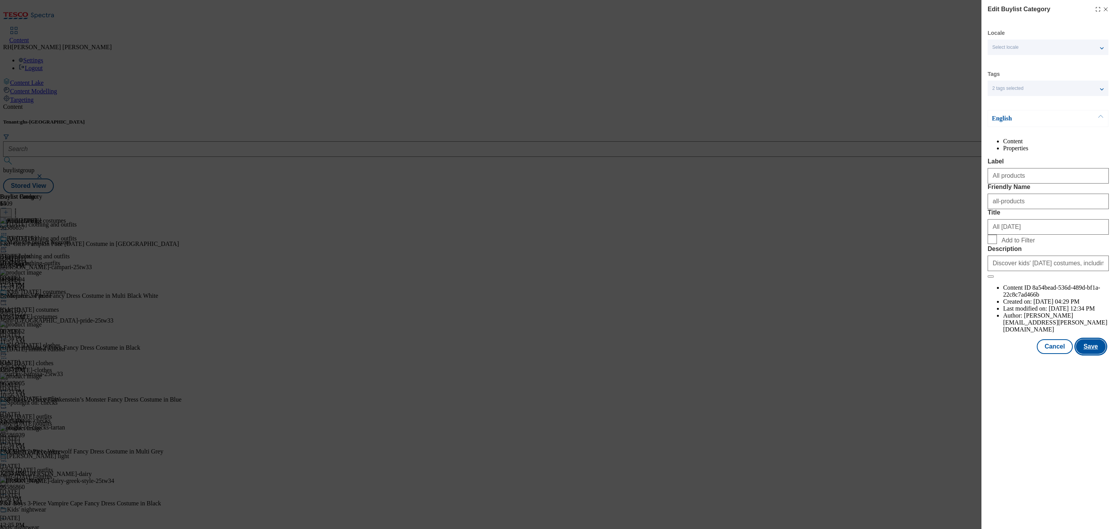
click at [1099, 354] on button "Save" at bounding box center [1091, 346] width 30 height 15
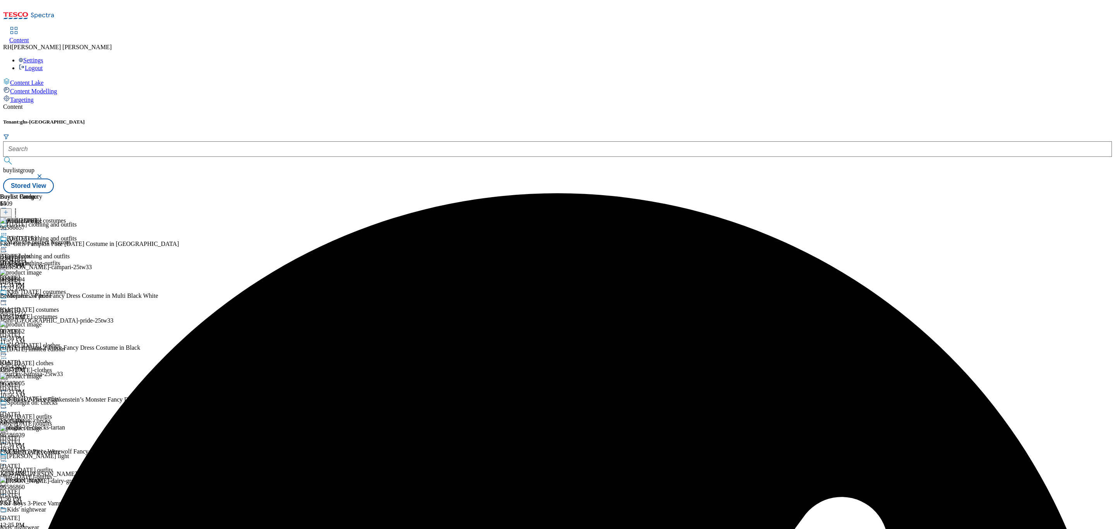
click at [8, 244] on icon at bounding box center [4, 248] width 8 height 8
click at [42, 297] on span "Preview" at bounding box center [33, 300] width 18 height 6
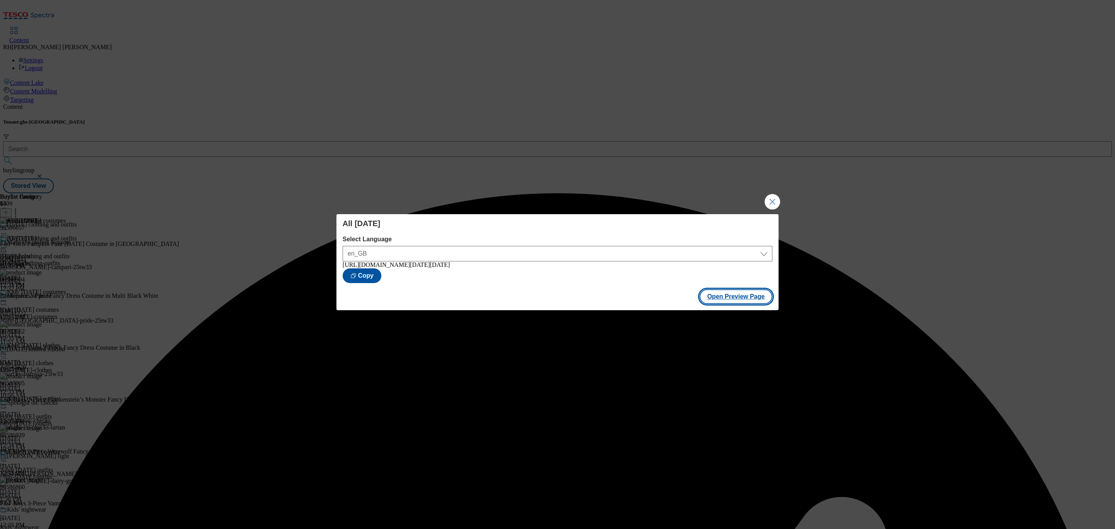
click at [744, 295] on button "Open Preview Page" at bounding box center [736, 296] width 73 height 15
click at [775, 199] on button "Close Modal" at bounding box center [772, 201] width 15 height 15
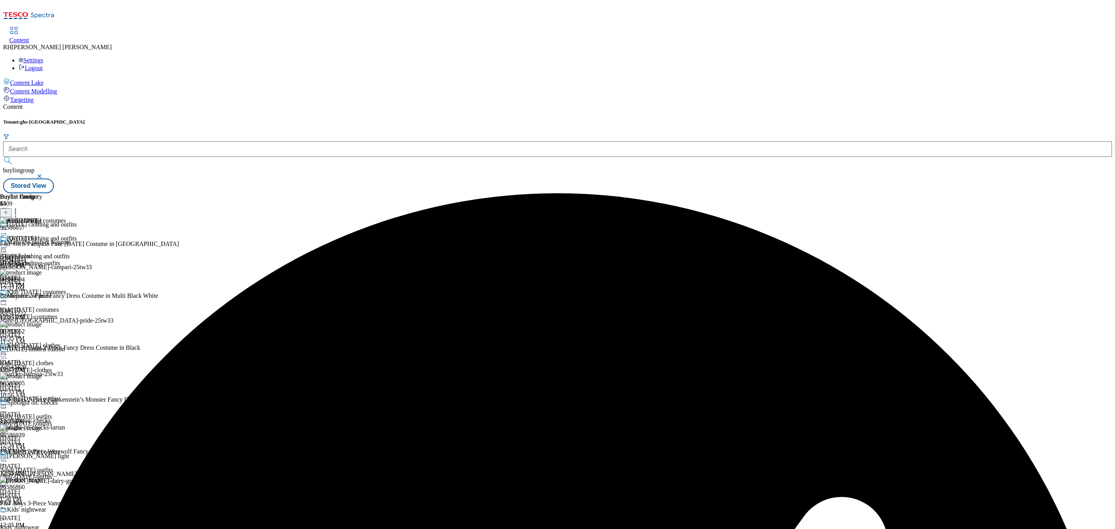
click at [8, 244] on icon at bounding box center [4, 248] width 8 height 8
click at [41, 323] on span "Publish" at bounding box center [32, 326] width 17 height 6
